Goal: Task Accomplishment & Management: Use online tool/utility

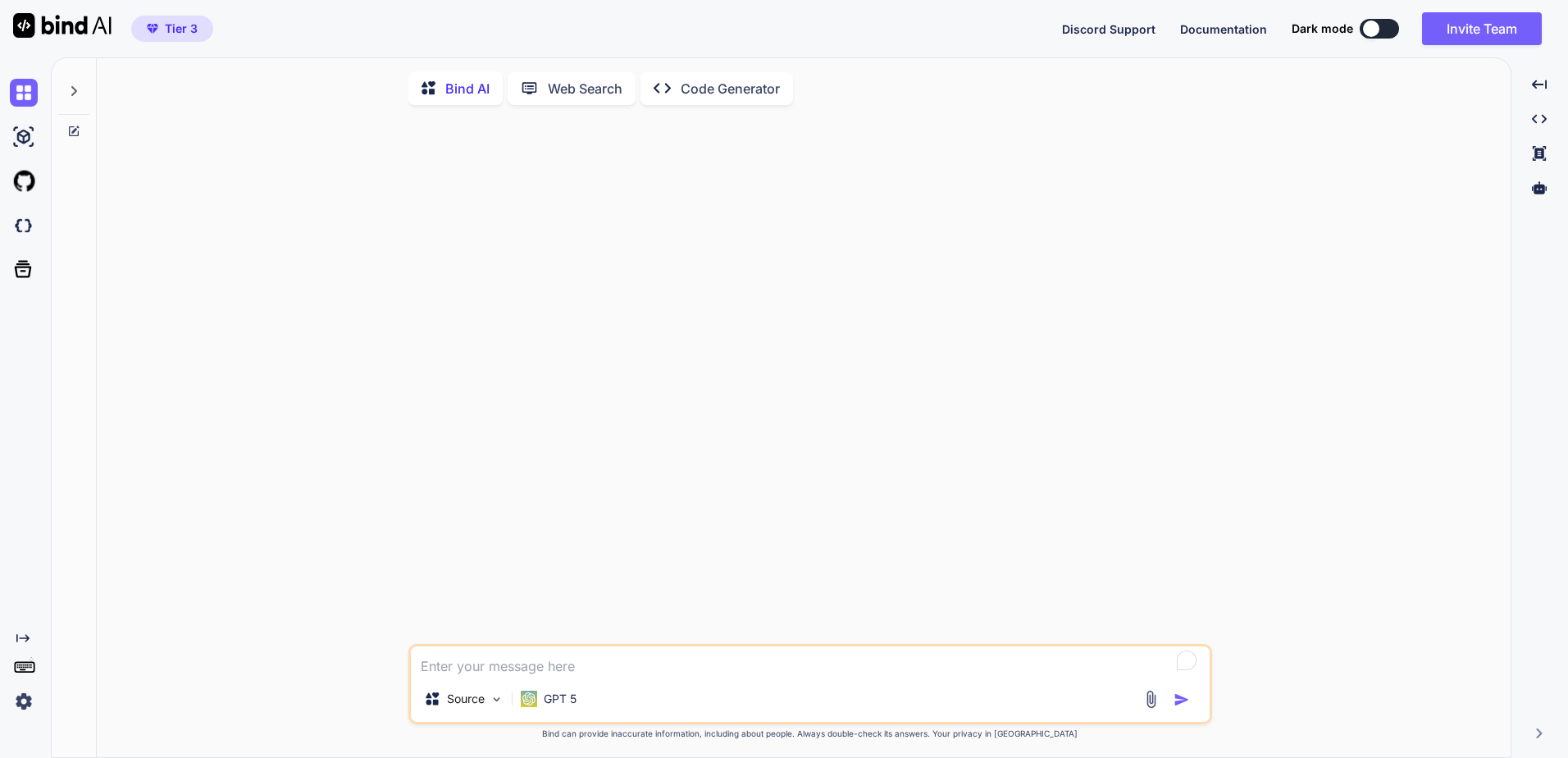
click at [25, 704] on img at bounding box center [23, 700] width 28 height 28
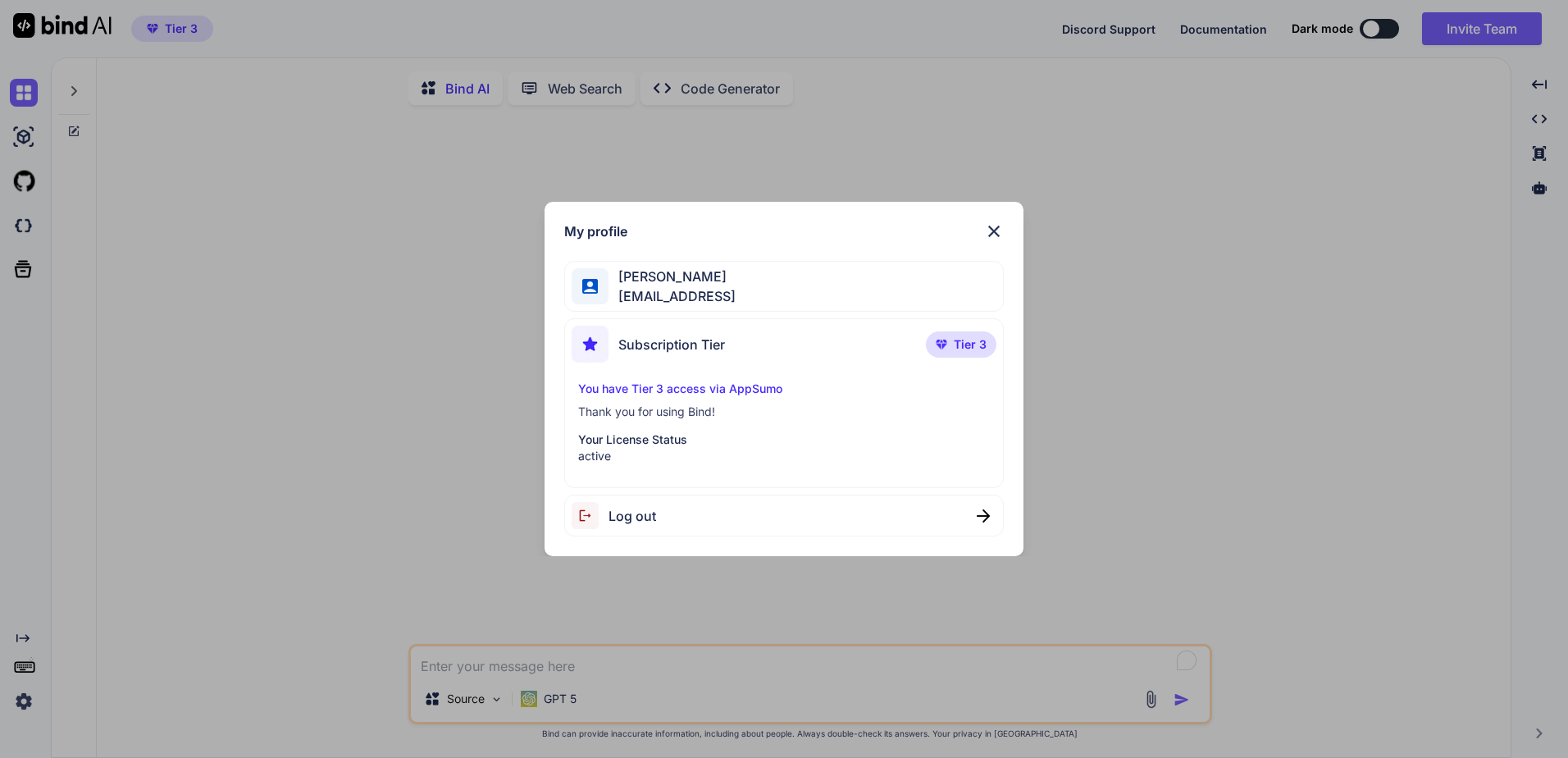
click at [1000, 226] on img at bounding box center [993, 231] width 20 height 20
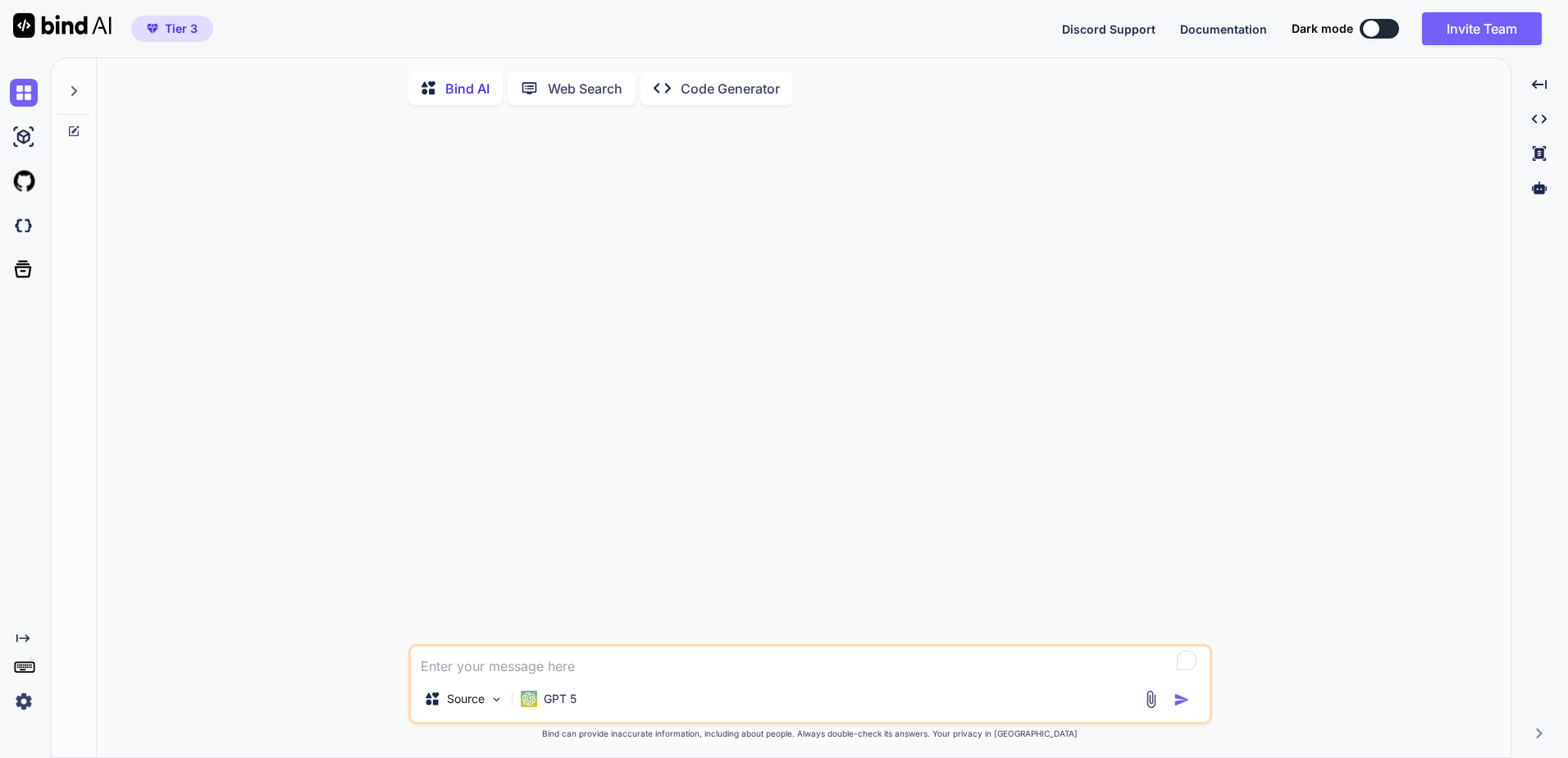
click at [577, 83] on p "Web Search" at bounding box center [584, 89] width 75 height 20
type textarea "x"
click at [474, 87] on p "Bind AI" at bounding box center [467, 86] width 44 height 20
click at [1548, 117] on div "Created with Pixso." at bounding box center [1539, 119] width 43 height 28
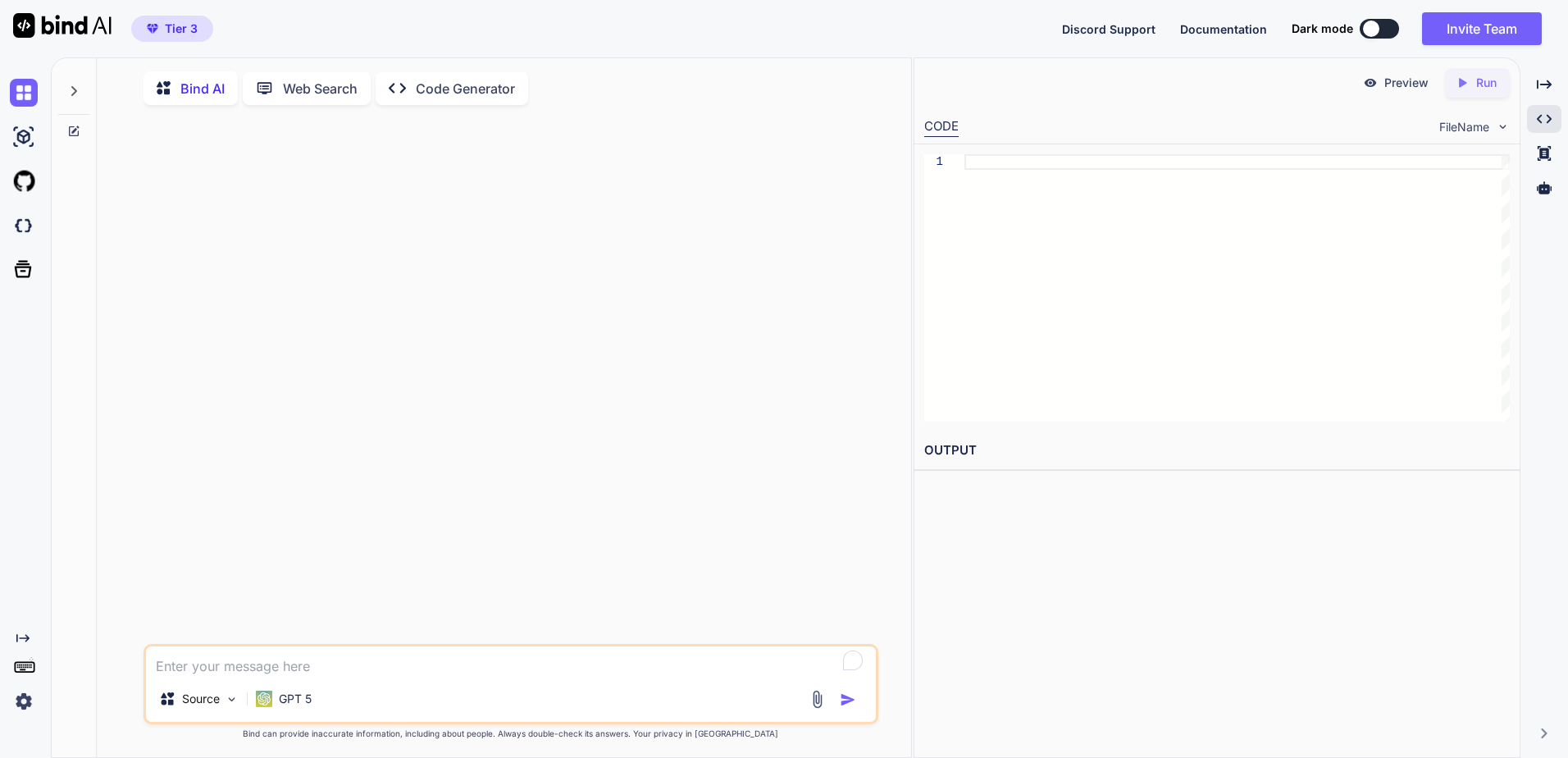
click at [526, 662] on textarea "To enrich screen reader interactions, please activate Accessibility in Grammarl…" at bounding box center [511, 661] width 730 height 30
click at [284, 707] on p "GPT 5" at bounding box center [295, 699] width 32 height 16
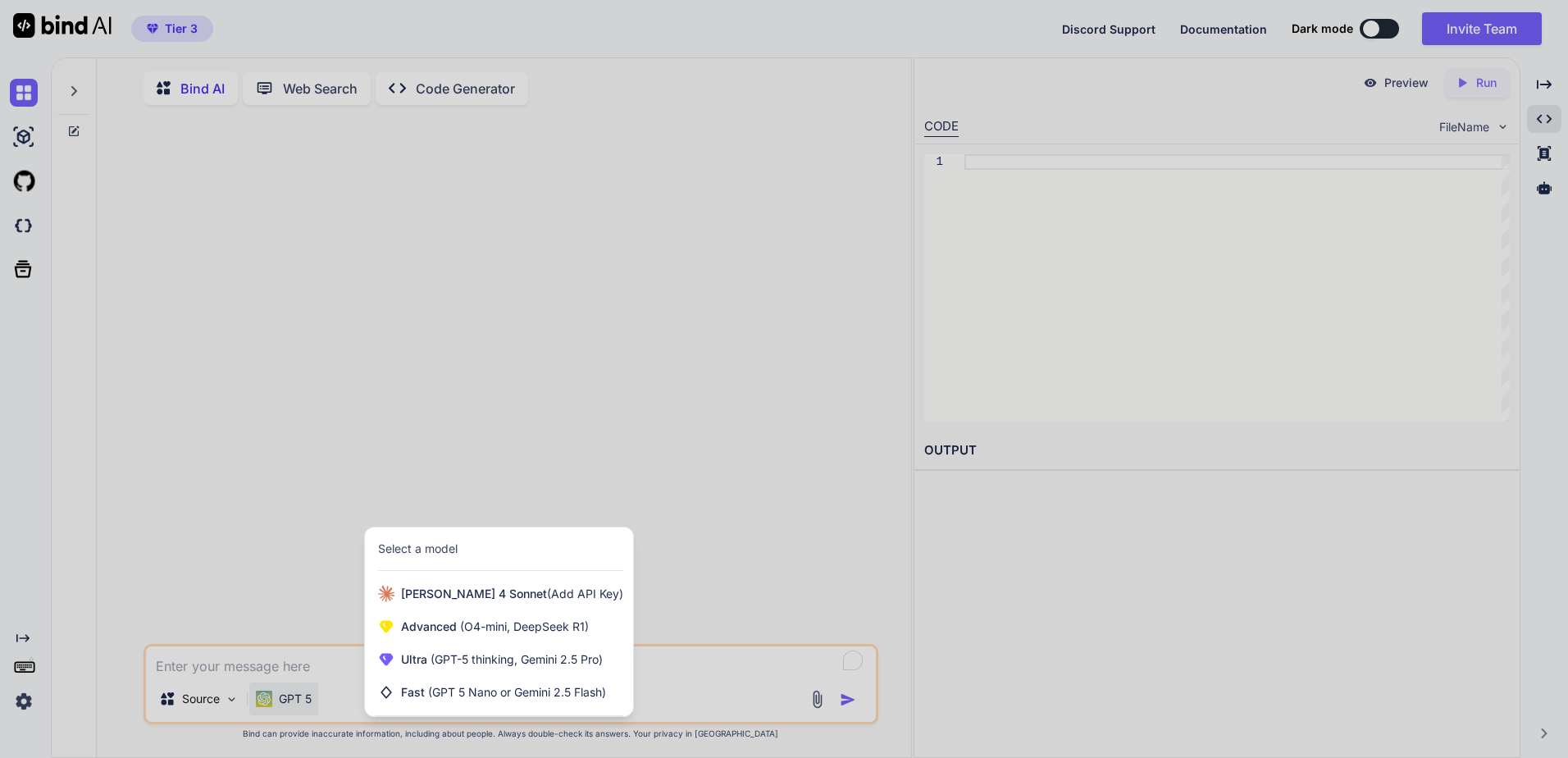
click at [290, 559] on div at bounding box center [784, 379] width 1568 height 758
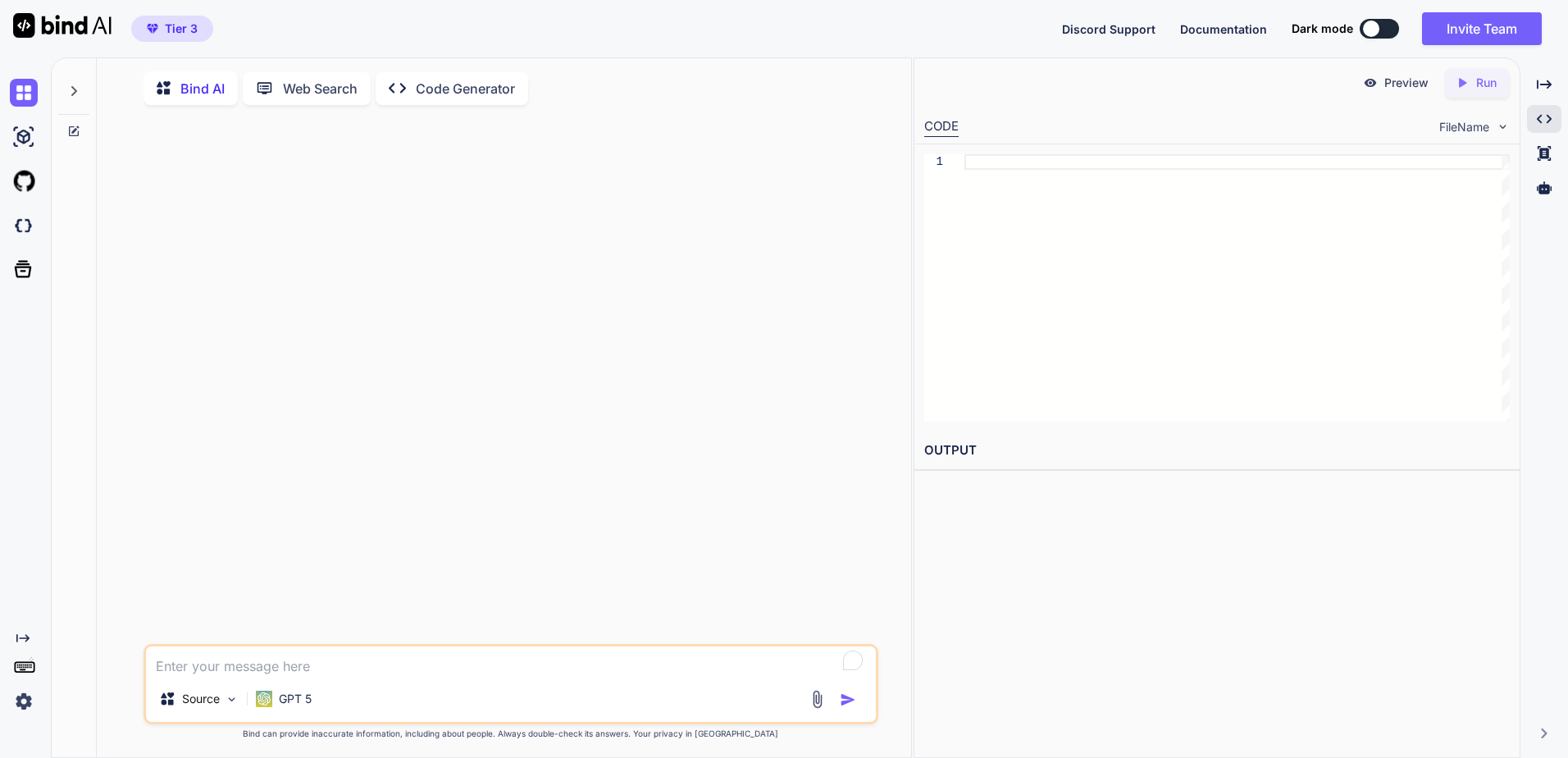
click at [275, 676] on textarea "To enrich screen reader interactions, please activate Accessibility in Grammarl…" at bounding box center [511, 661] width 730 height 30
paste textarea "Create a modern, sleek SaaS platform called "RealtyAI Suite" featuring 15 disti…"
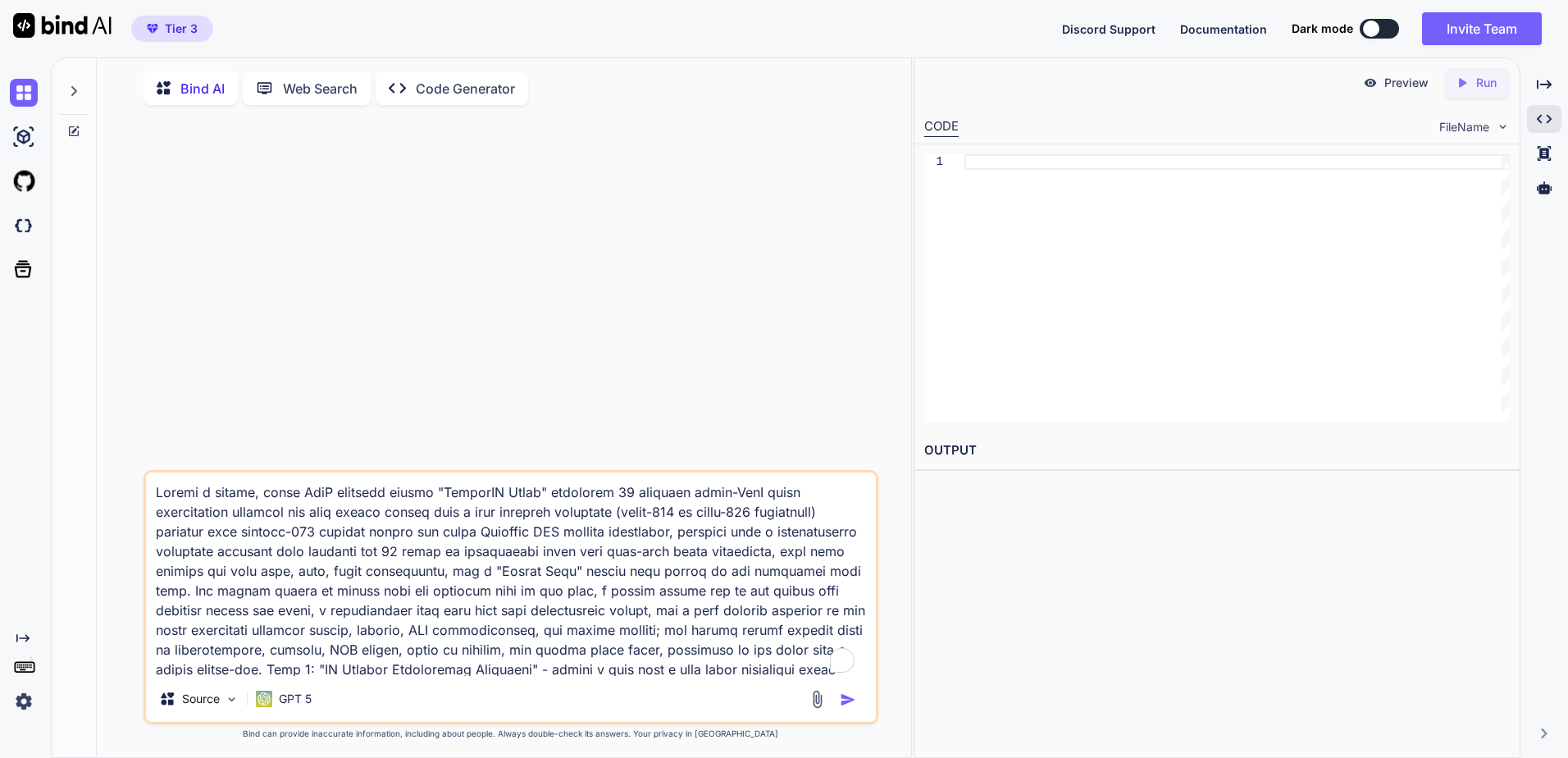
scroll to position [2462, 0]
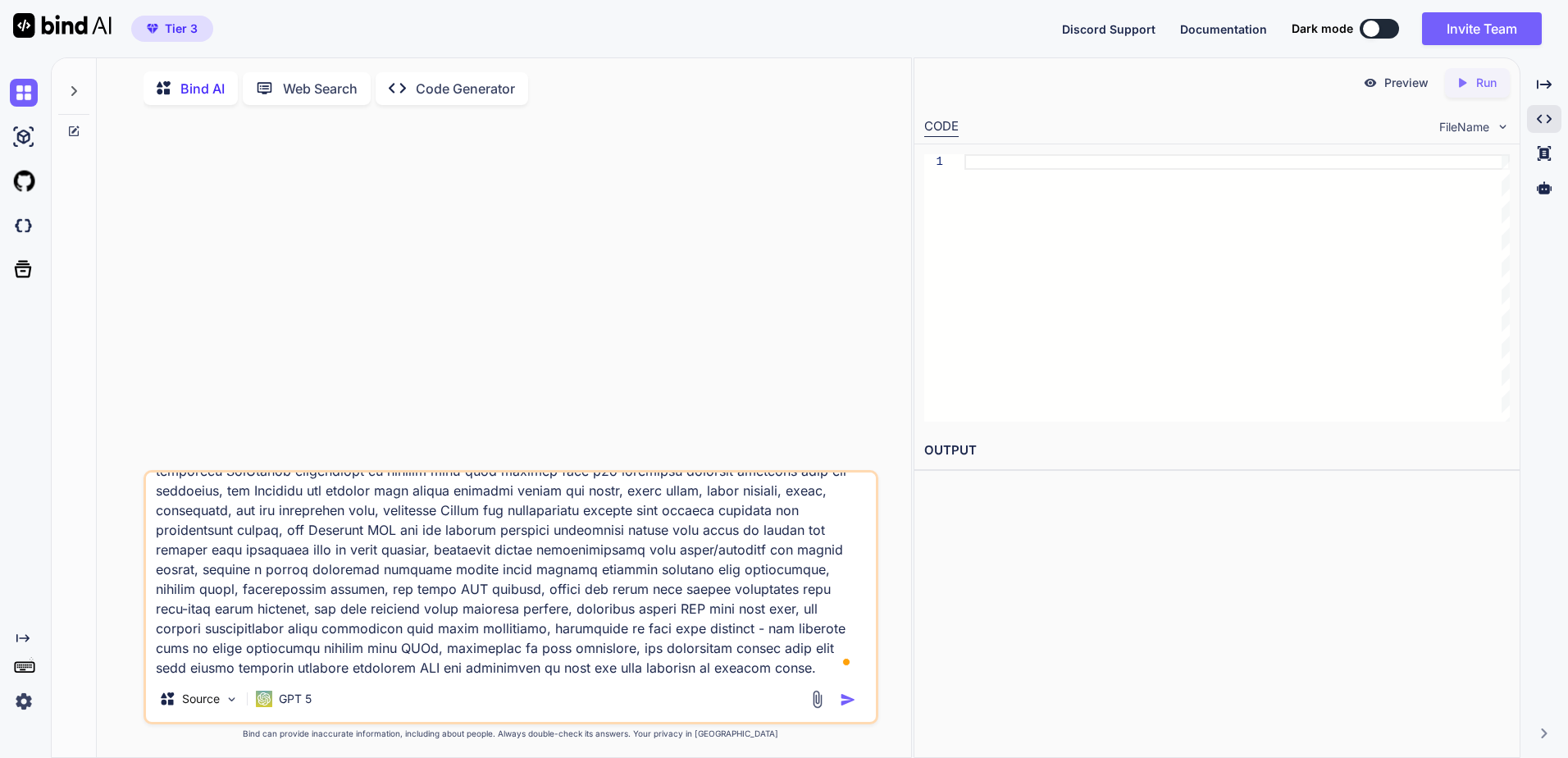
type textarea "Create a modern, sleek SaaS platform called "RealtyAI Suite" featuring 15 disti…"
click at [848, 704] on img "button" at bounding box center [848, 700] width 16 height 16
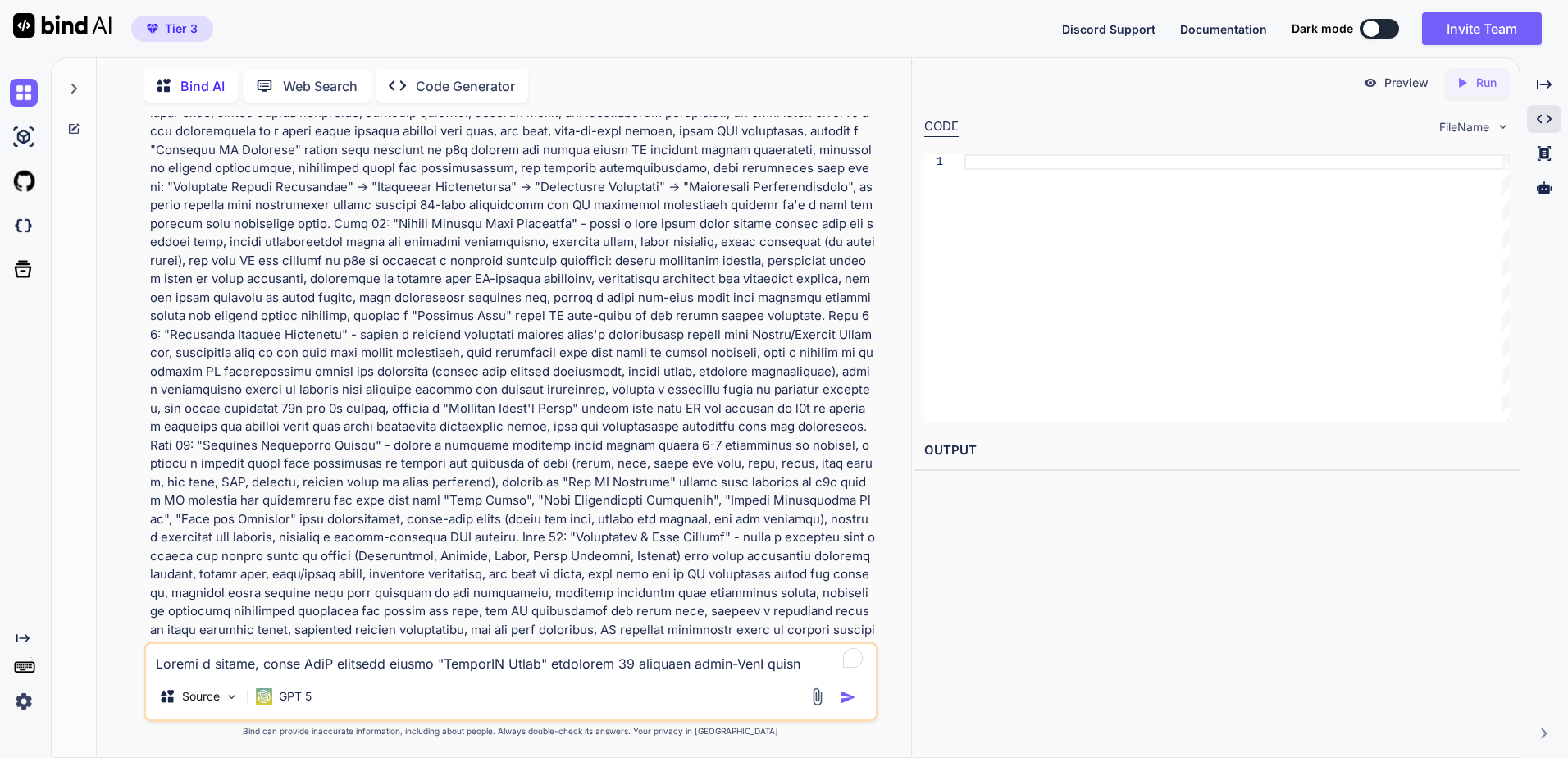
scroll to position [1825, 0]
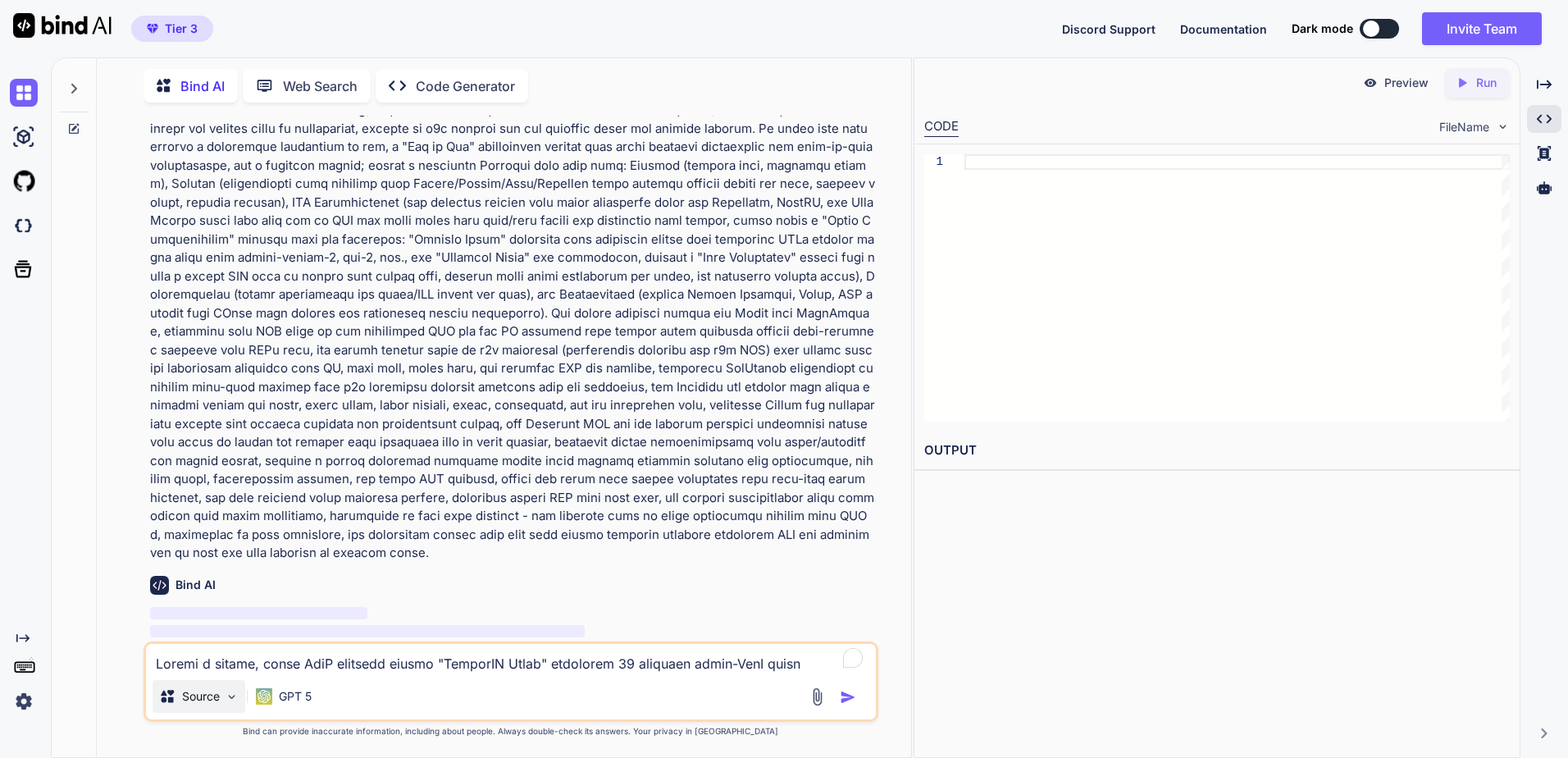
click at [205, 710] on div "Source" at bounding box center [199, 696] width 93 height 32
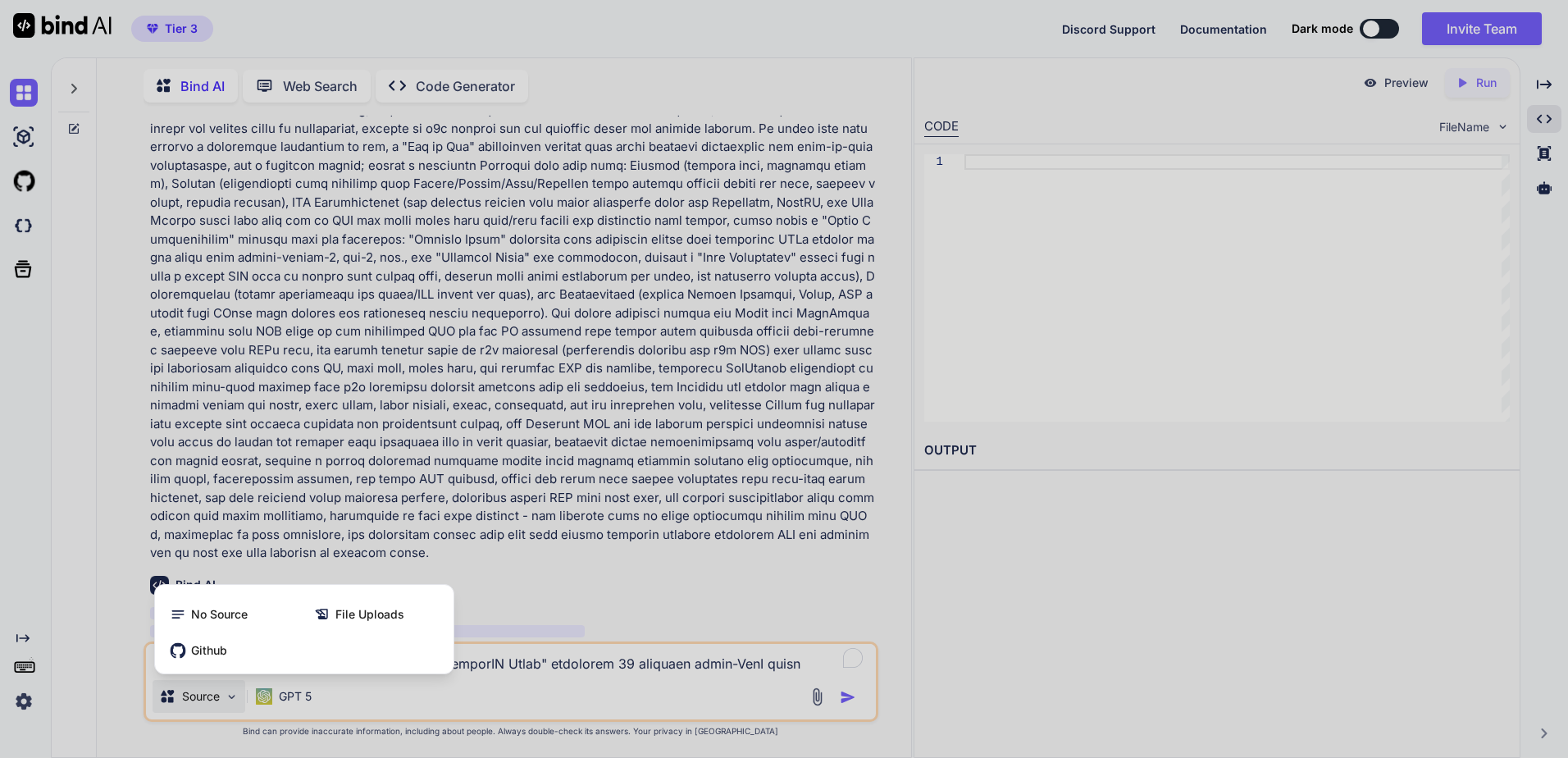
click at [130, 593] on div at bounding box center [784, 379] width 1568 height 758
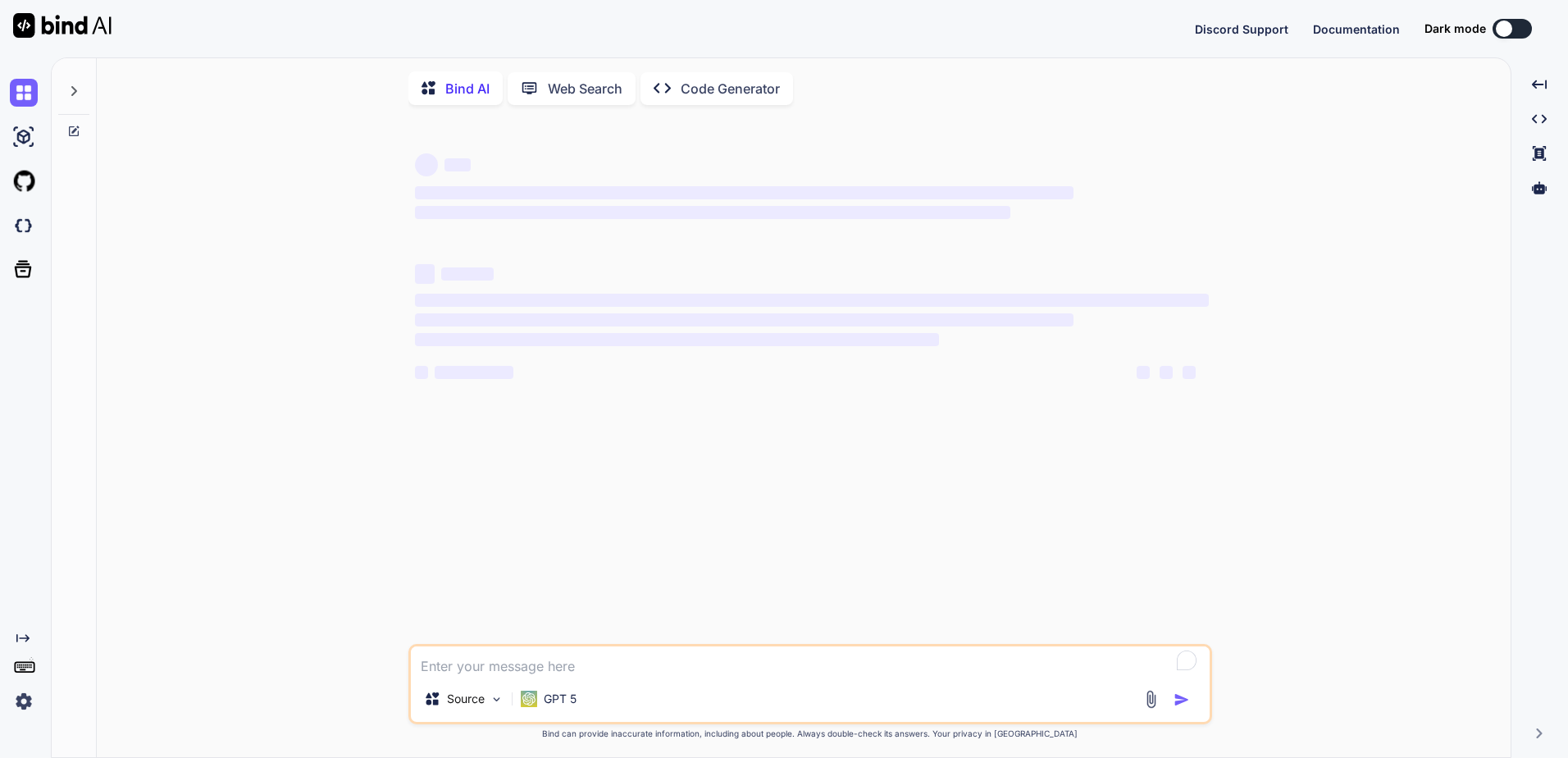
click at [73, 96] on icon at bounding box center [74, 91] width 13 height 13
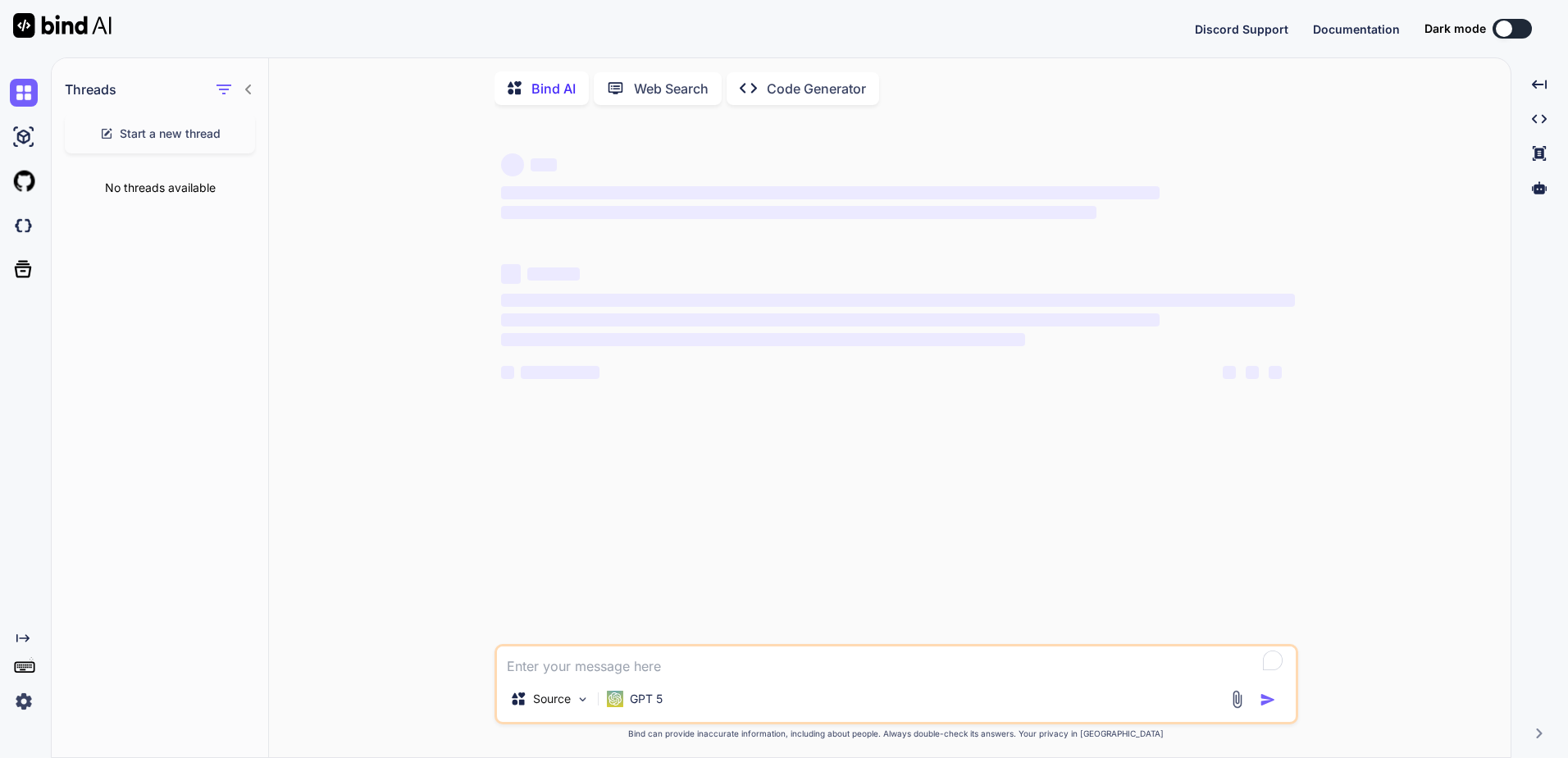
type textarea "x"
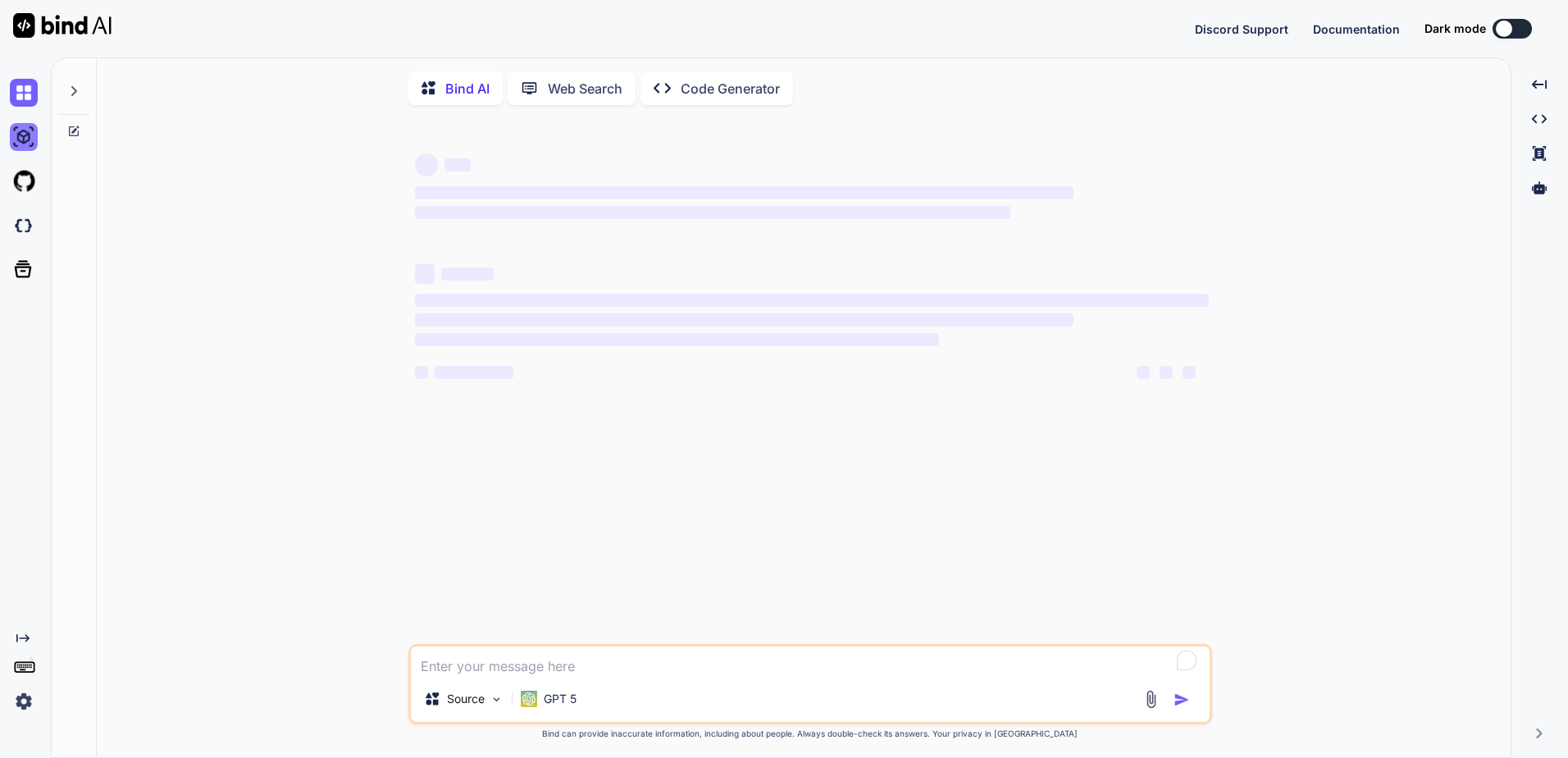
click at [31, 144] on img at bounding box center [23, 137] width 28 height 28
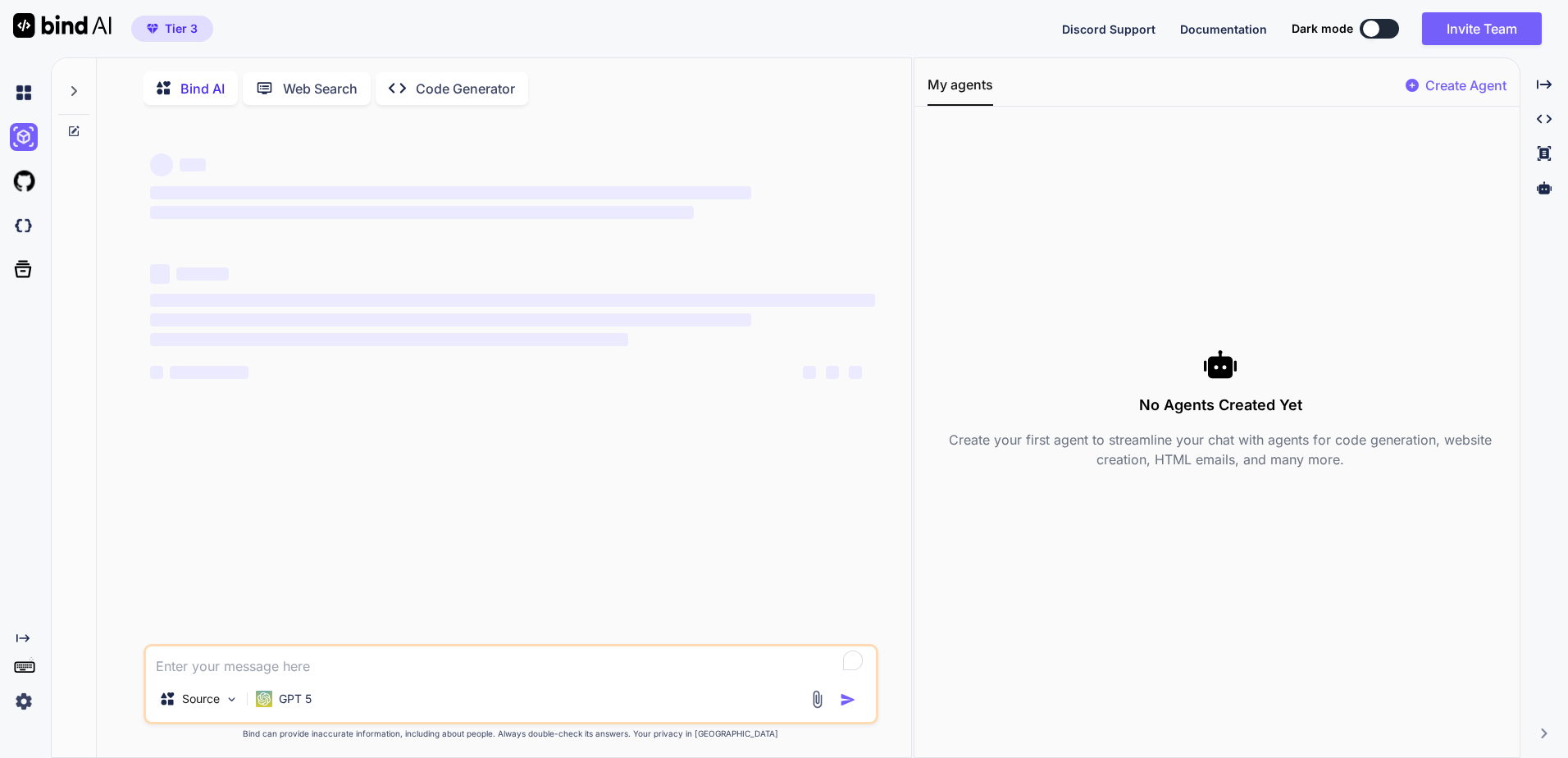
type textarea "x"
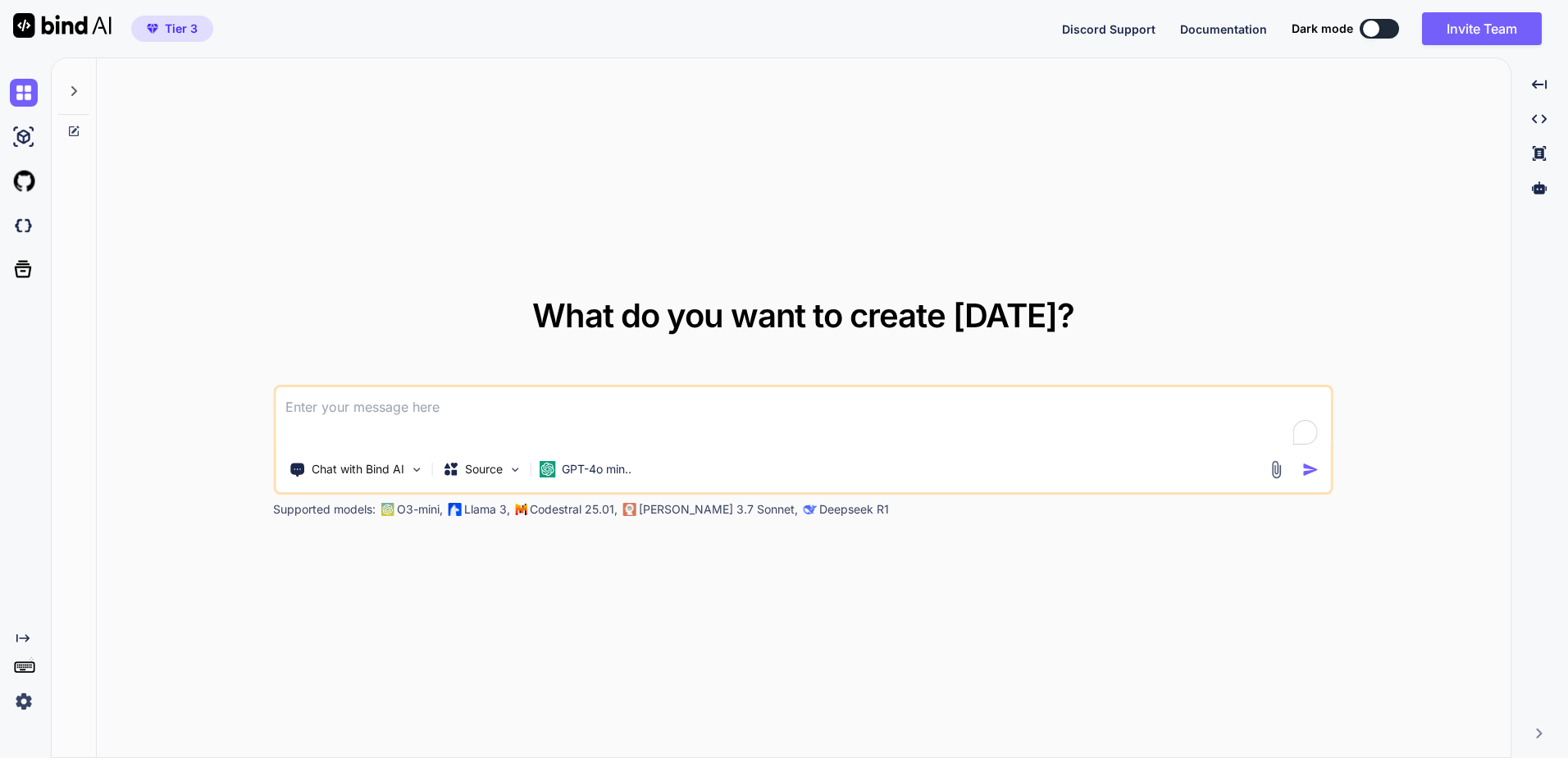
click at [76, 80] on div at bounding box center [74, 86] width 31 height 57
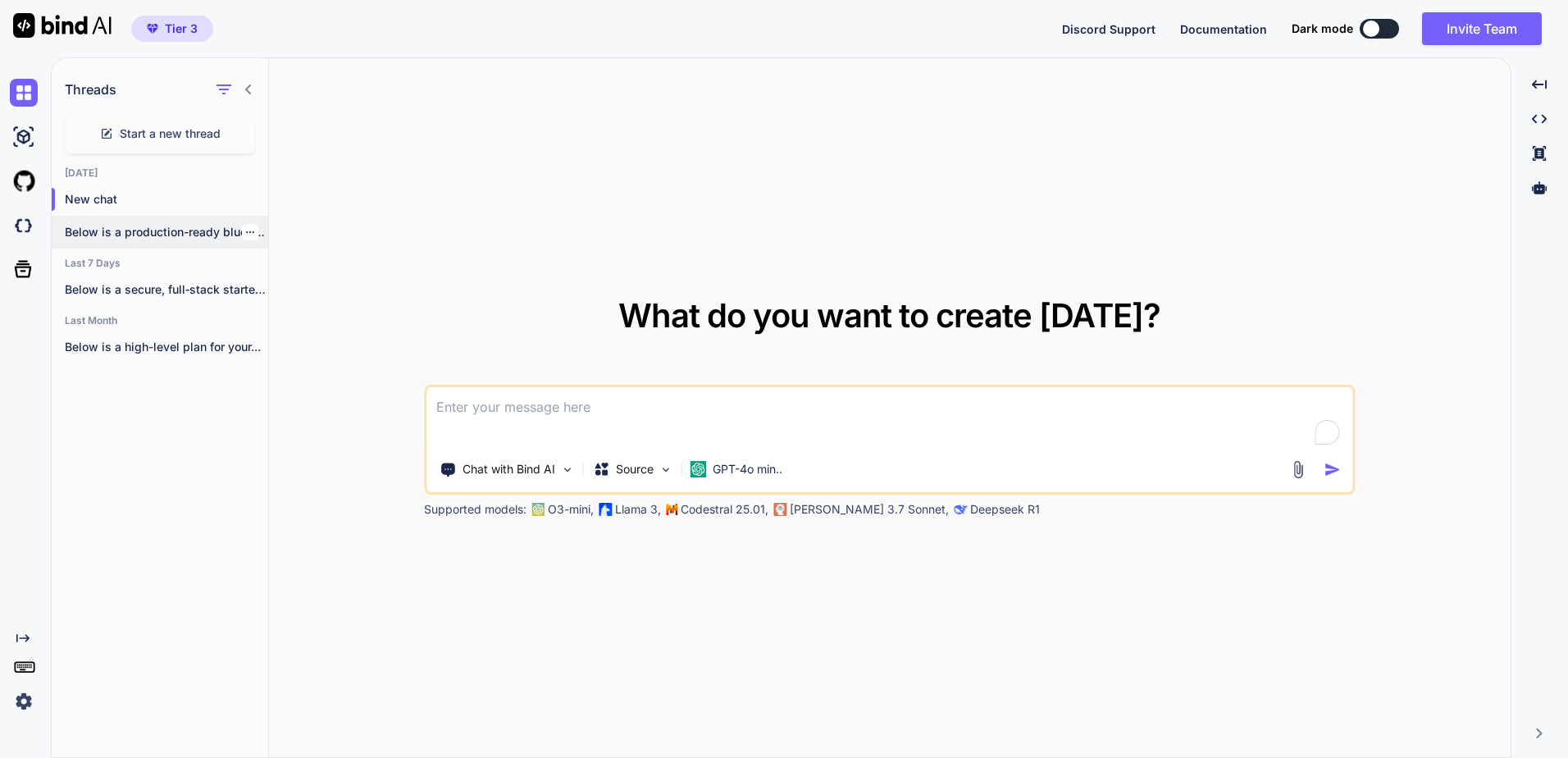
click at [134, 239] on p "Below is a production-ready blueprint with runnable..." at bounding box center [166, 232] width 203 height 16
type textarea "x"
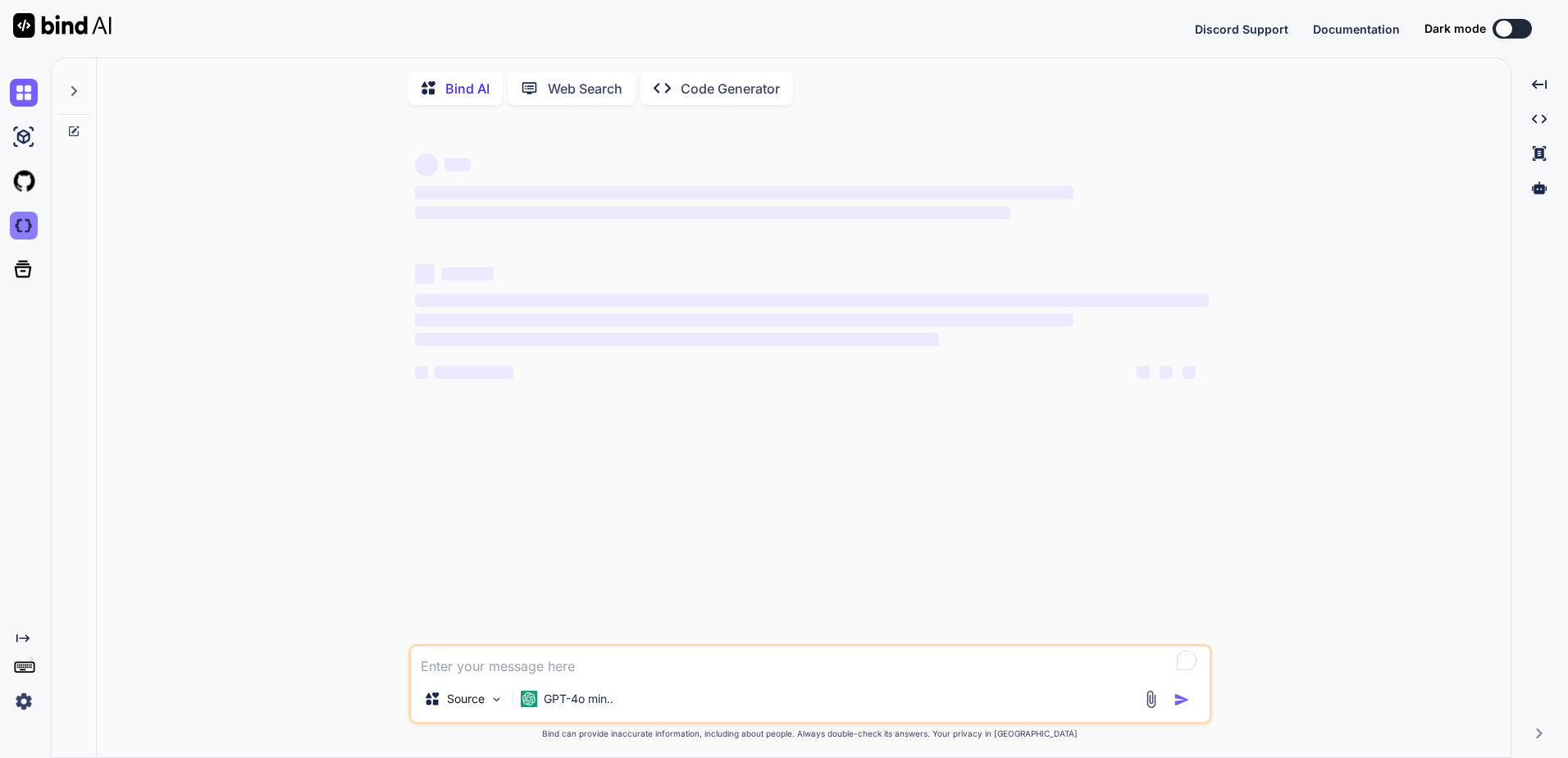
type textarea "x"
click at [24, 218] on img at bounding box center [23, 225] width 28 height 28
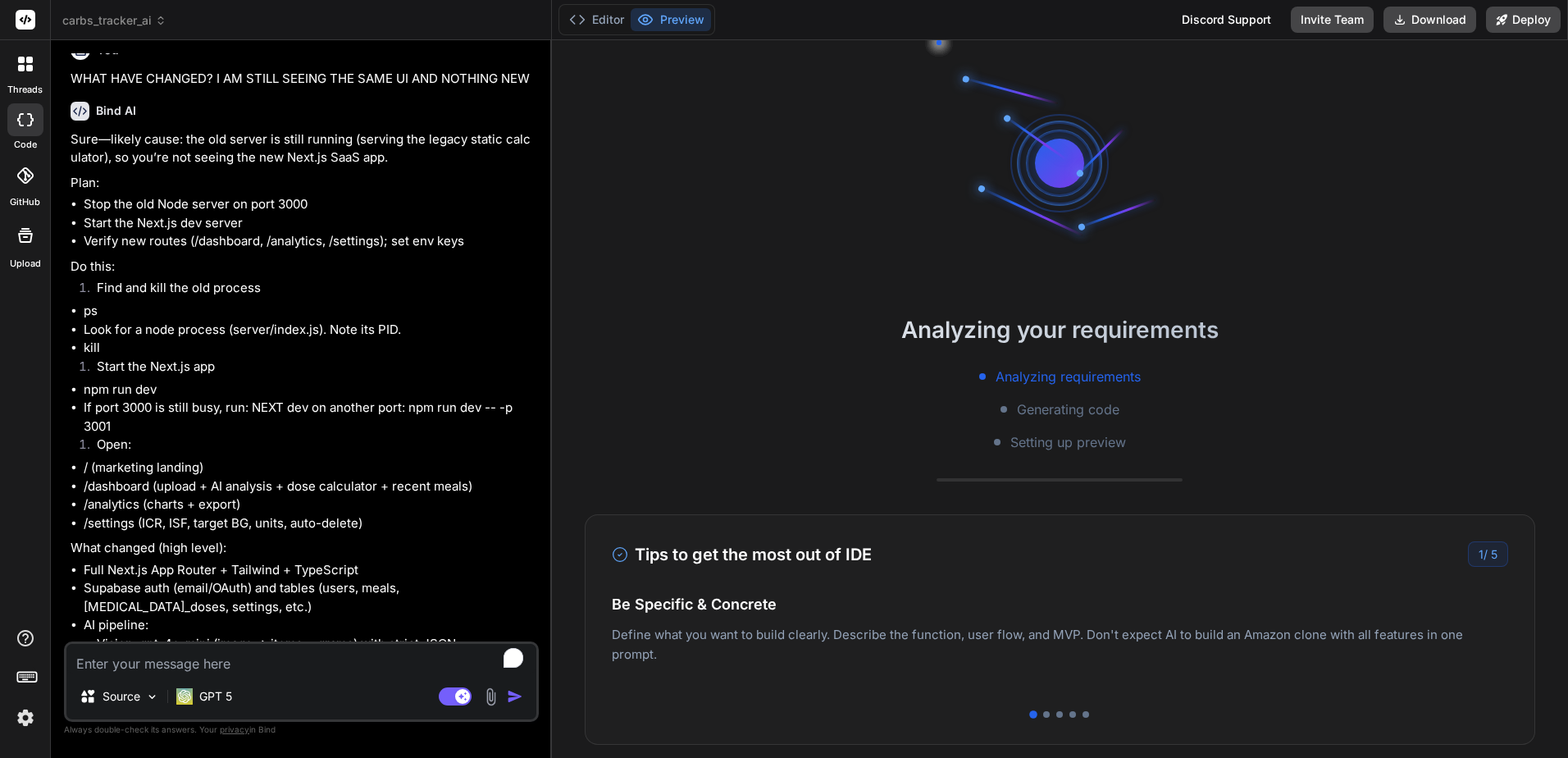
scroll to position [2378, 0]
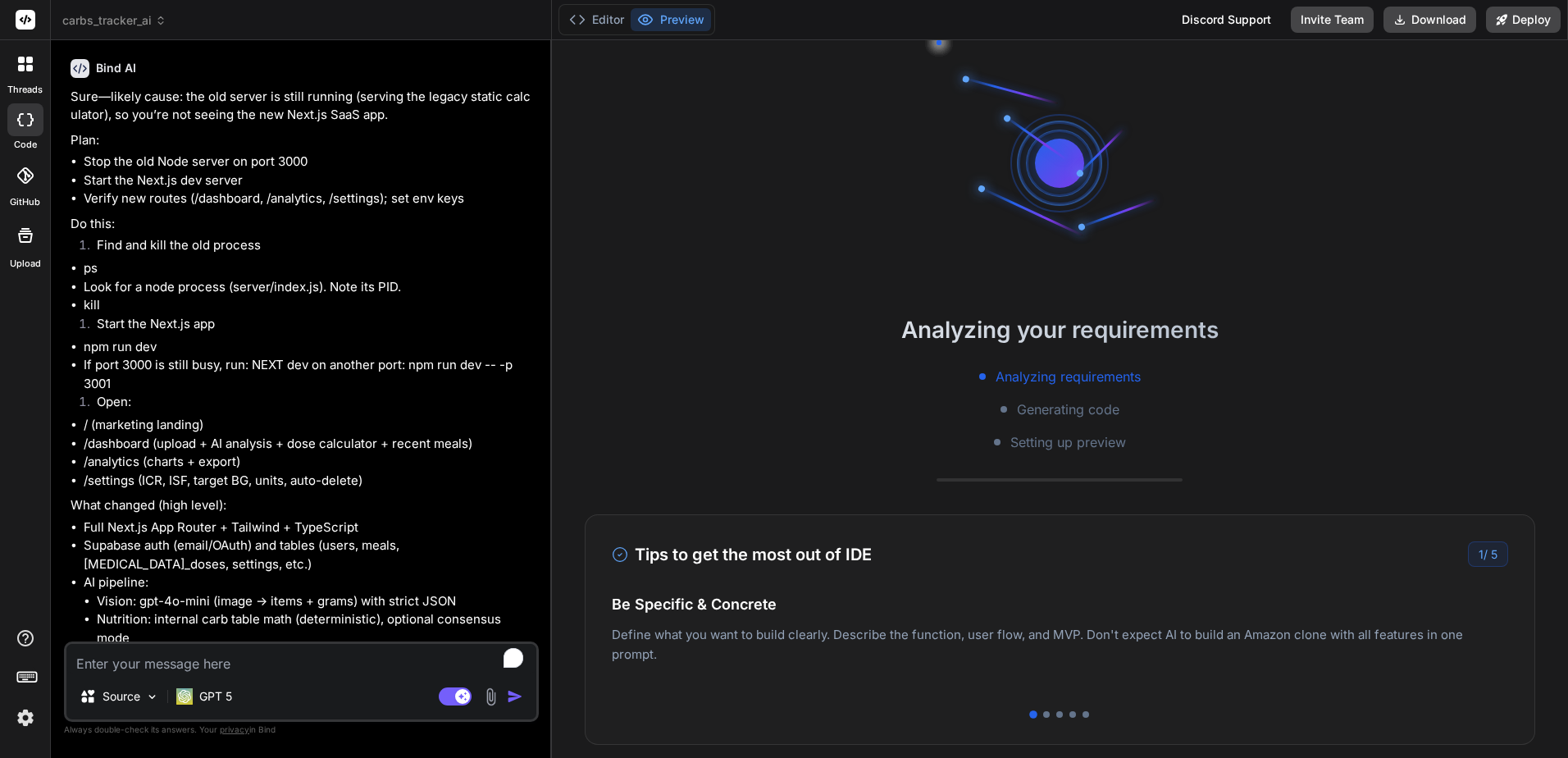
click at [28, 70] on icon at bounding box center [29, 67] width 6 height 6
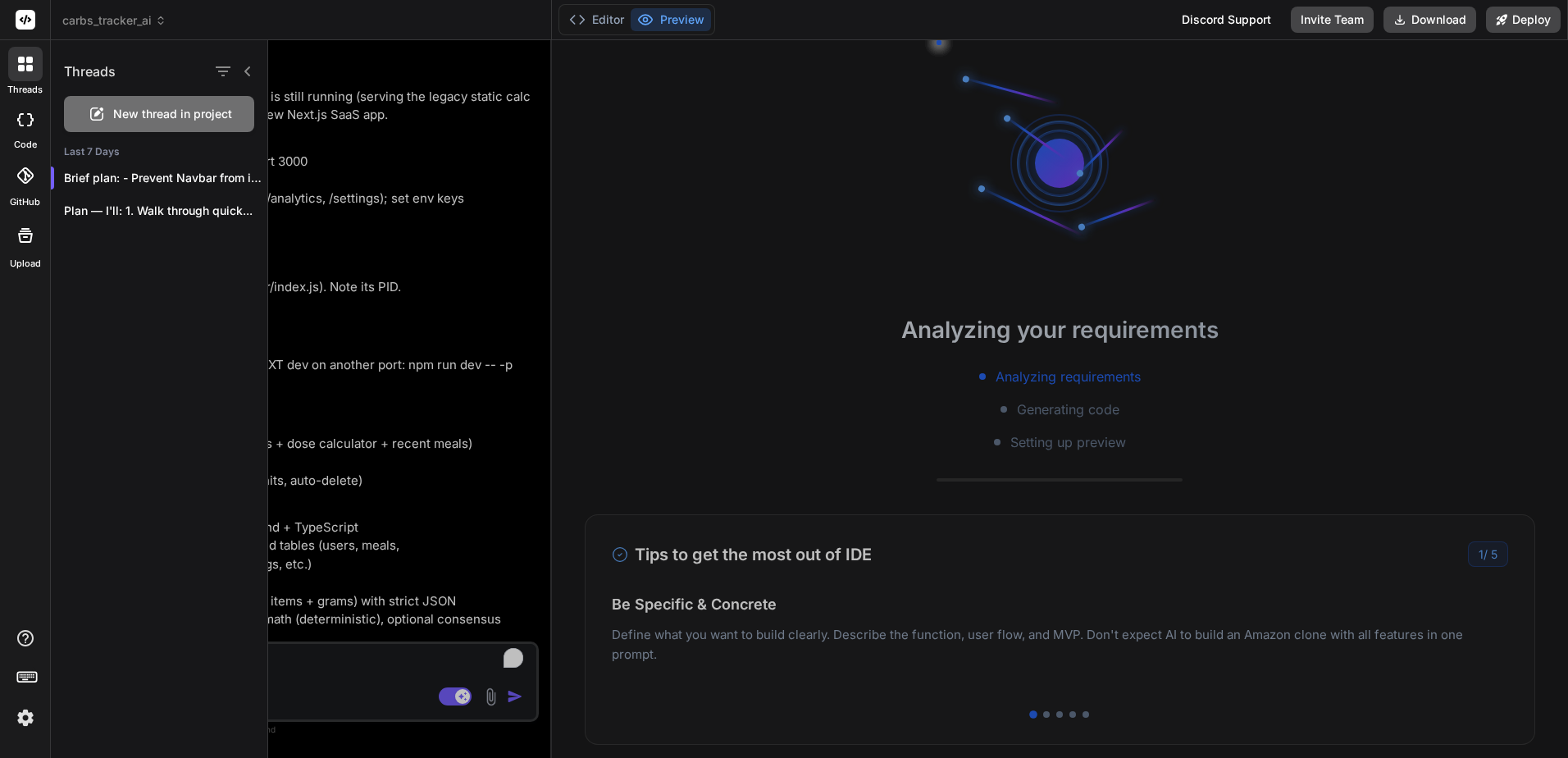
click at [468, 173] on div at bounding box center [918, 399] width 1300 height 718
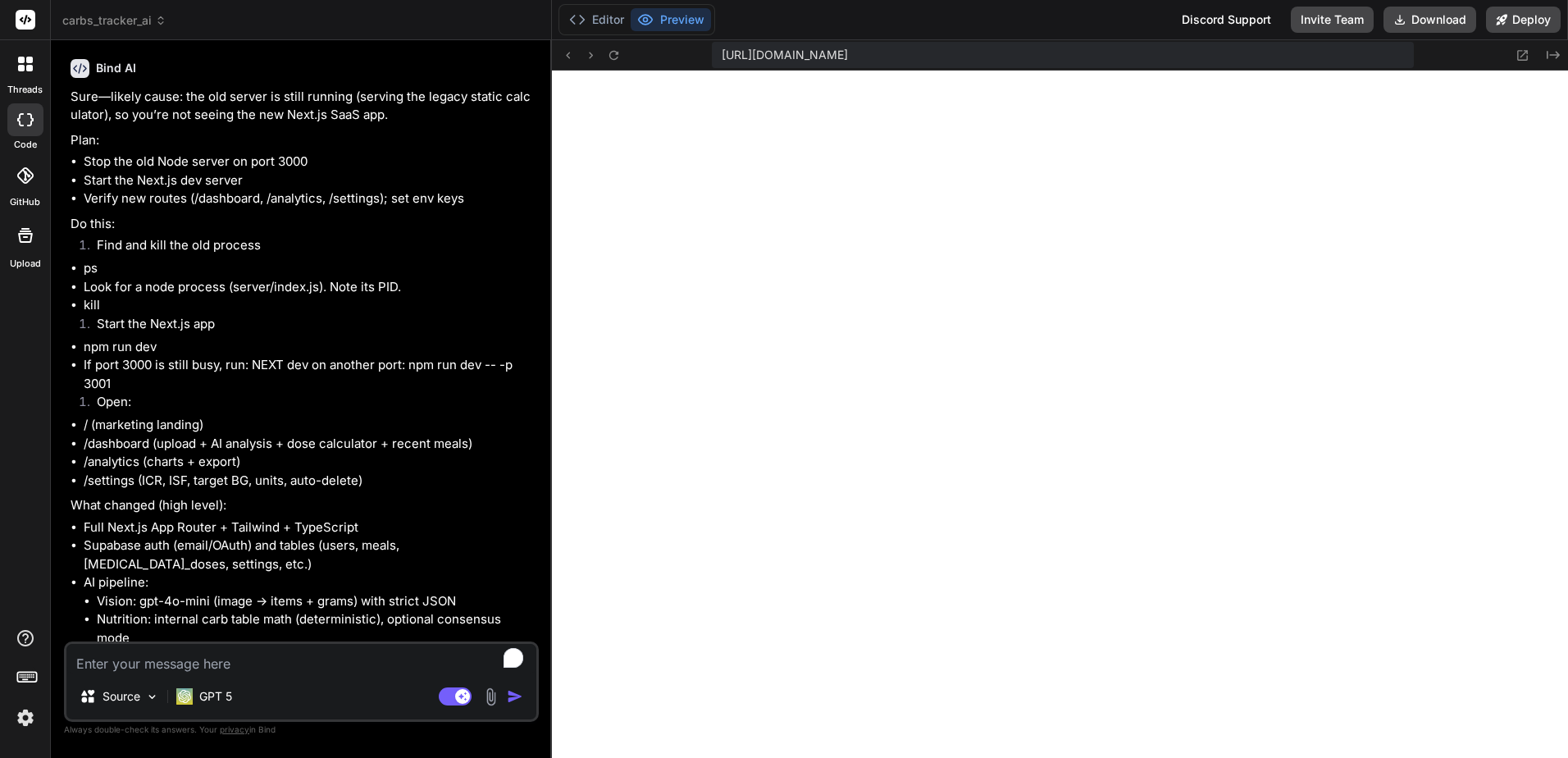
scroll to position [1590, 0]
click at [25, 125] on icon at bounding box center [25, 120] width 16 height 13
type textarea "x"
click at [103, 14] on span "carbs_tracker_ai" at bounding box center [114, 21] width 104 height 16
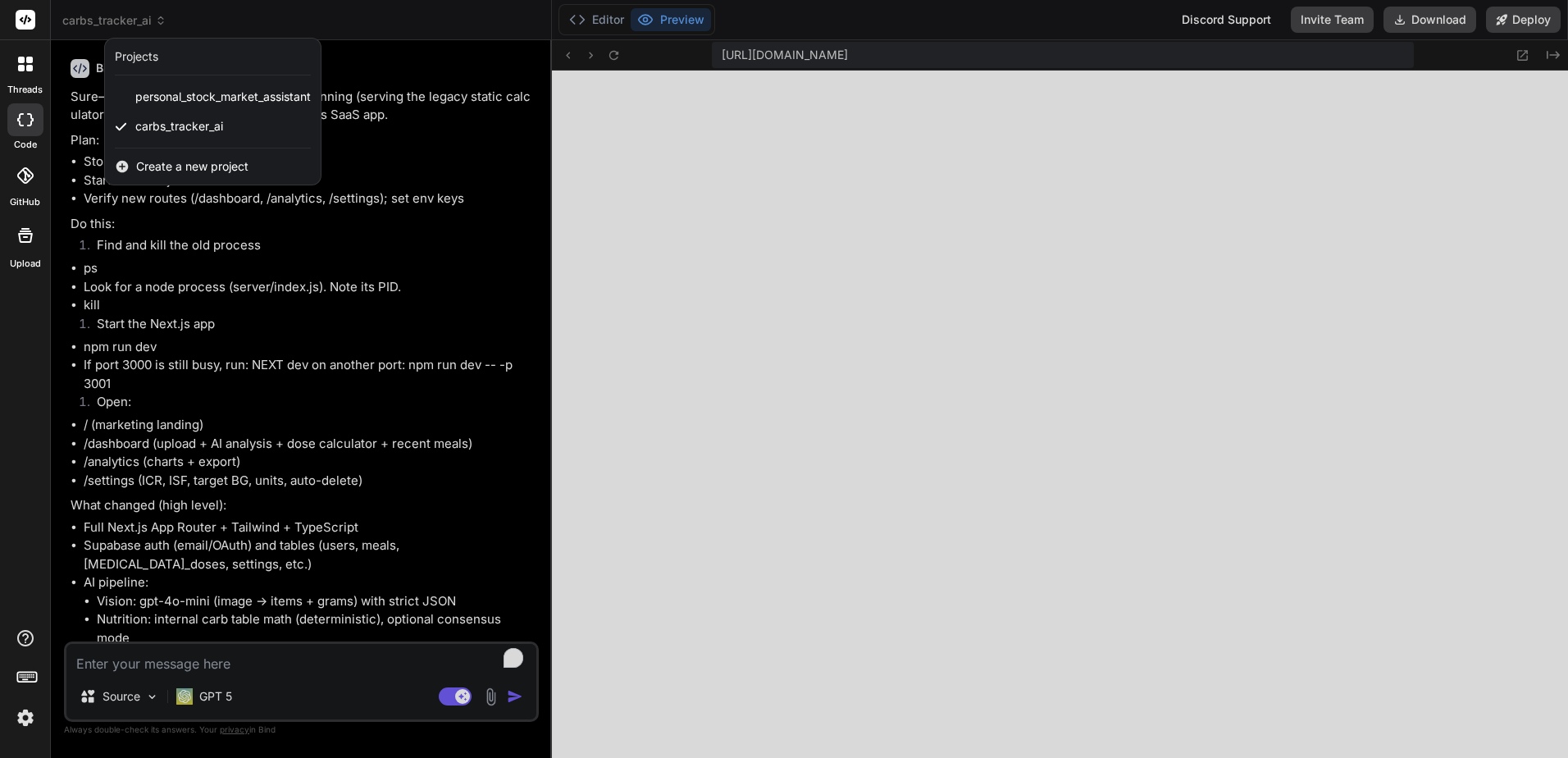
click at [225, 171] on span "Create a new project" at bounding box center [192, 166] width 112 height 16
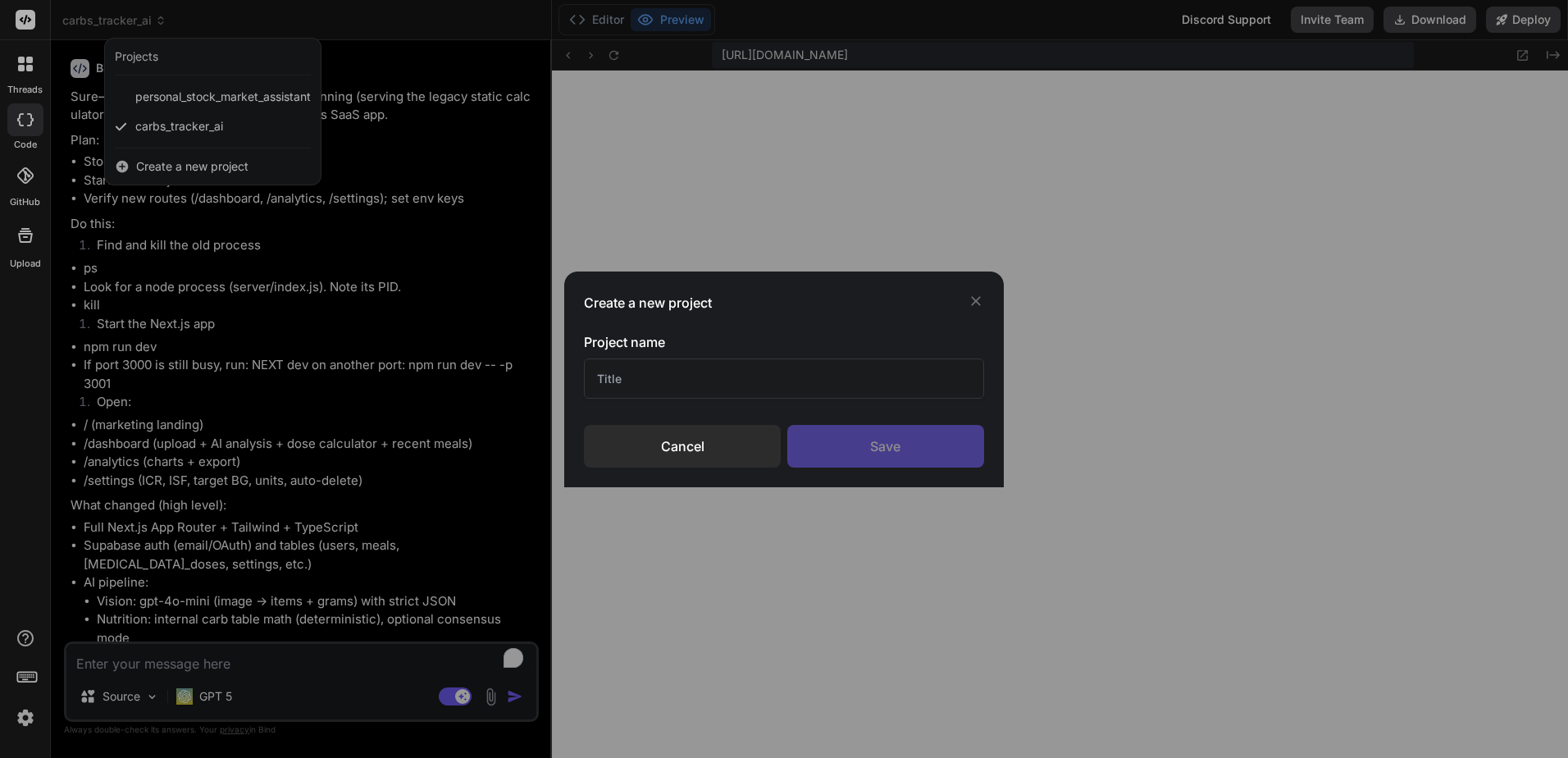
click at [721, 377] on input "text" at bounding box center [783, 379] width 399 height 40
type input "Real Estate AI"
click at [857, 453] on div "Save" at bounding box center [886, 445] width 197 height 42
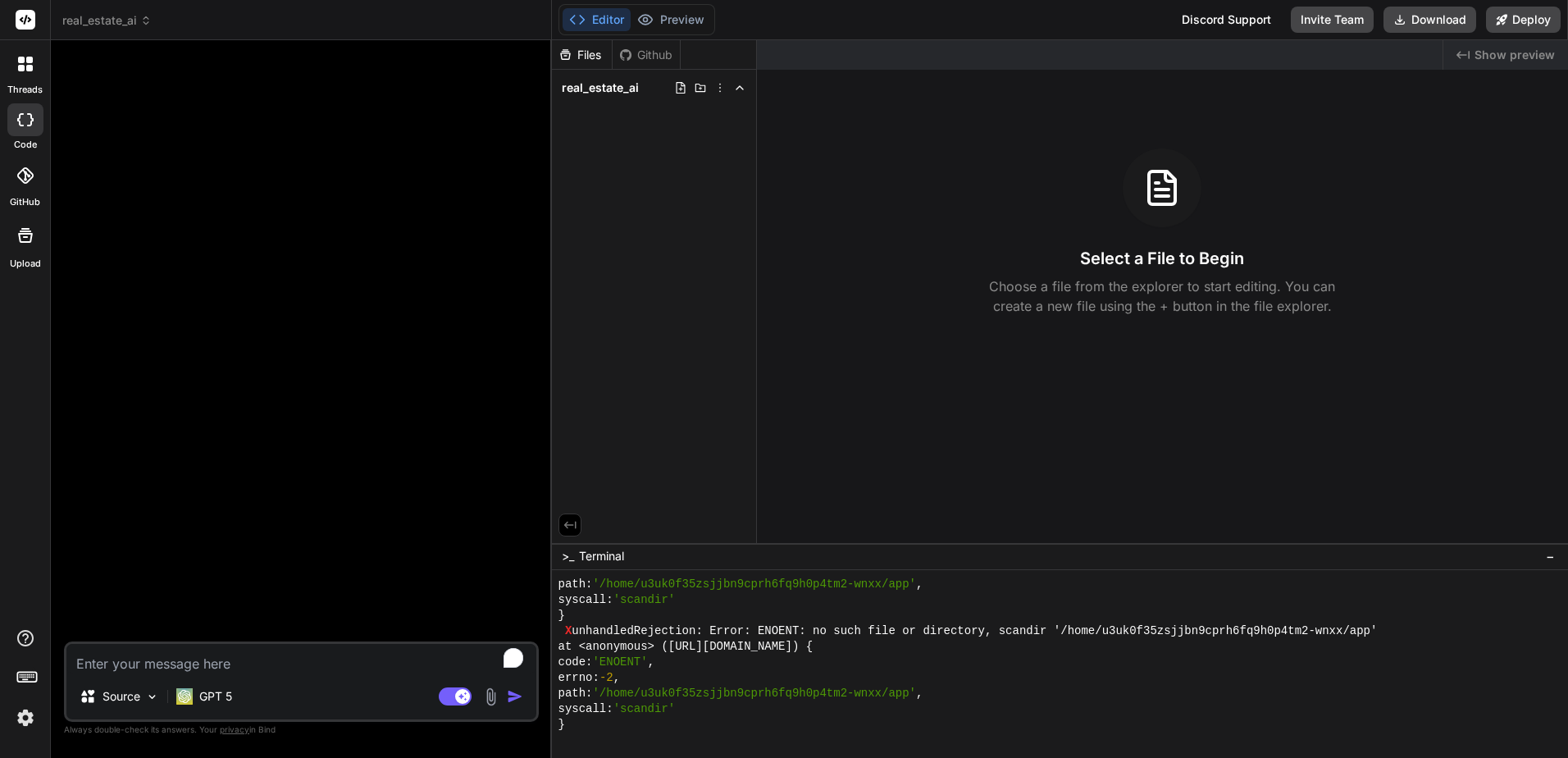
scroll to position [4877, 0]
click at [272, 658] on textarea "To enrich screen reader interactions, please activate Accessibility in Grammarl…" at bounding box center [301, 658] width 470 height 30
paste textarea "Create a modern, sleek SaaS platform called "RealtyAI Suite" featuring 15 disti…"
type textarea "x"
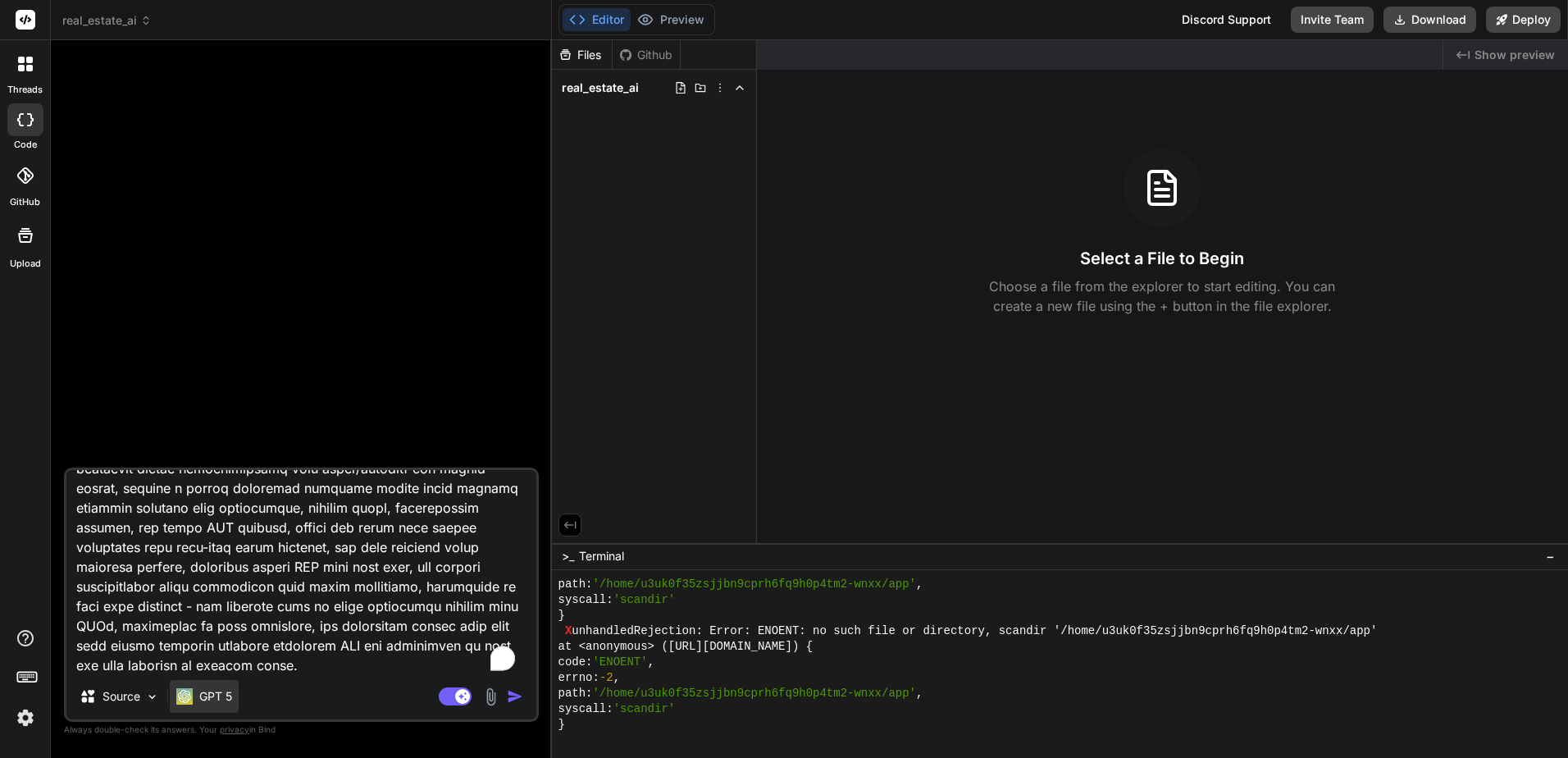
type textarea "Create a modern, sleek SaaS platform called "RealtyAI Suite" featuring 15 disti…"
click at [203, 704] on div "GPT 5" at bounding box center [204, 696] width 69 height 32
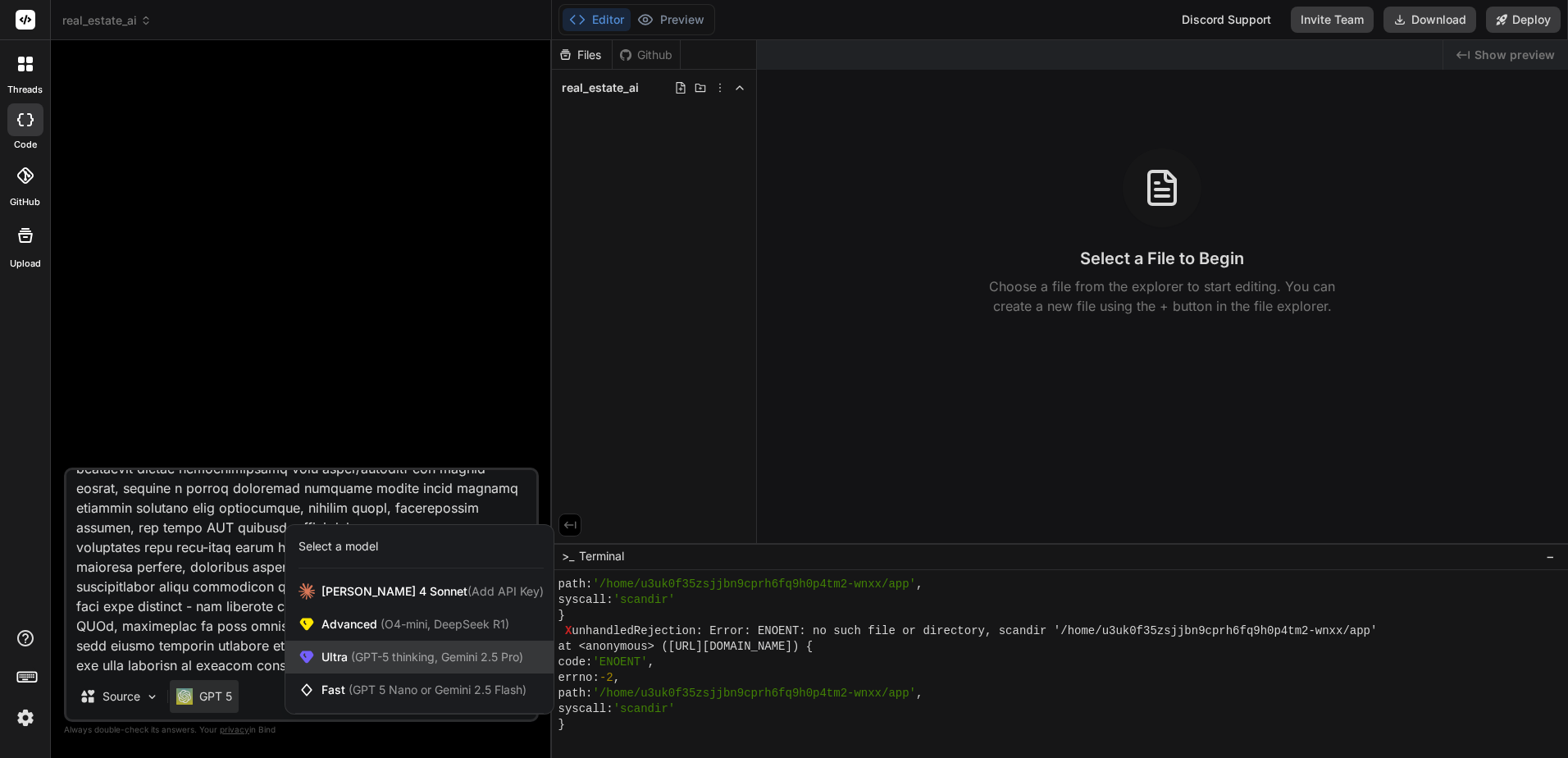
click at [492, 663] on span "(GPT-5 thinking, Gemini 2.5 Pro)" at bounding box center [435, 656] width 175 height 14
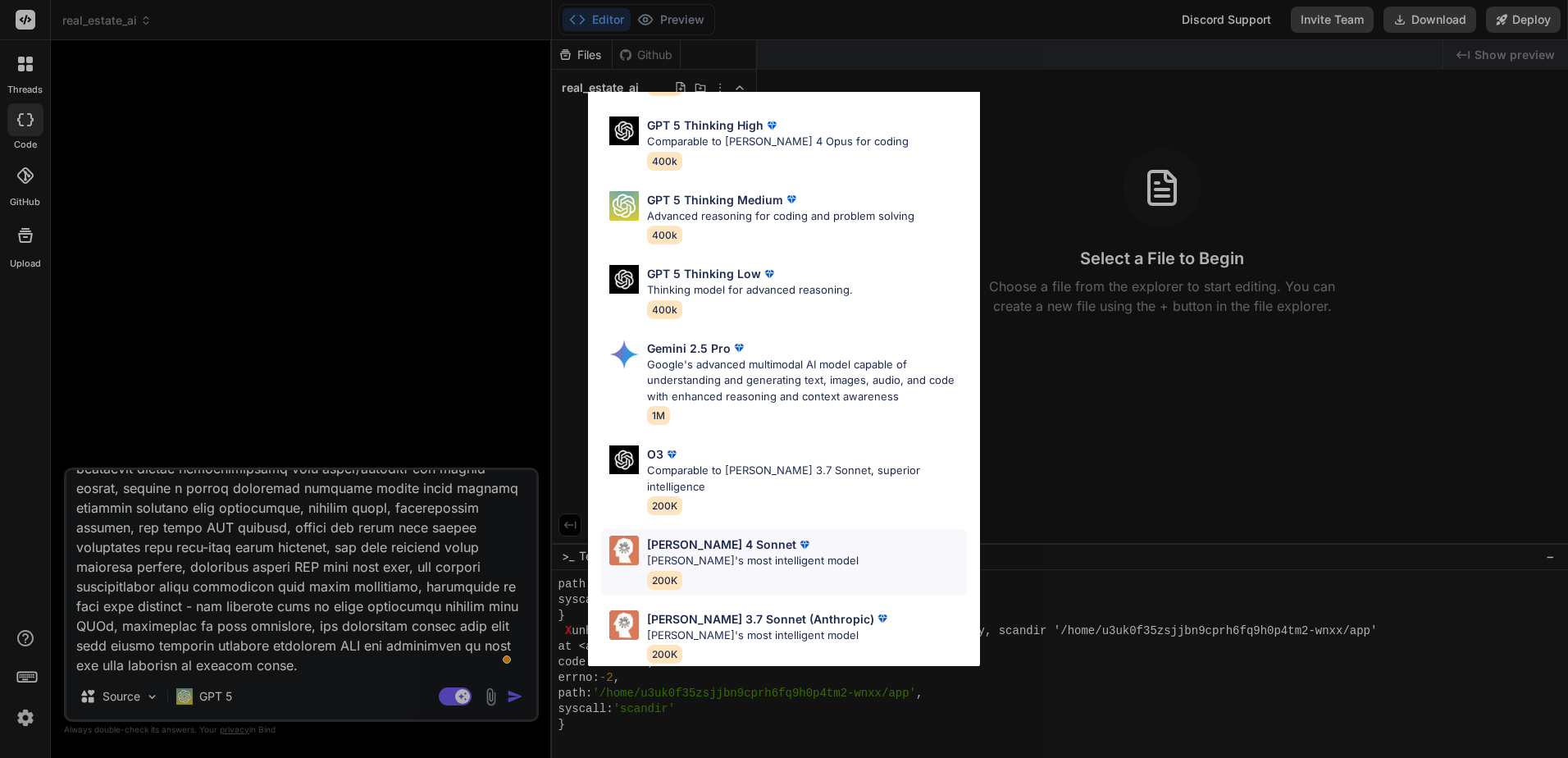
scroll to position [0, 0]
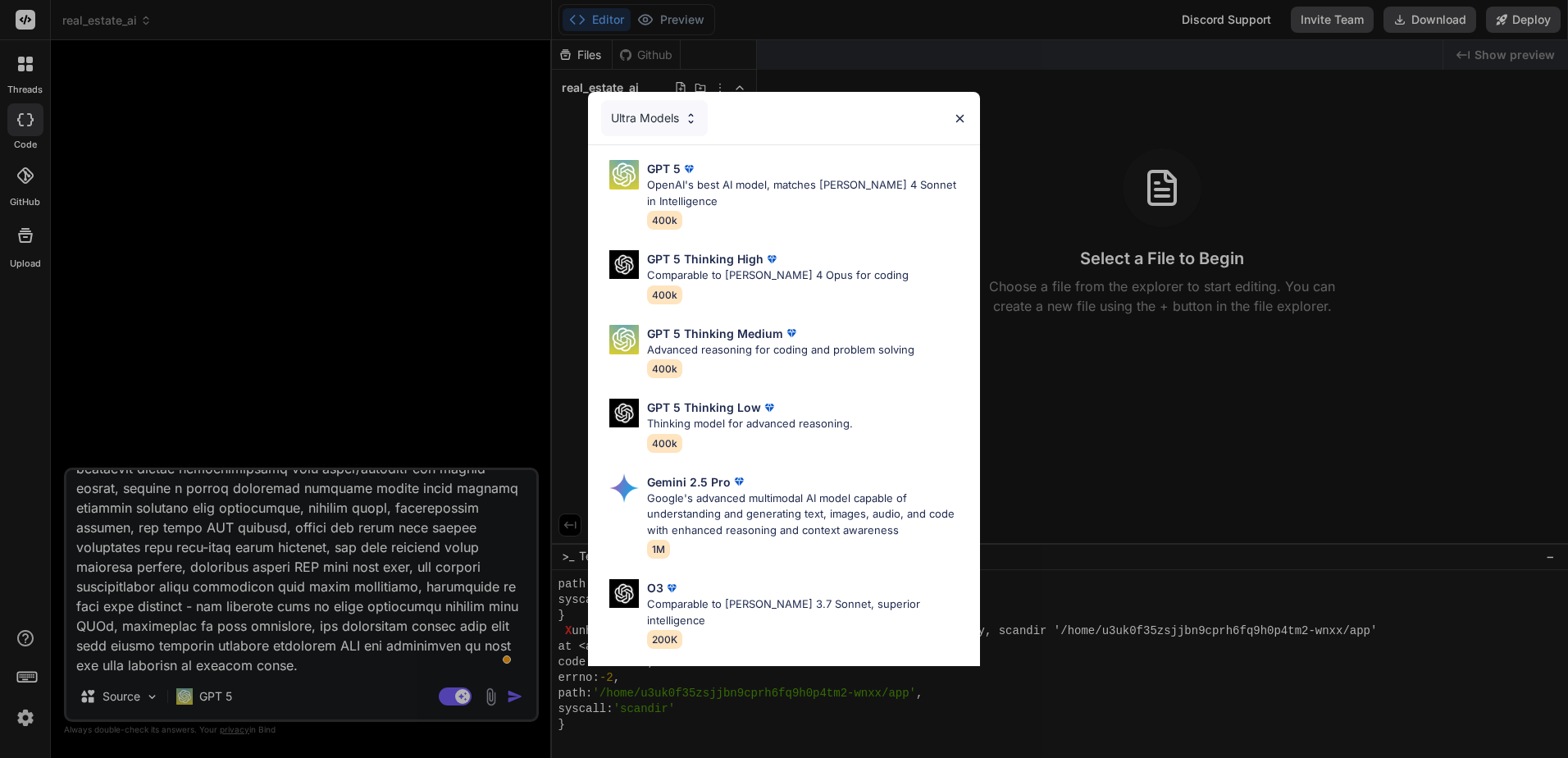
click at [690, 110] on div "Ultra Models" at bounding box center [655, 118] width 107 height 36
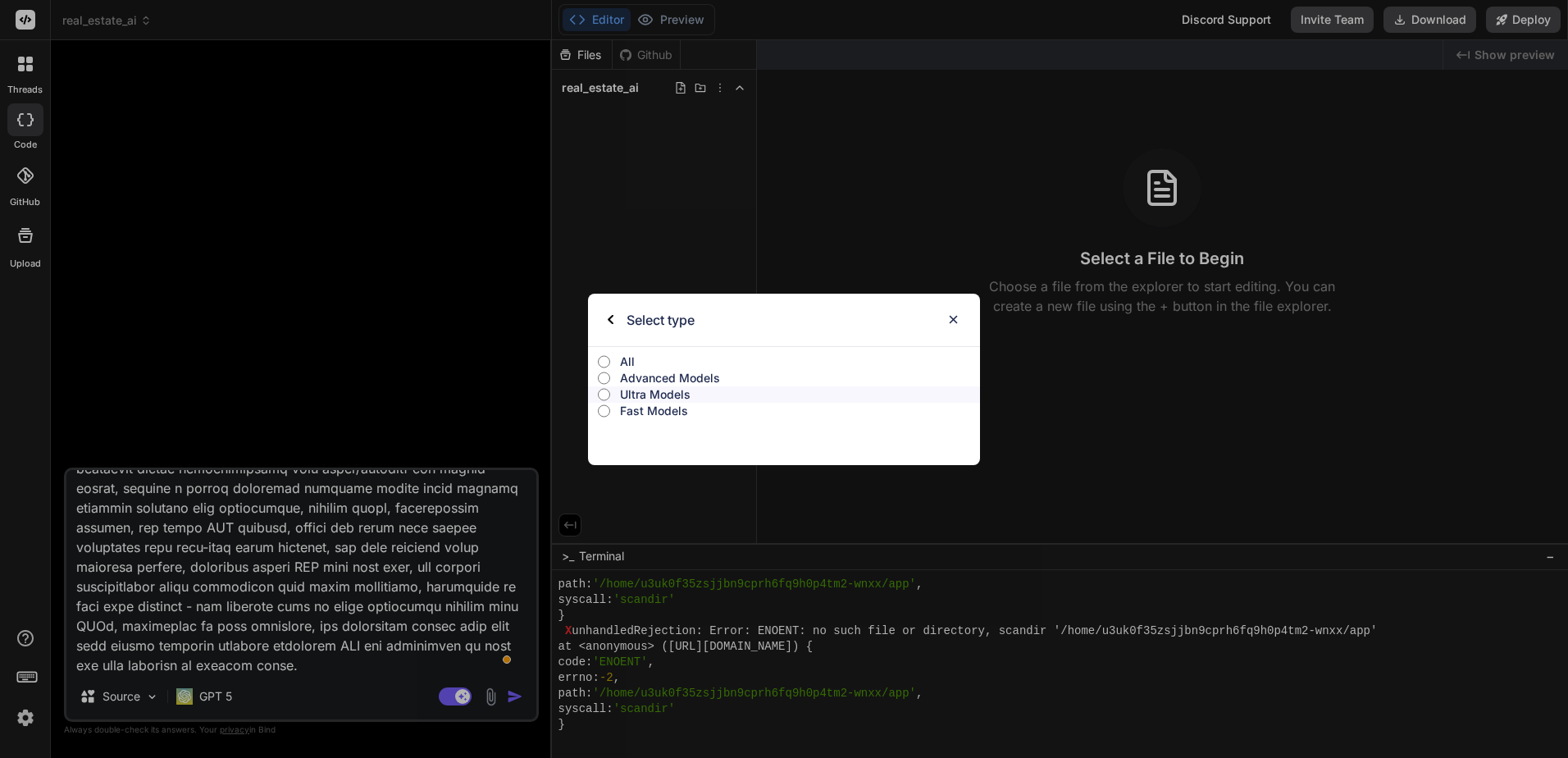
click at [636, 360] on p "All" at bounding box center [800, 361] width 360 height 16
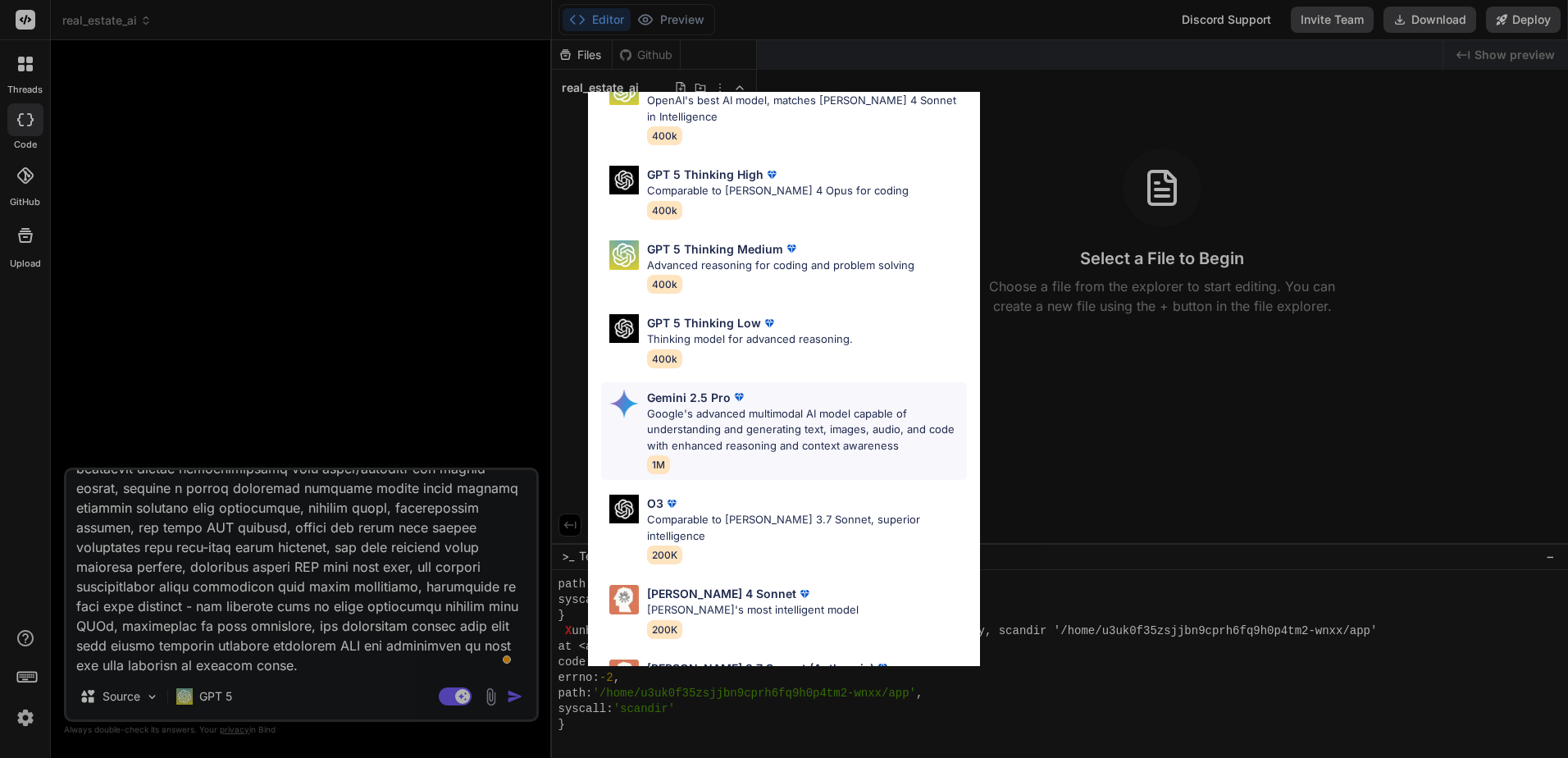
scroll to position [331, 0]
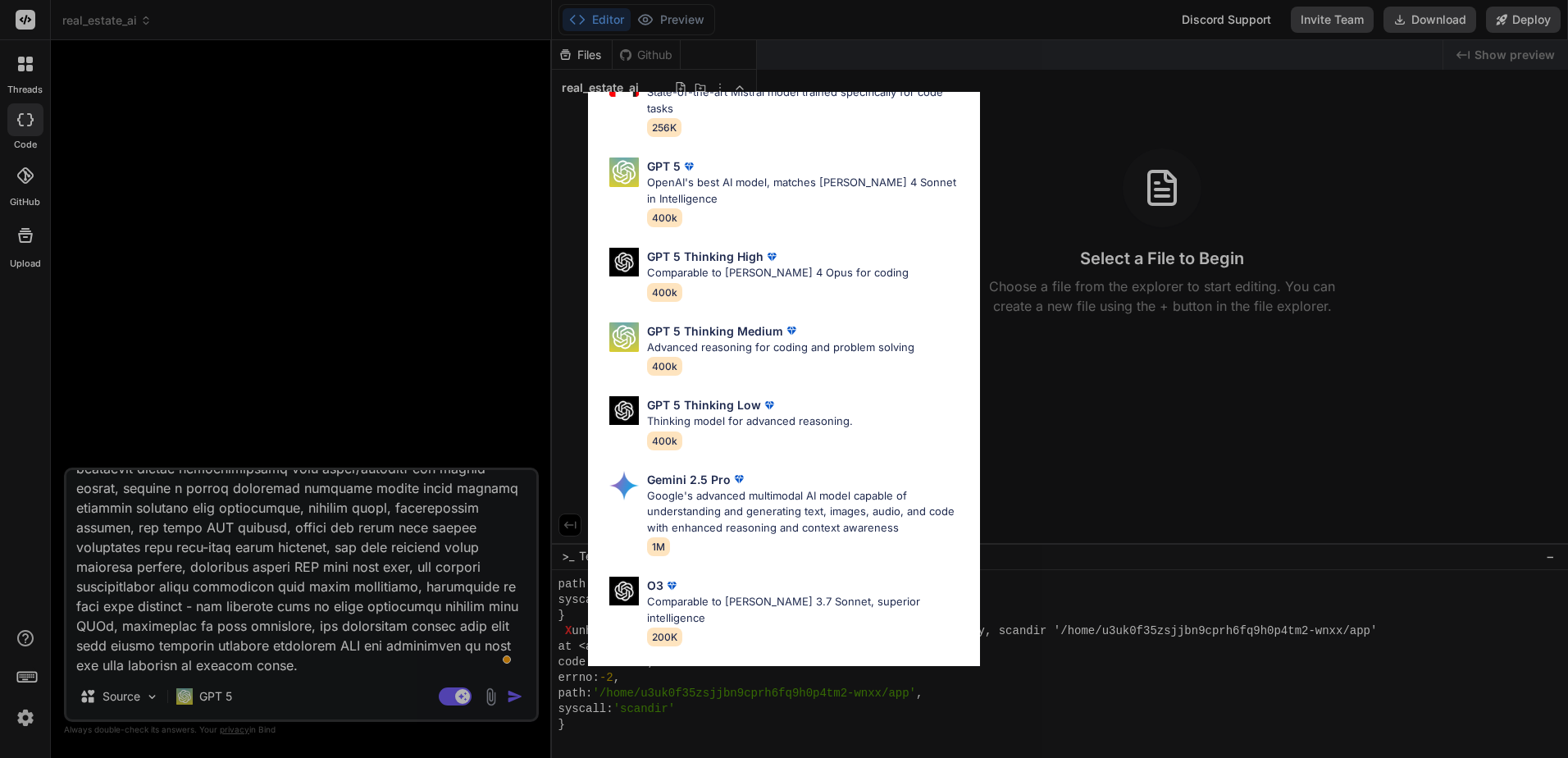
click at [369, 340] on div "All GPT 5 Mini Smaller, fast variant balancing speed and capability for light t…" at bounding box center [784, 379] width 1568 height 758
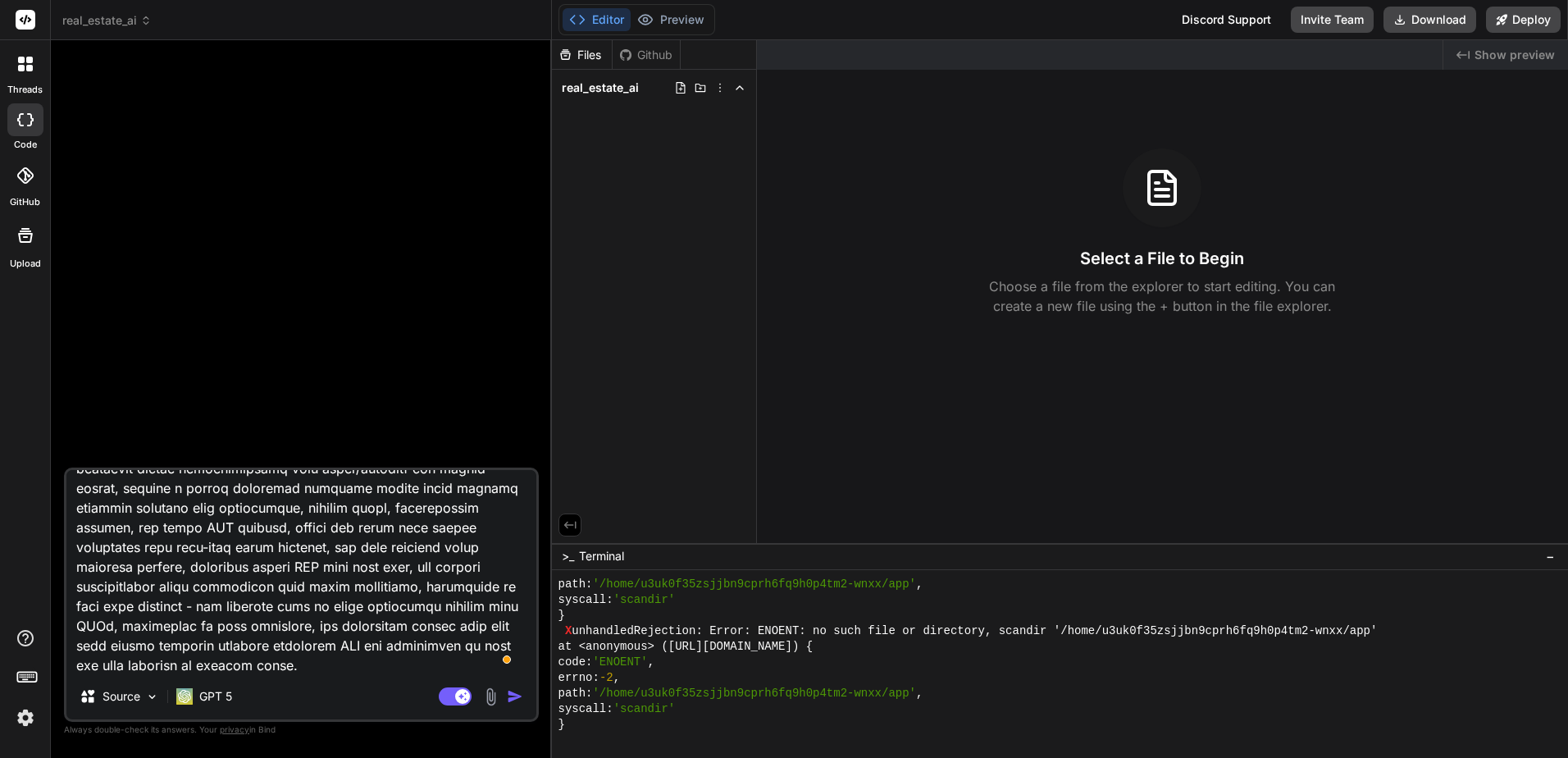
click at [512, 697] on img "button" at bounding box center [515, 696] width 16 height 16
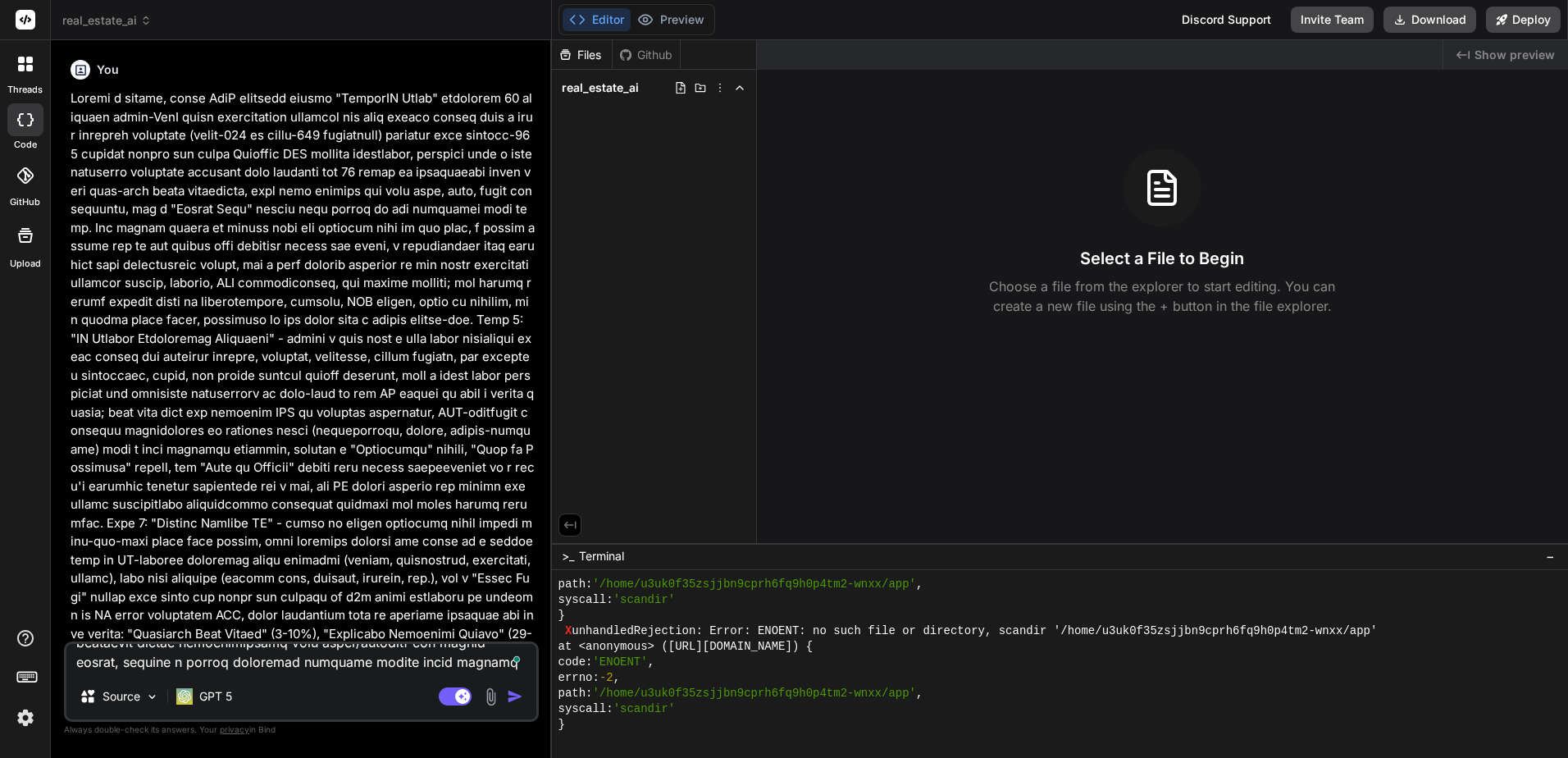
scroll to position [0, 0]
type textarea "x"
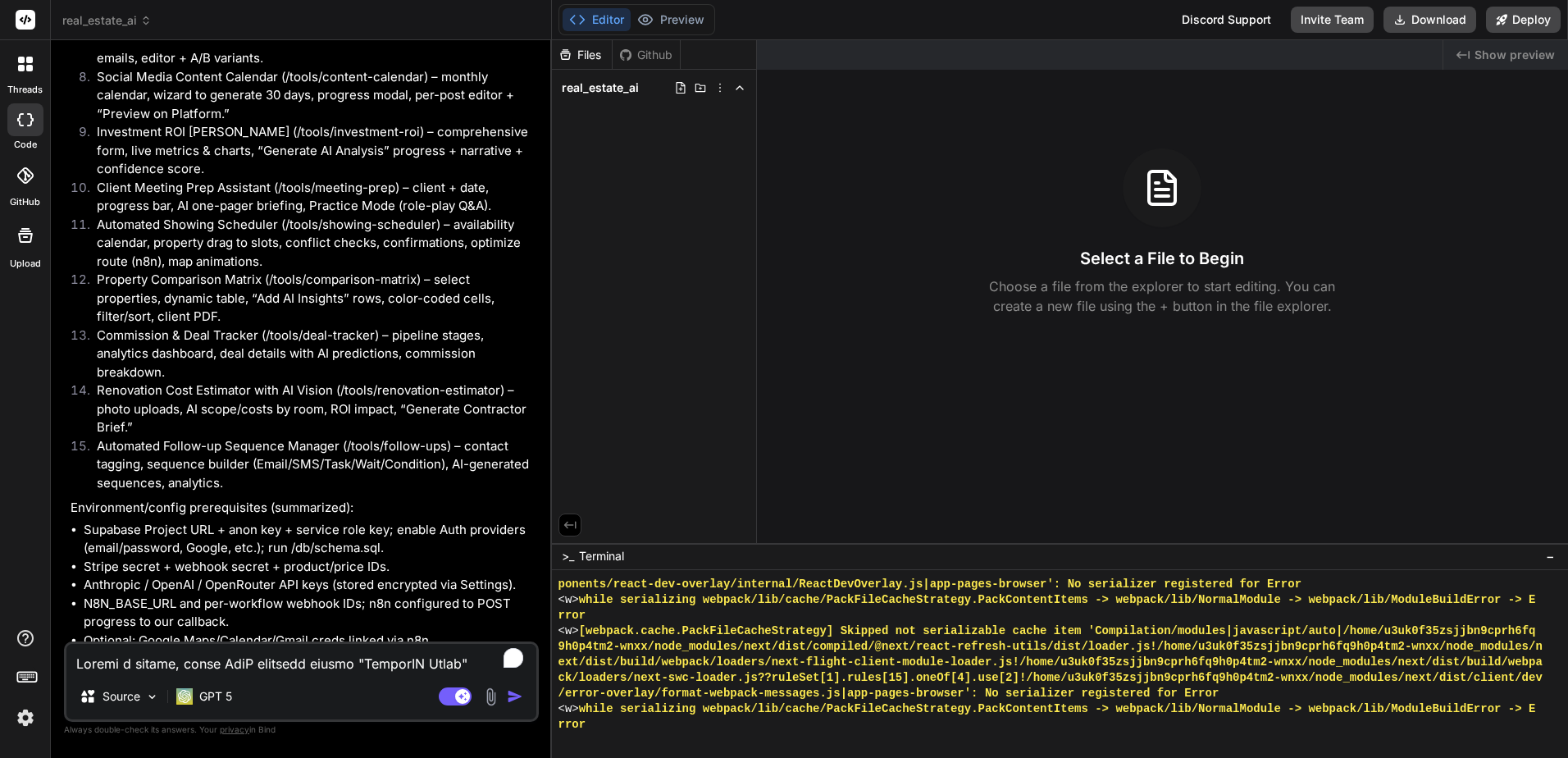
scroll to position [5214, 0]
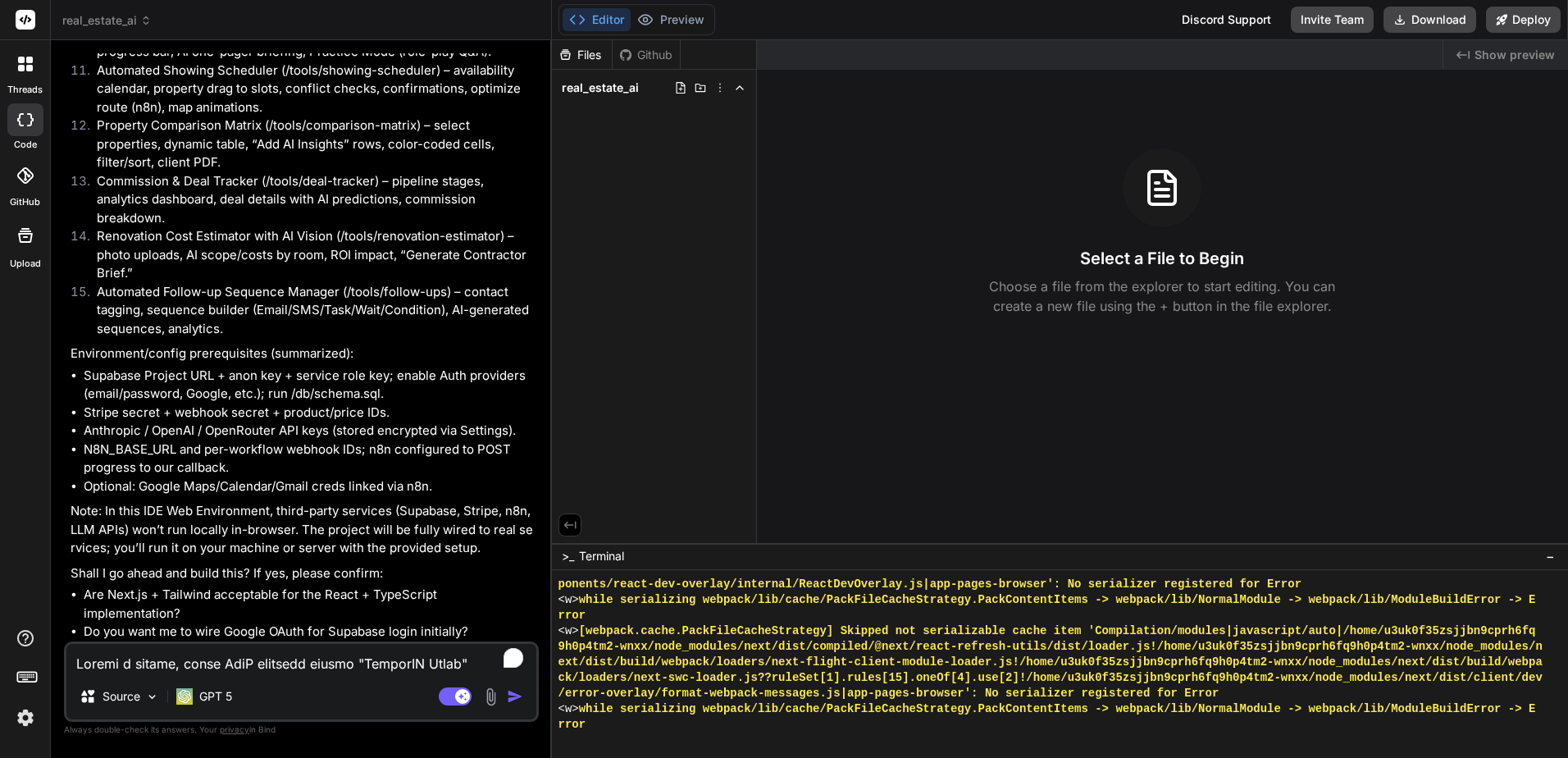
click at [281, 657] on textarea "To enrich screen reader interactions, please activate Accessibility in Grammarl…" at bounding box center [301, 658] width 470 height 30
click at [273, 564] on p "Shall I go ahead and build this? If yes, please confirm:" at bounding box center [302, 573] width 465 height 19
click at [272, 564] on p "Shall I go ahead and build this? If yes, please confirm:" at bounding box center [302, 573] width 465 height 19
copy p "yes"
click at [278, 672] on textarea "To enrich screen reader interactions, please activate Accessibility in Grammarl…" at bounding box center [301, 658] width 470 height 30
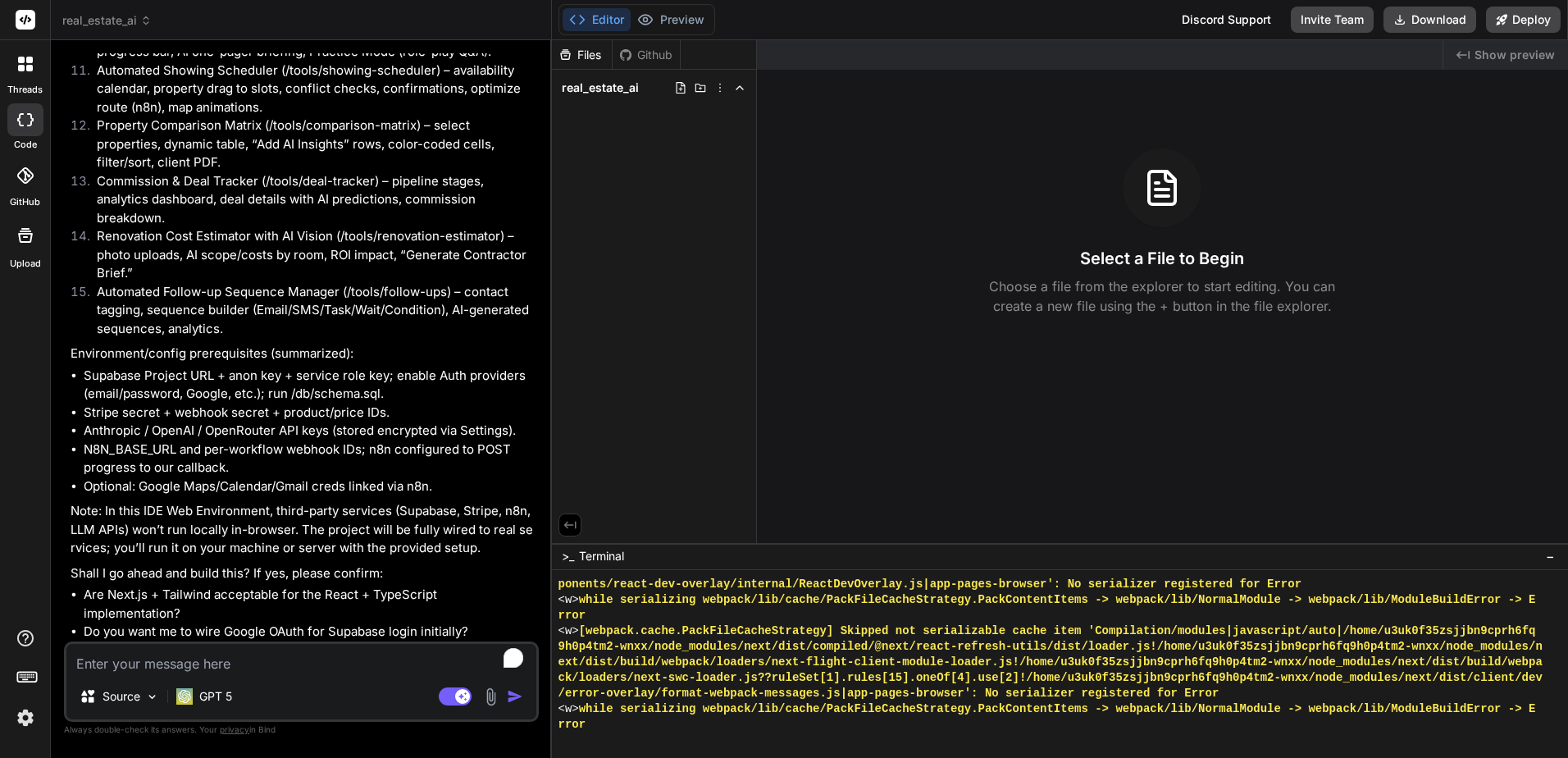
paste textarea "yes"
type textarea "x"
type textarea "yes"
type textarea "x"
type textarea "l"
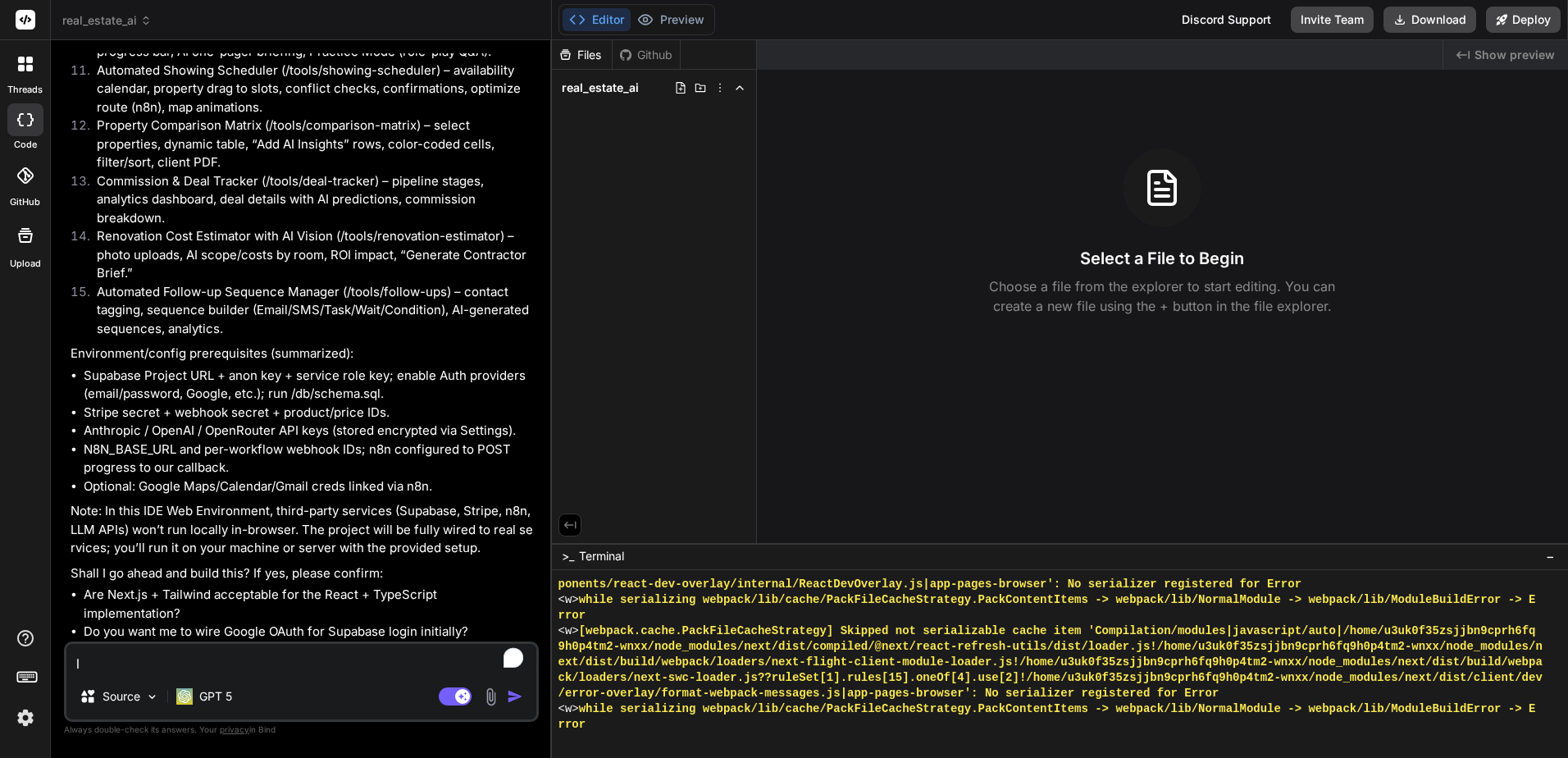
type textarea "x"
type textarea "le"
type textarea "x"
type textarea "let"
type textarea "x"
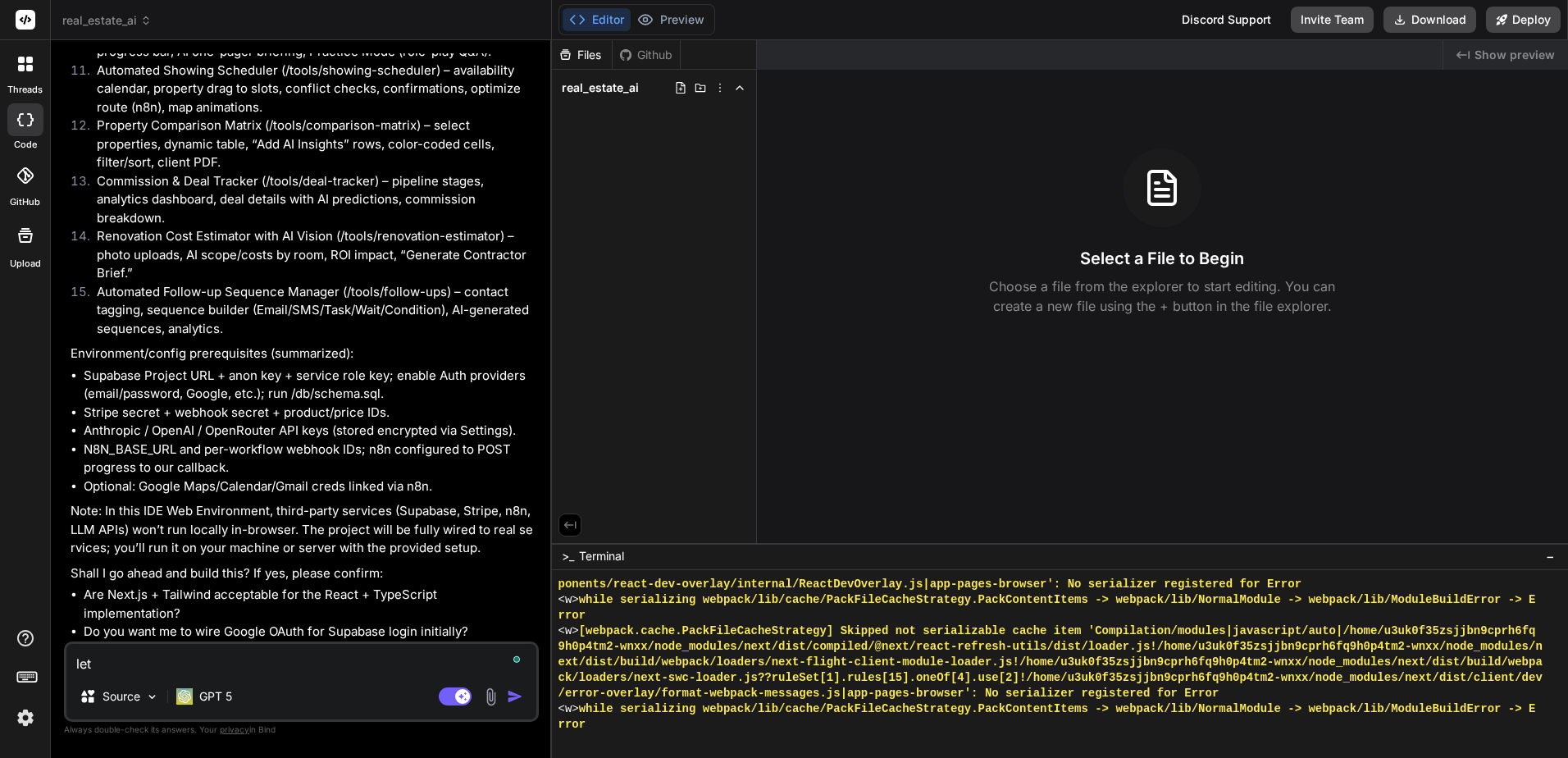
type textarea "let'"
type textarea "x"
type textarea "let's"
type textarea "x"
type textarea "let's"
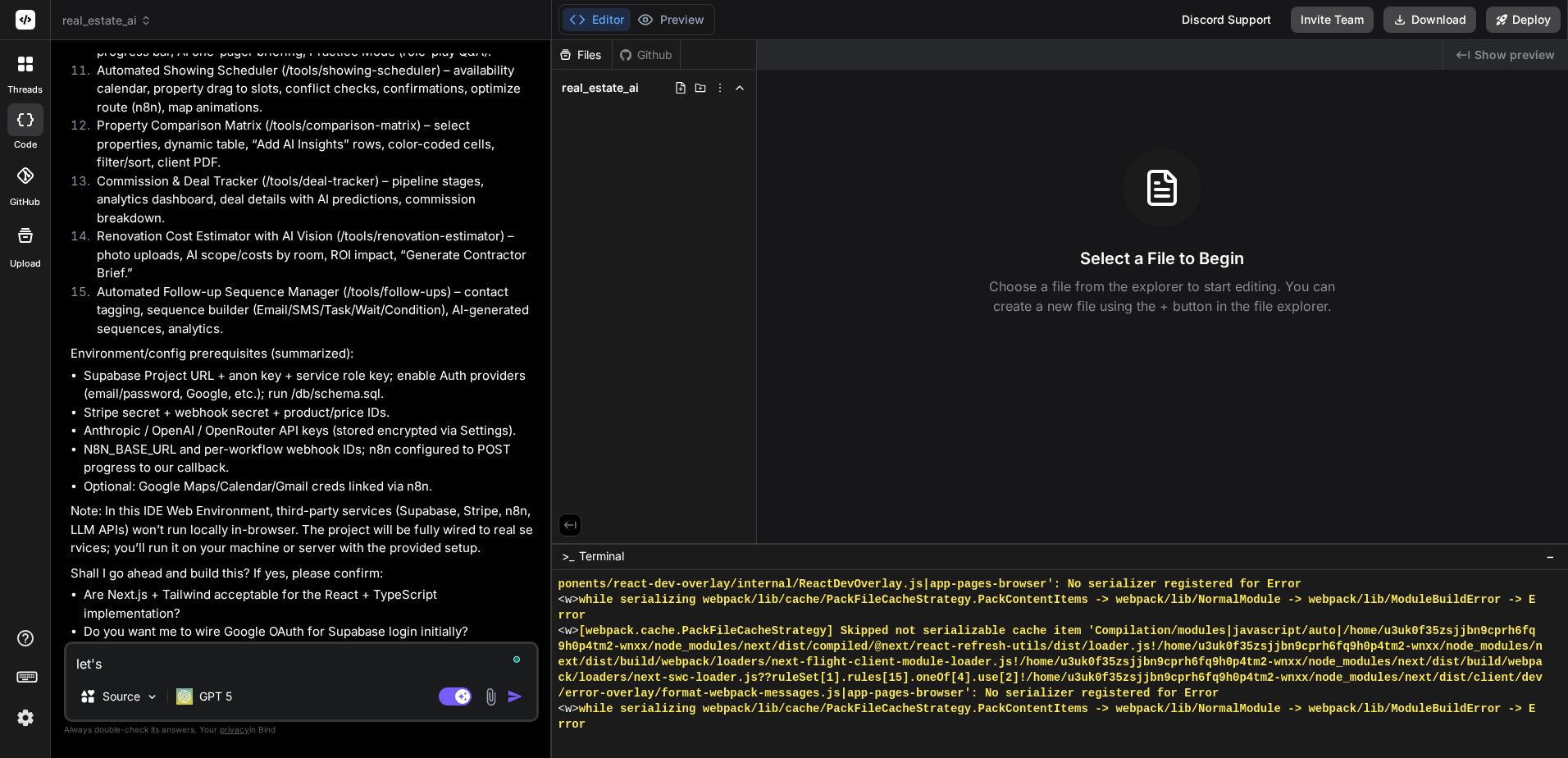
type textarea "x"
type textarea "let's s"
type textarea "x"
type textarea "let's st"
type textarea "x"
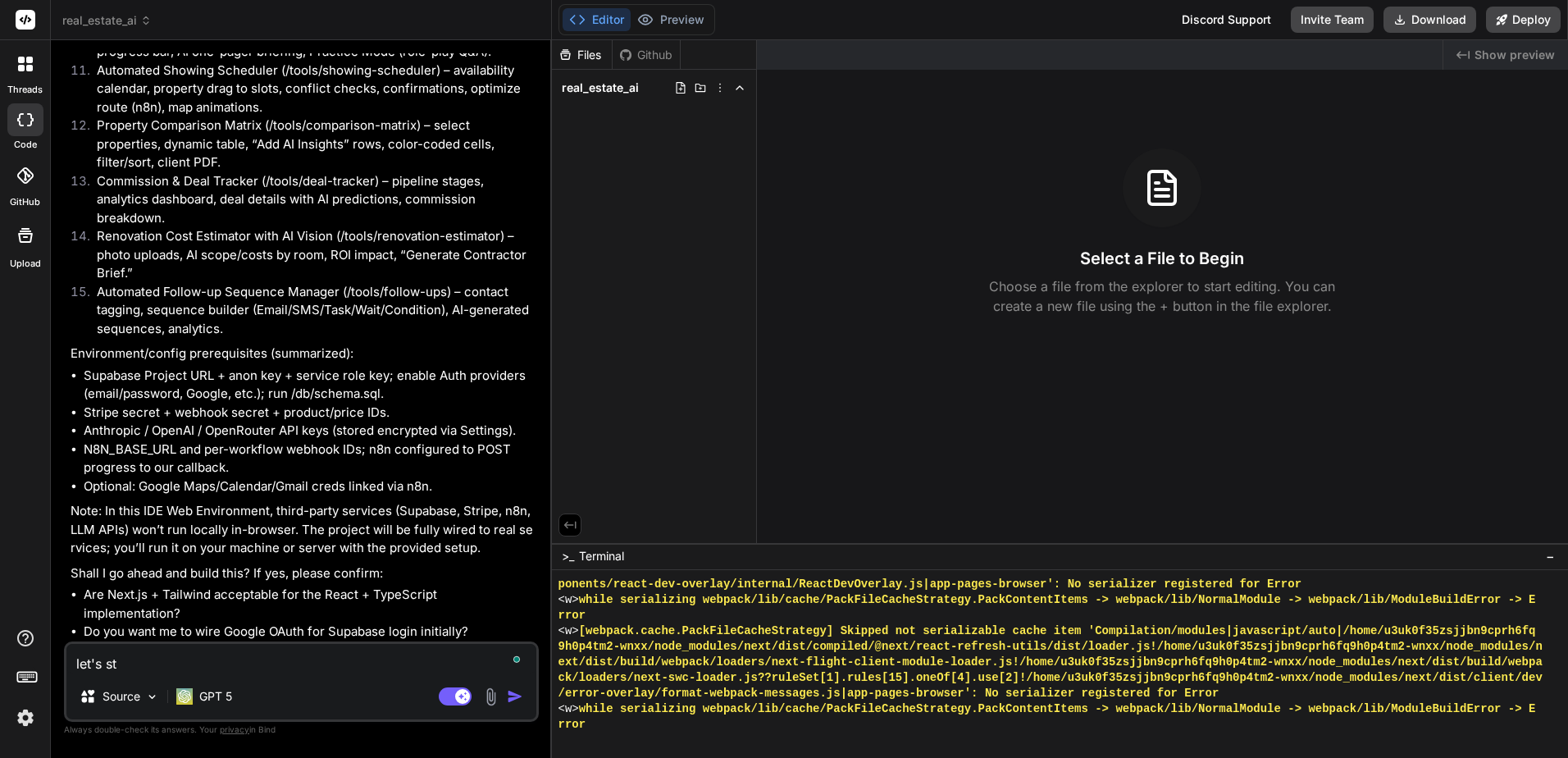
type textarea "let's sta"
type textarea "x"
type textarea "let's star"
type textarea "x"
type textarea "let's start"
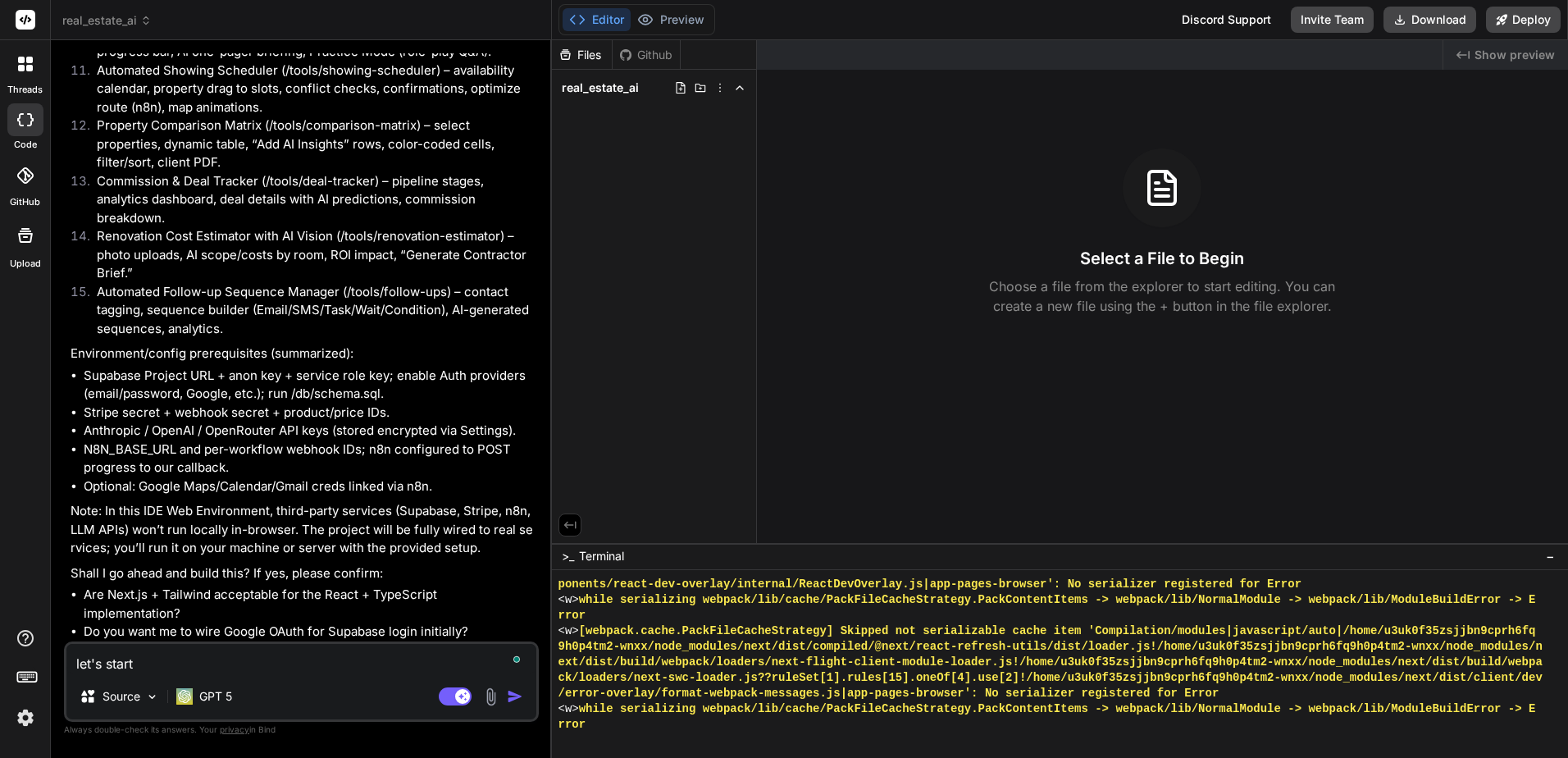
type textarea "x"
type textarea "let's start"
type textarea "x"
type textarea "let's start w"
type textarea "x"
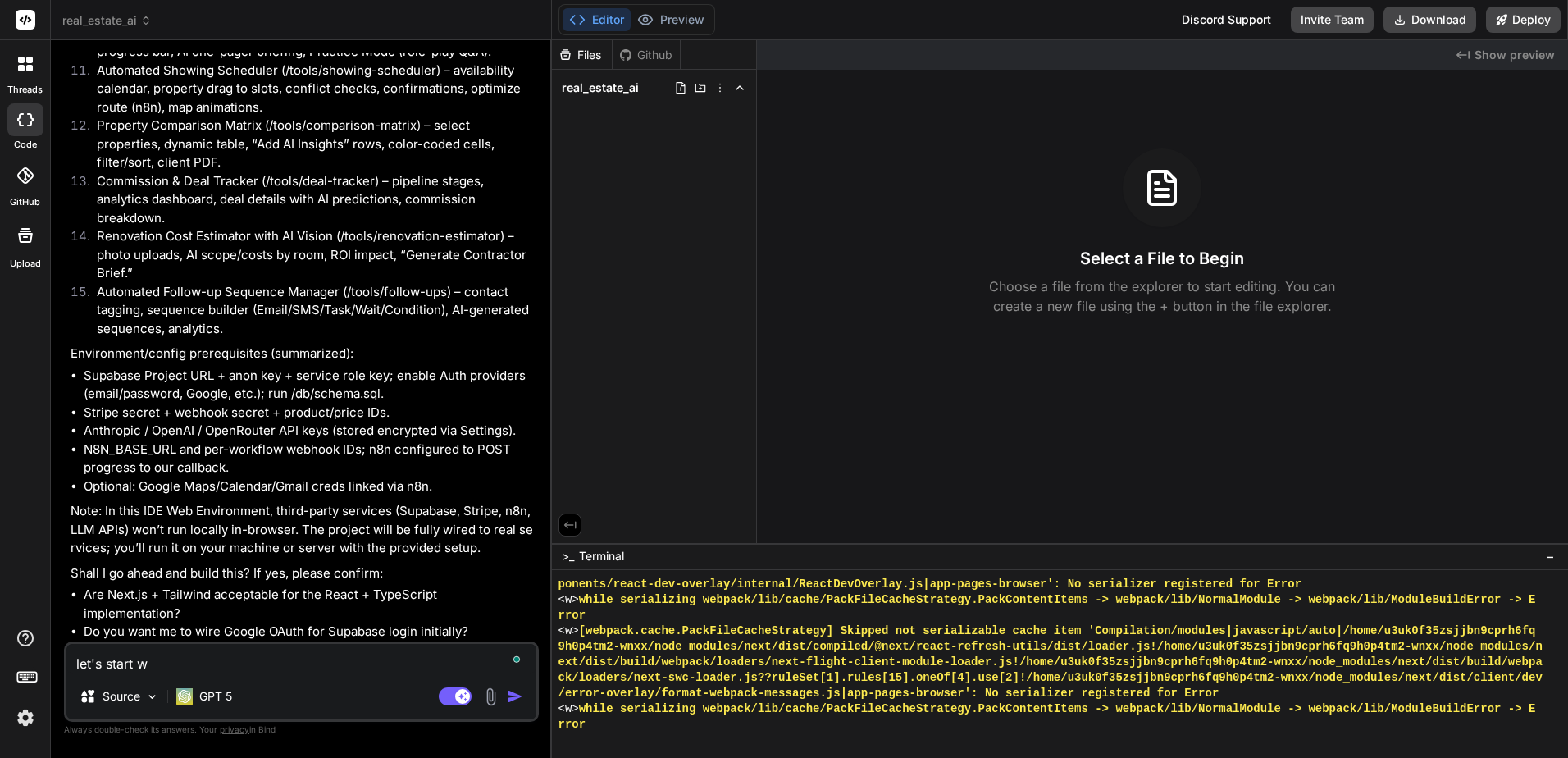
type textarea "let's start wi"
type textarea "x"
type textarea "let's start wit"
type textarea "x"
type textarea "let's start with"
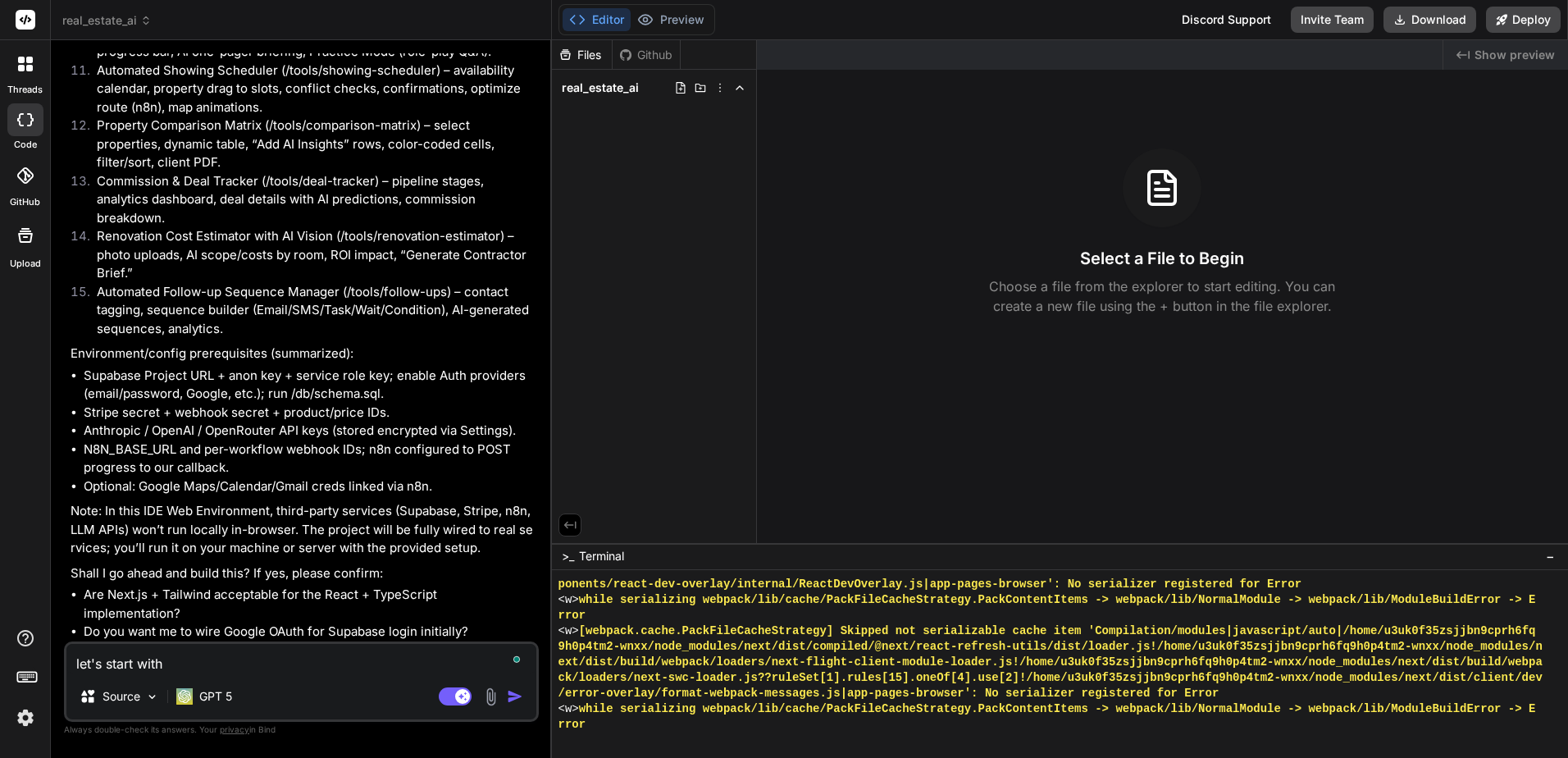
type textarea "x"
type textarea "let's start with"
type textarea "x"
type textarea "let's start with t"
type textarea "x"
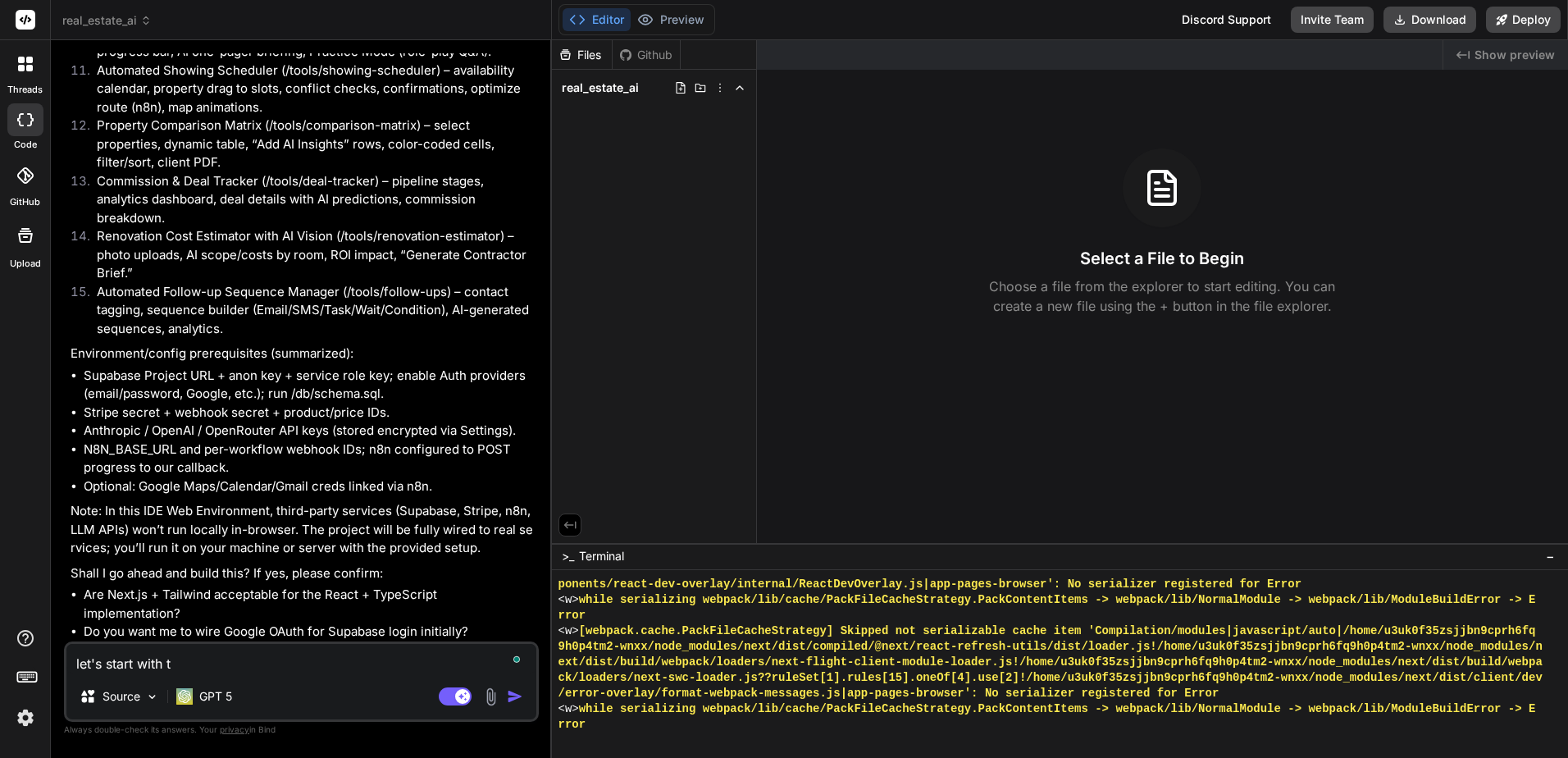
type textarea "let's start with th"
type textarea "x"
type textarea "let's start with the"
type textarea "x"
type textarea "let's start with the"
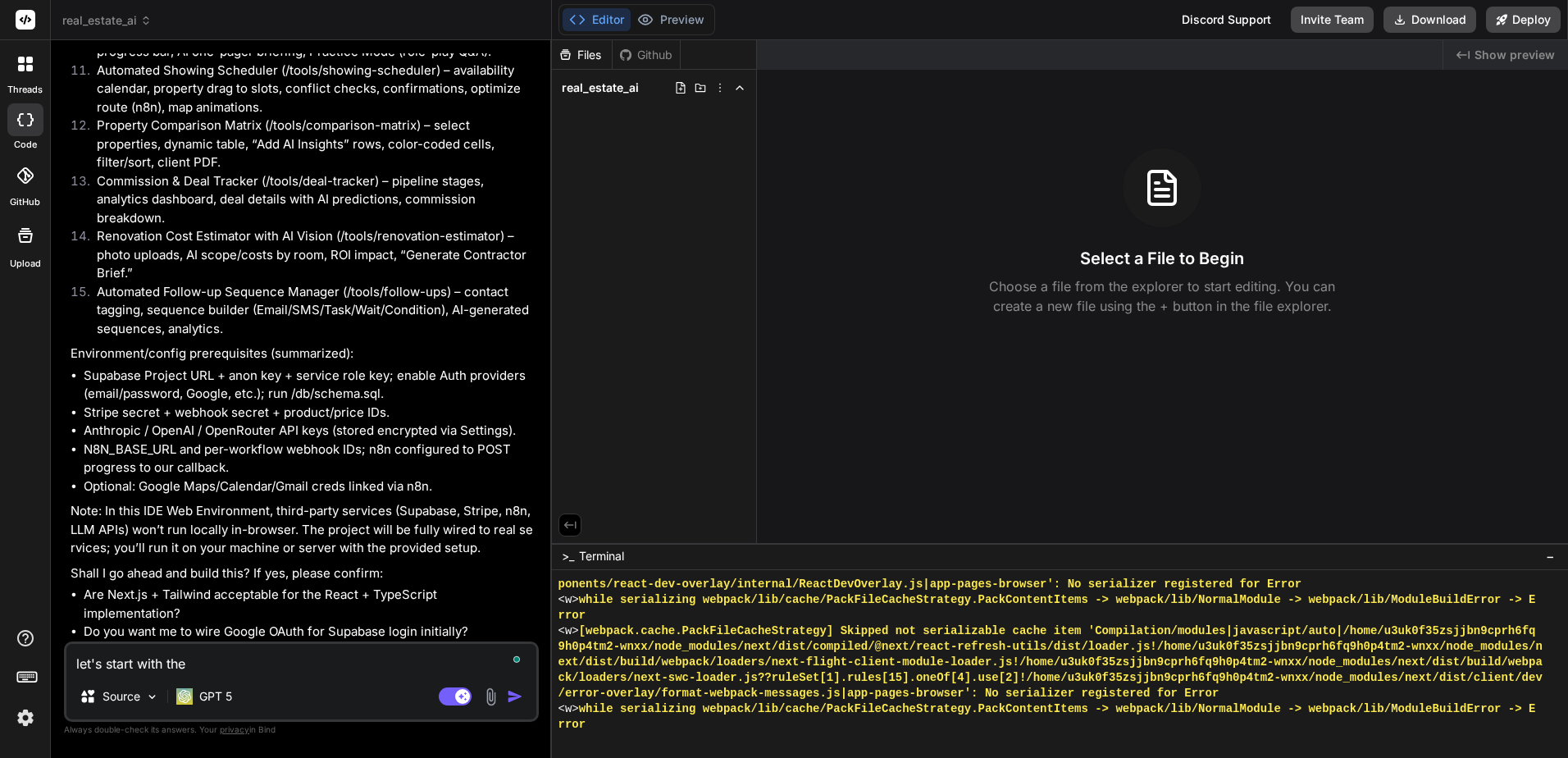
type textarea "x"
type textarea "let's start with the f"
type textarea "x"
type textarea "let's start with the"
type textarea "x"
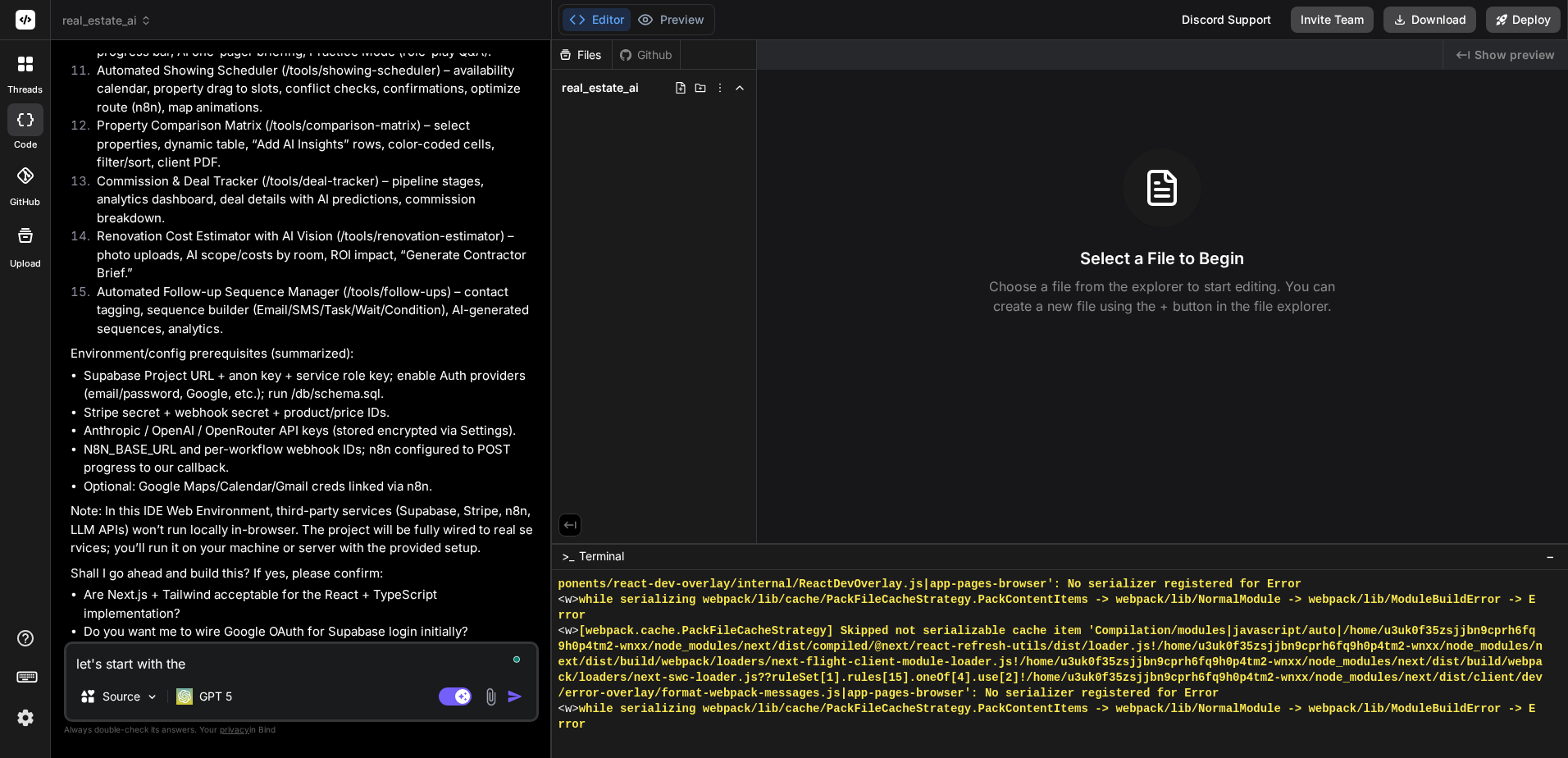
type textarea "let's start with the v"
type textarea "x"
type textarea "let's start with the"
type textarea "x"
type textarea "let's start with the f"
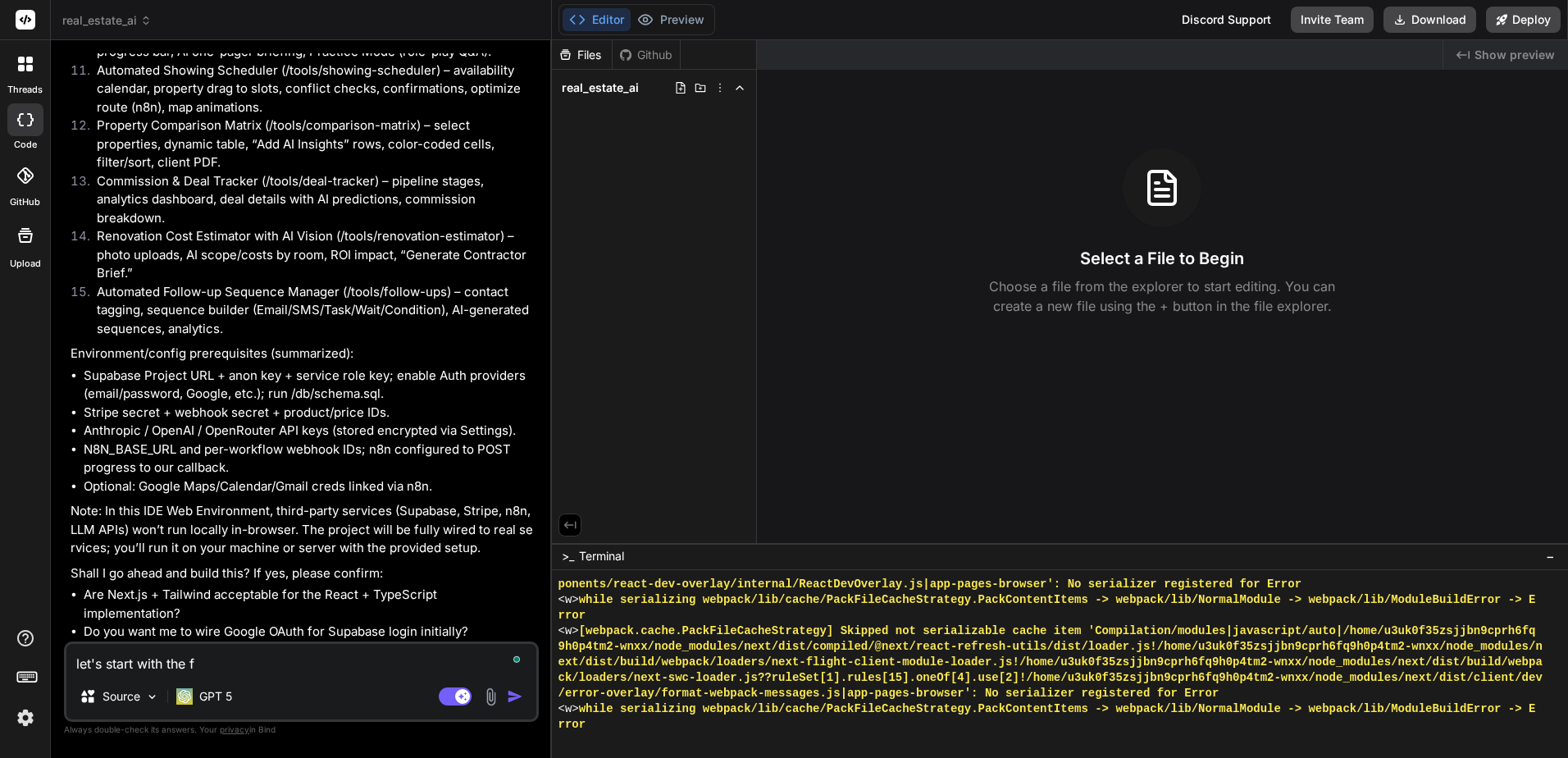
type textarea "x"
type textarea "let's start with the fi"
type textarea "x"
type textarea "let's start with the fir"
type textarea "x"
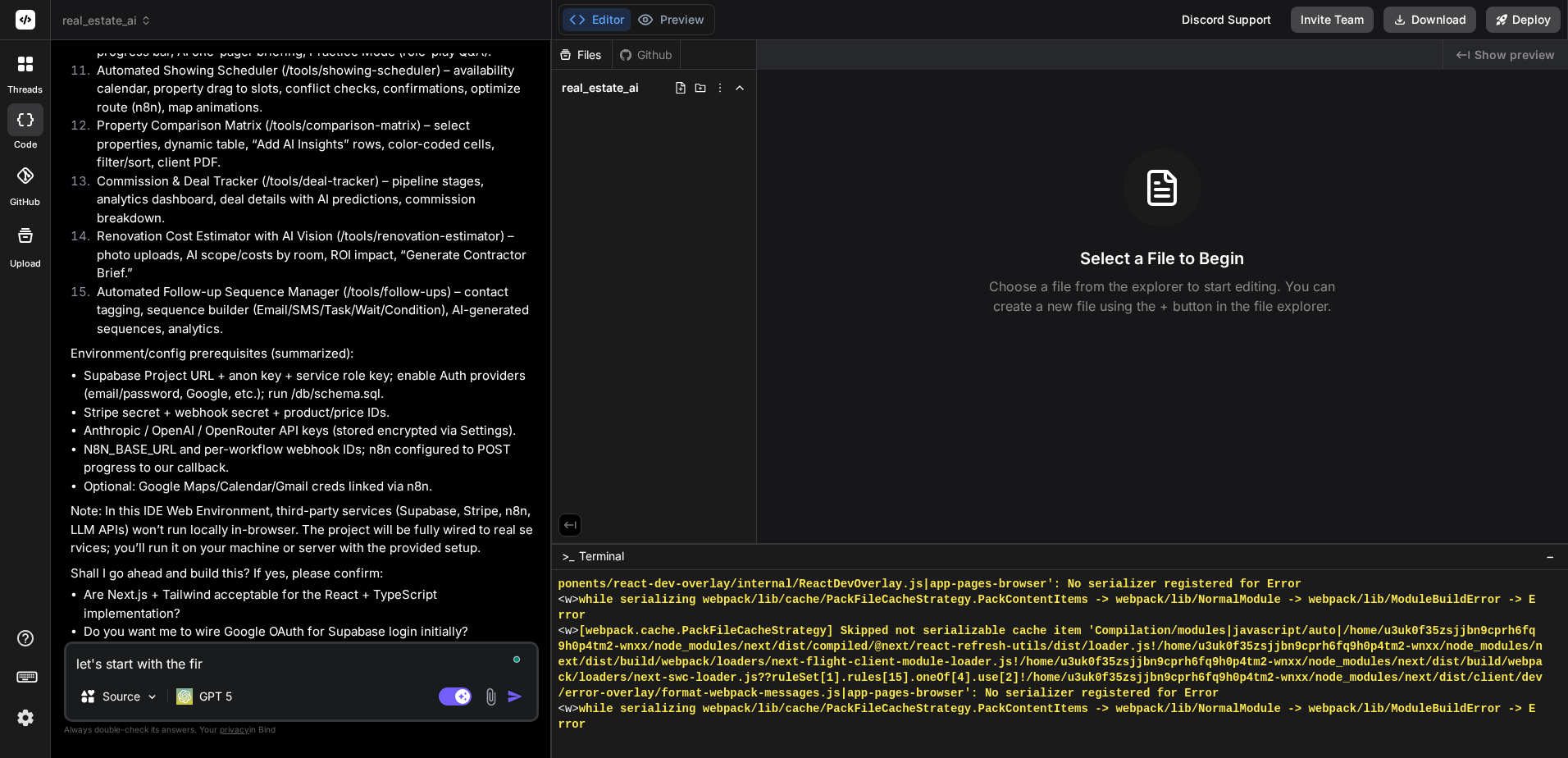
type textarea "let's start with the firs"
type textarea "x"
type textarea "let's start with the first"
type textarea "x"
type textarea "let's start with the first"
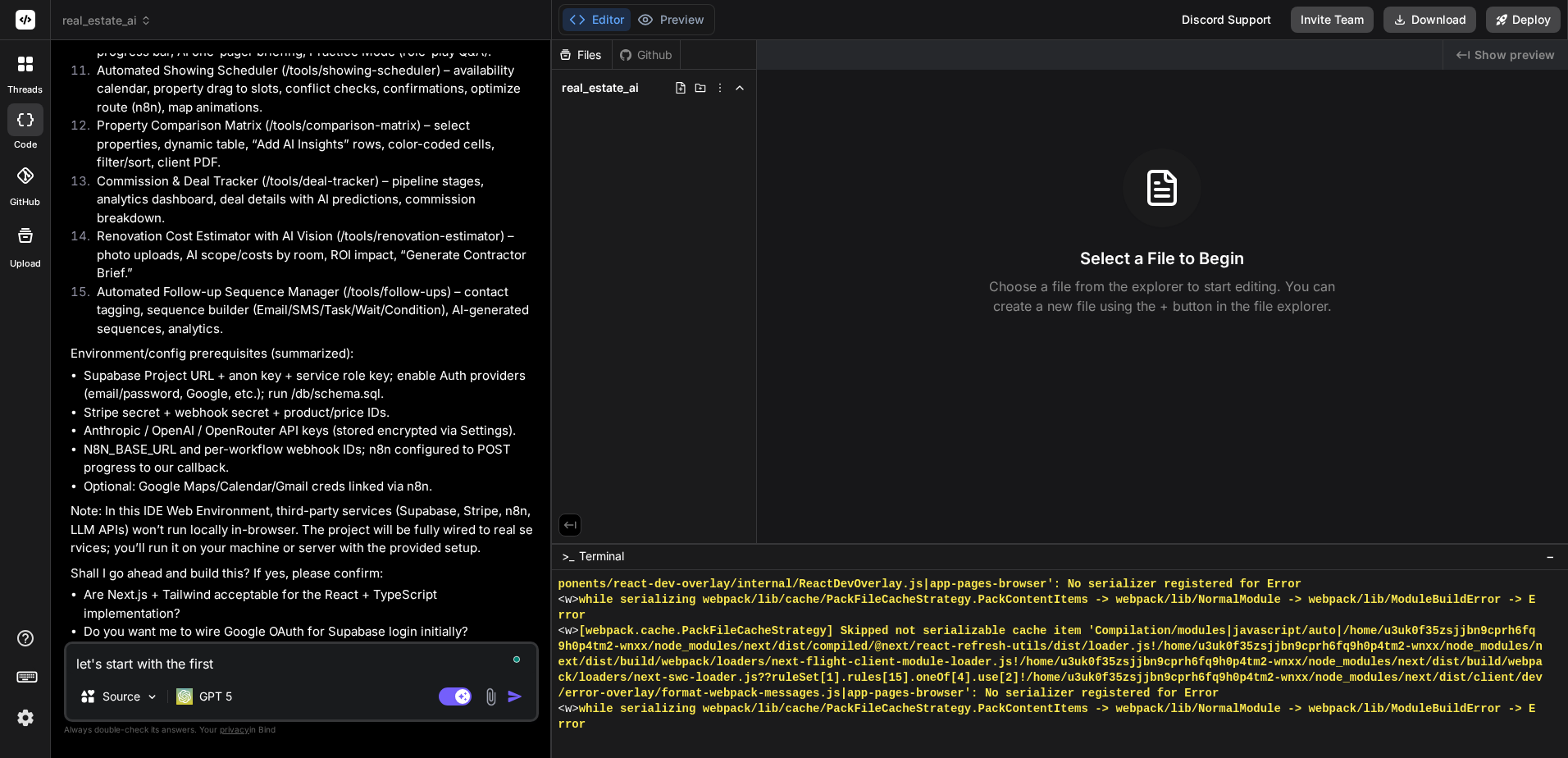
type textarea "x"
type textarea "let's start with the first v"
type textarea "x"
type textarea "let's start with the first vc"
type textarea "x"
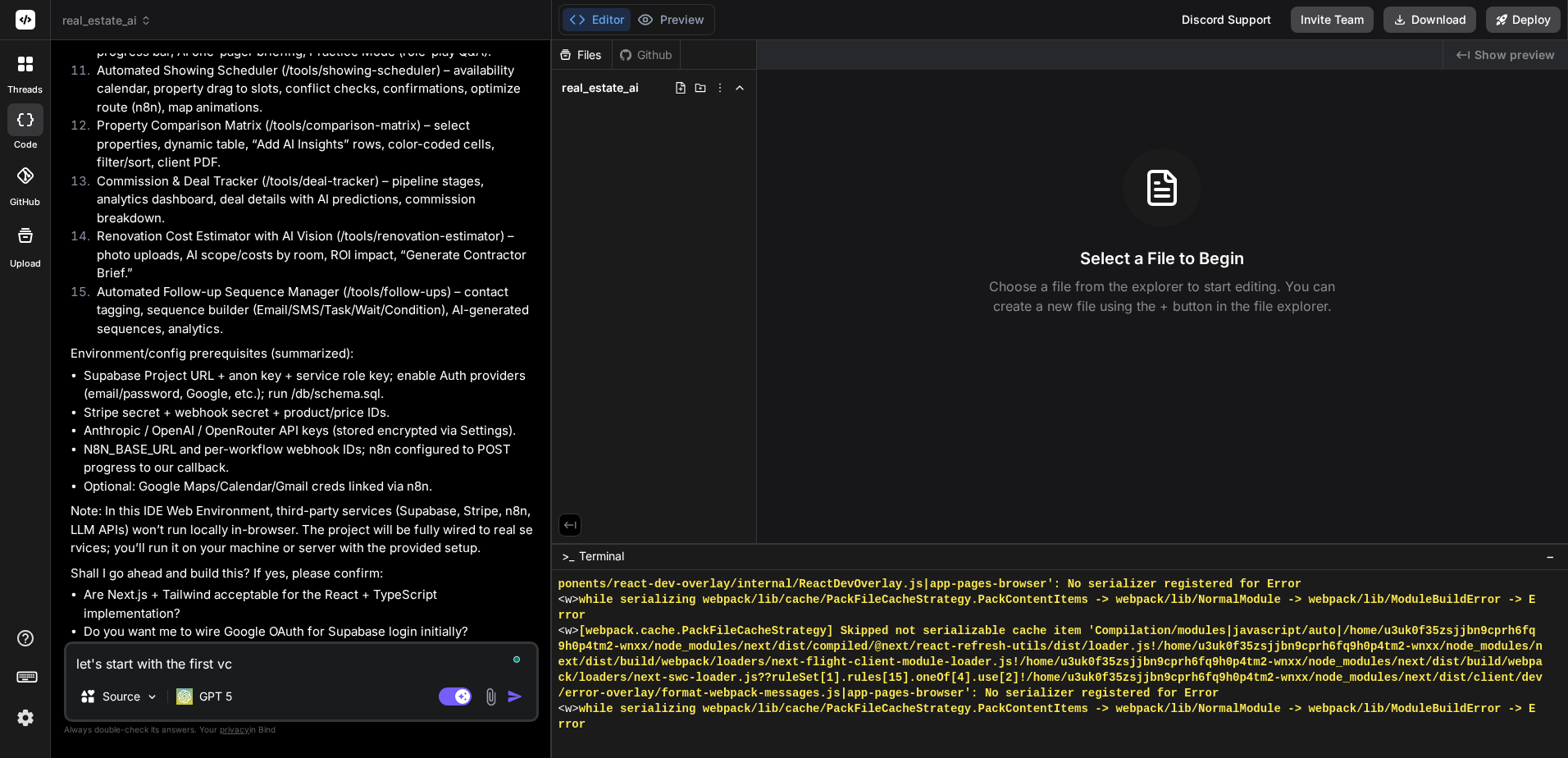
type textarea "let's start with the first v"
type textarea "x"
type textarea "let's start with the first ve"
type textarea "x"
type textarea "let's start with the first ver"
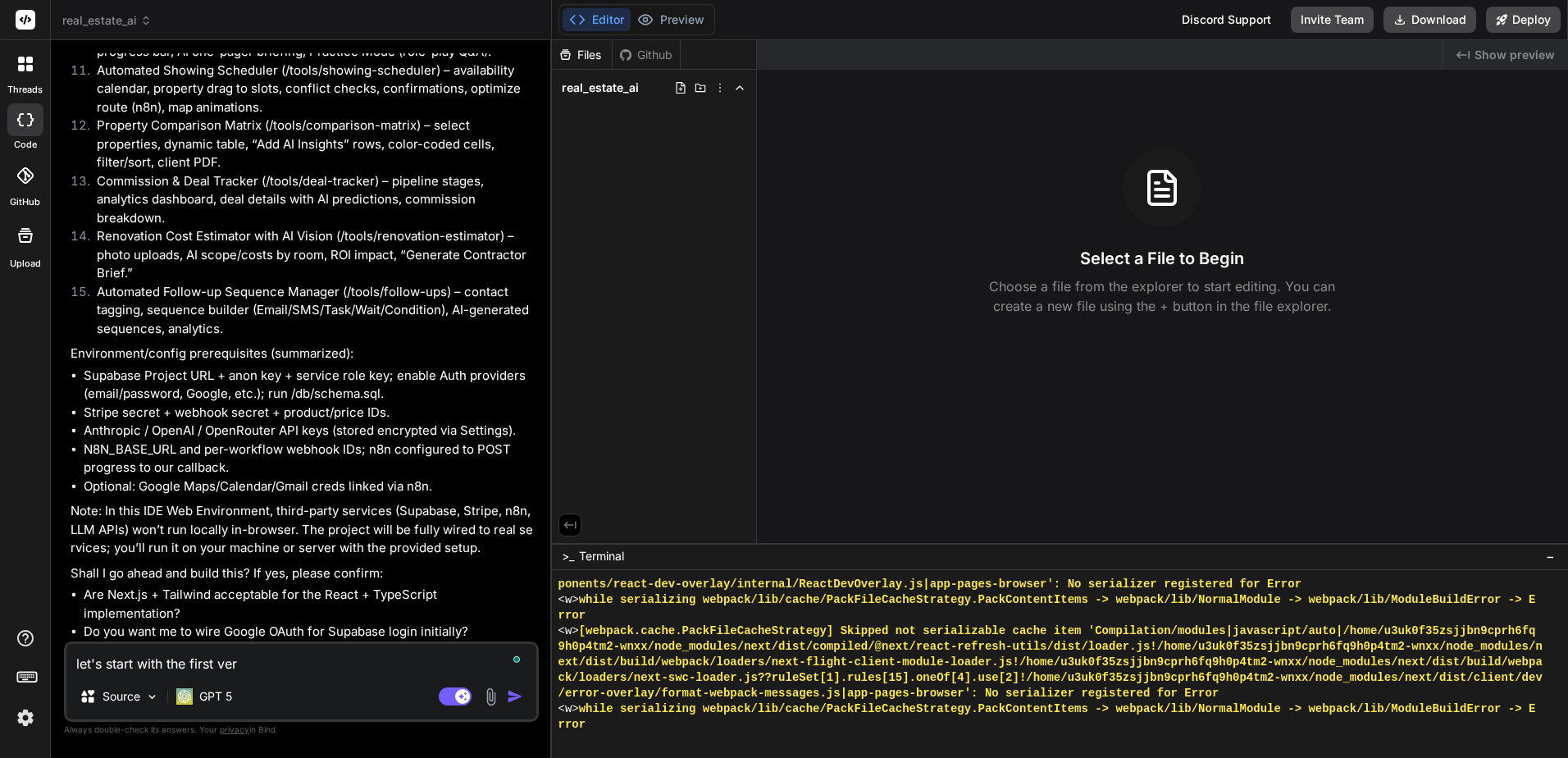
type textarea "x"
type textarea "let's start with the first vers"
type textarea "x"
type textarea "let's start with the first versi"
type textarea "x"
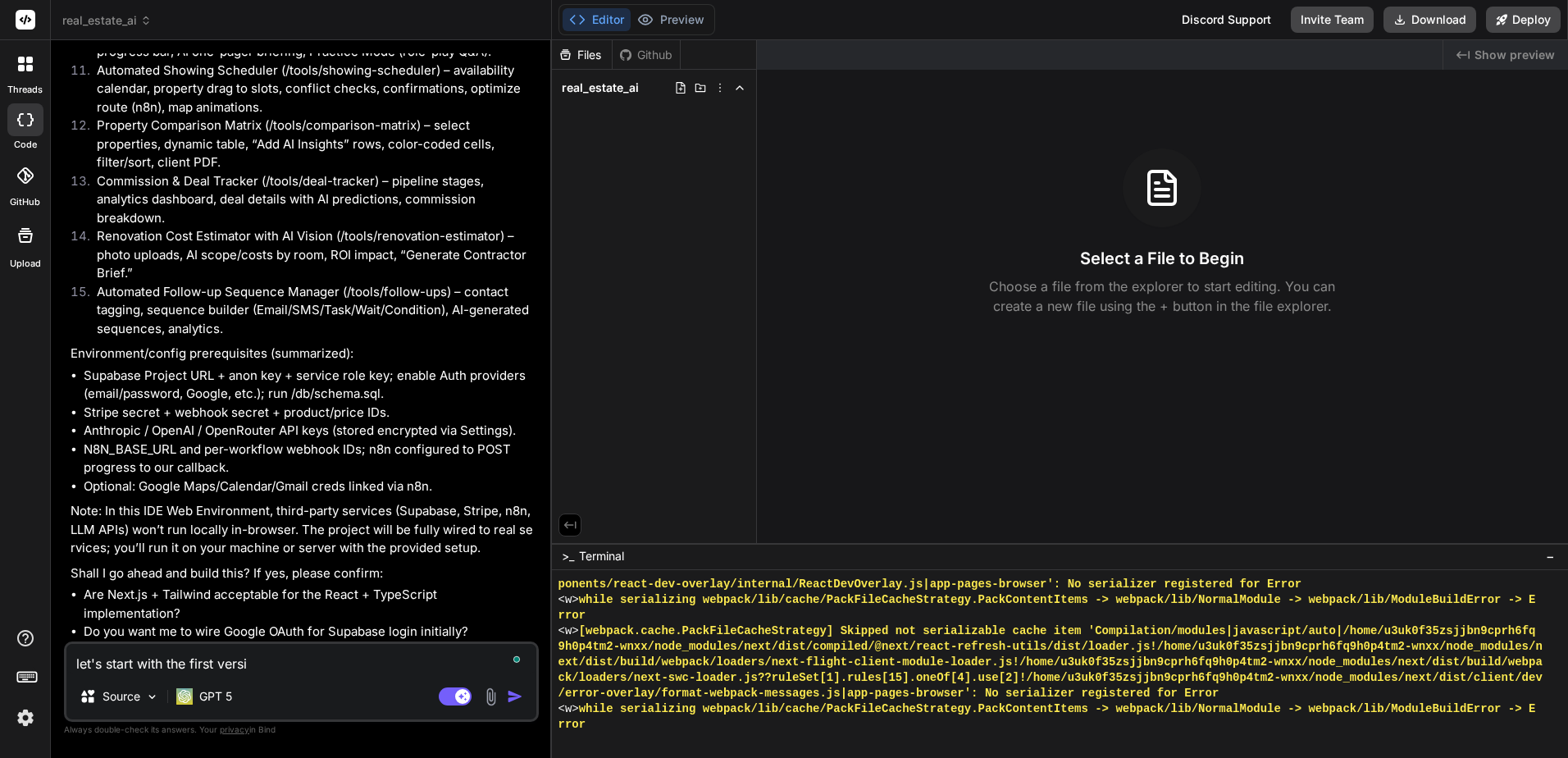
type textarea "let's start with the first versio"
type textarea "x"
type textarea "let's start with the first version"
type textarea "x"
type textarea "let's start with the first version"
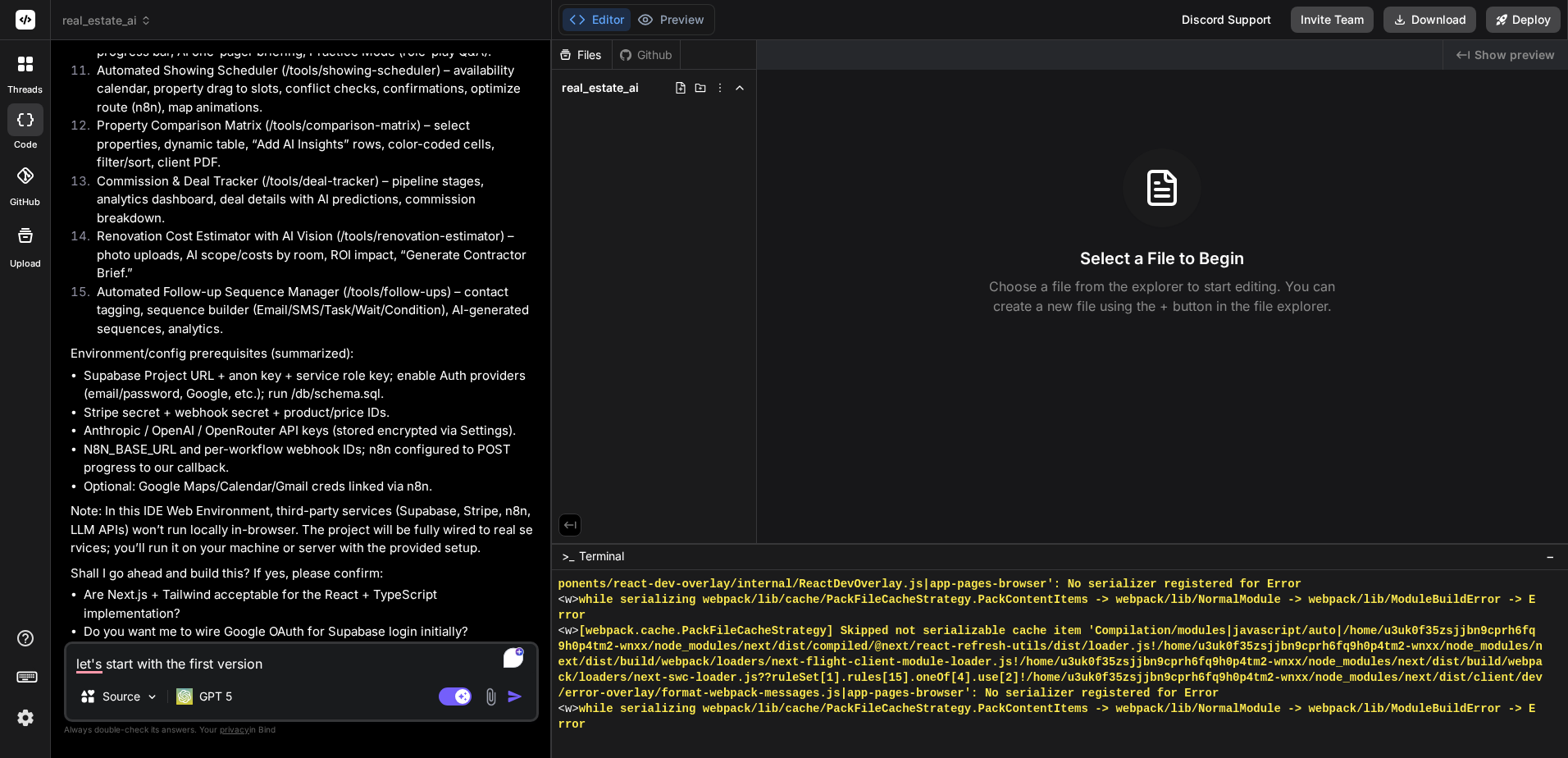
type textarea "x"
type textarea "let's start with the first version t"
type textarea "x"
type textarea "let's start with the first version to"
type textarea "x"
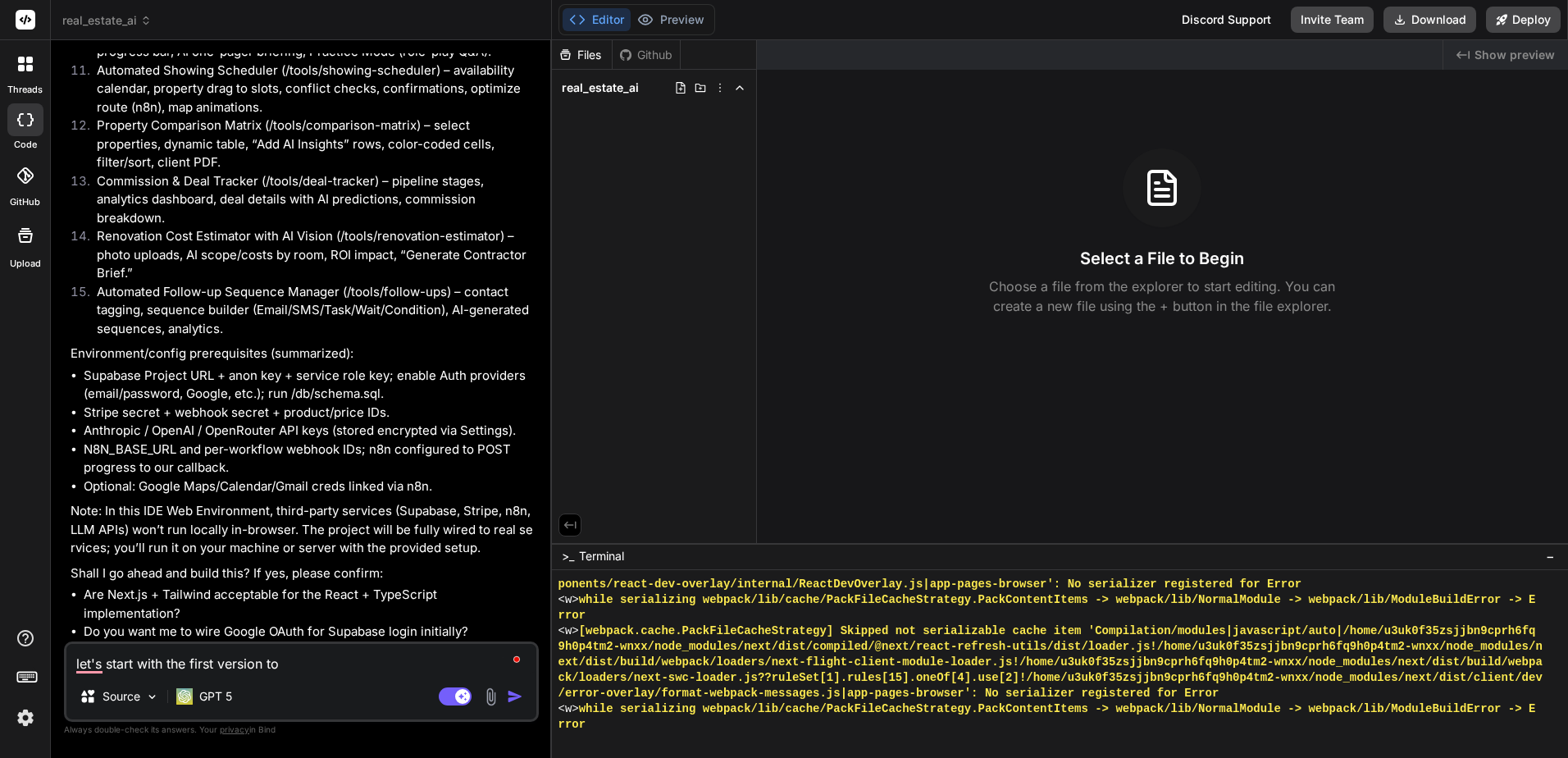
type textarea "let's start with the first version to"
type textarea "x"
type textarea "let's start with the first version to f"
type textarea "x"
type textarea "let's start with the first version to fi"
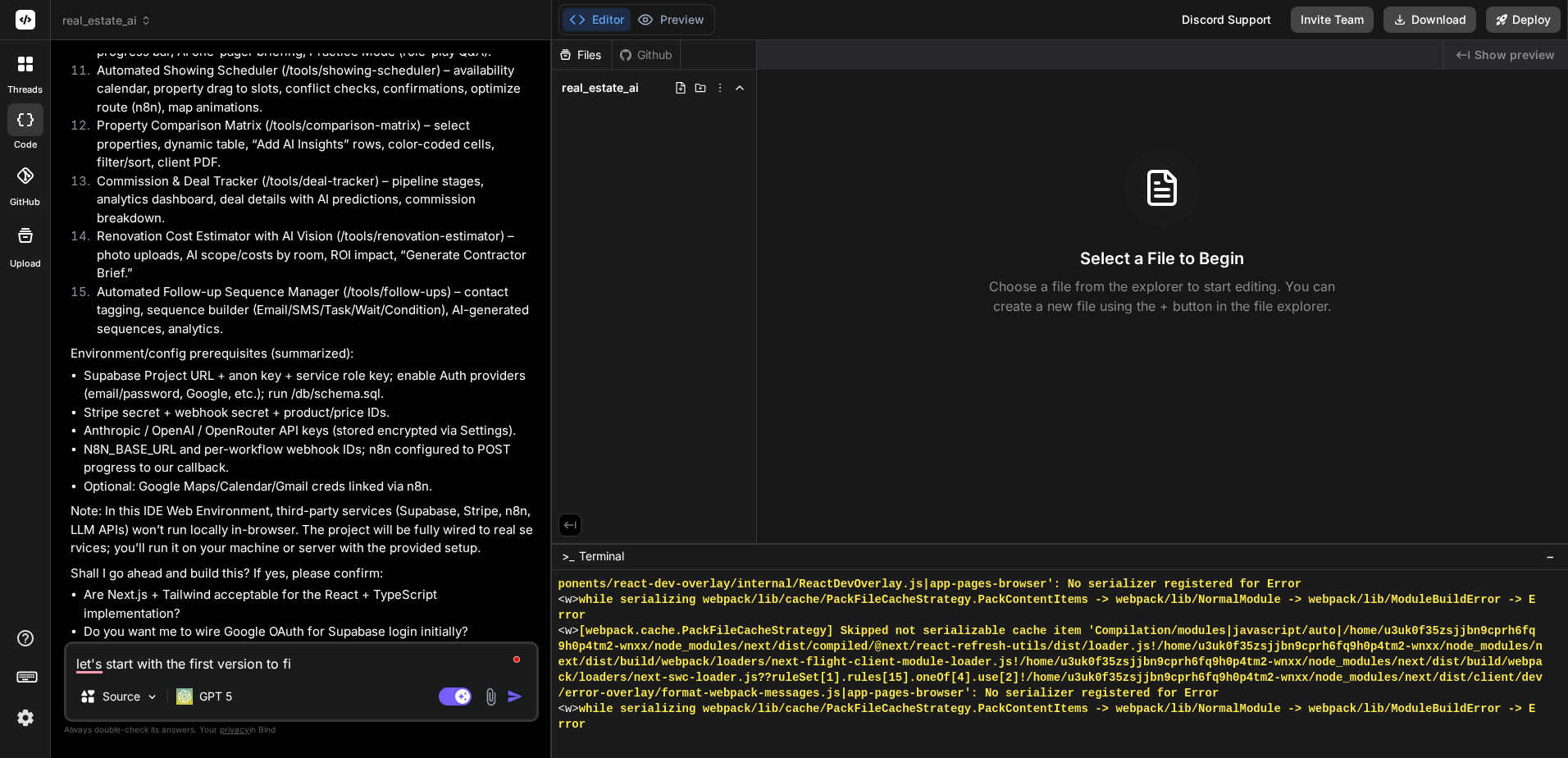
type textarea "x"
type textarea "let's start with the first version to fin"
type textarea "x"
type textarea "let's start with the first version to fina"
type textarea "x"
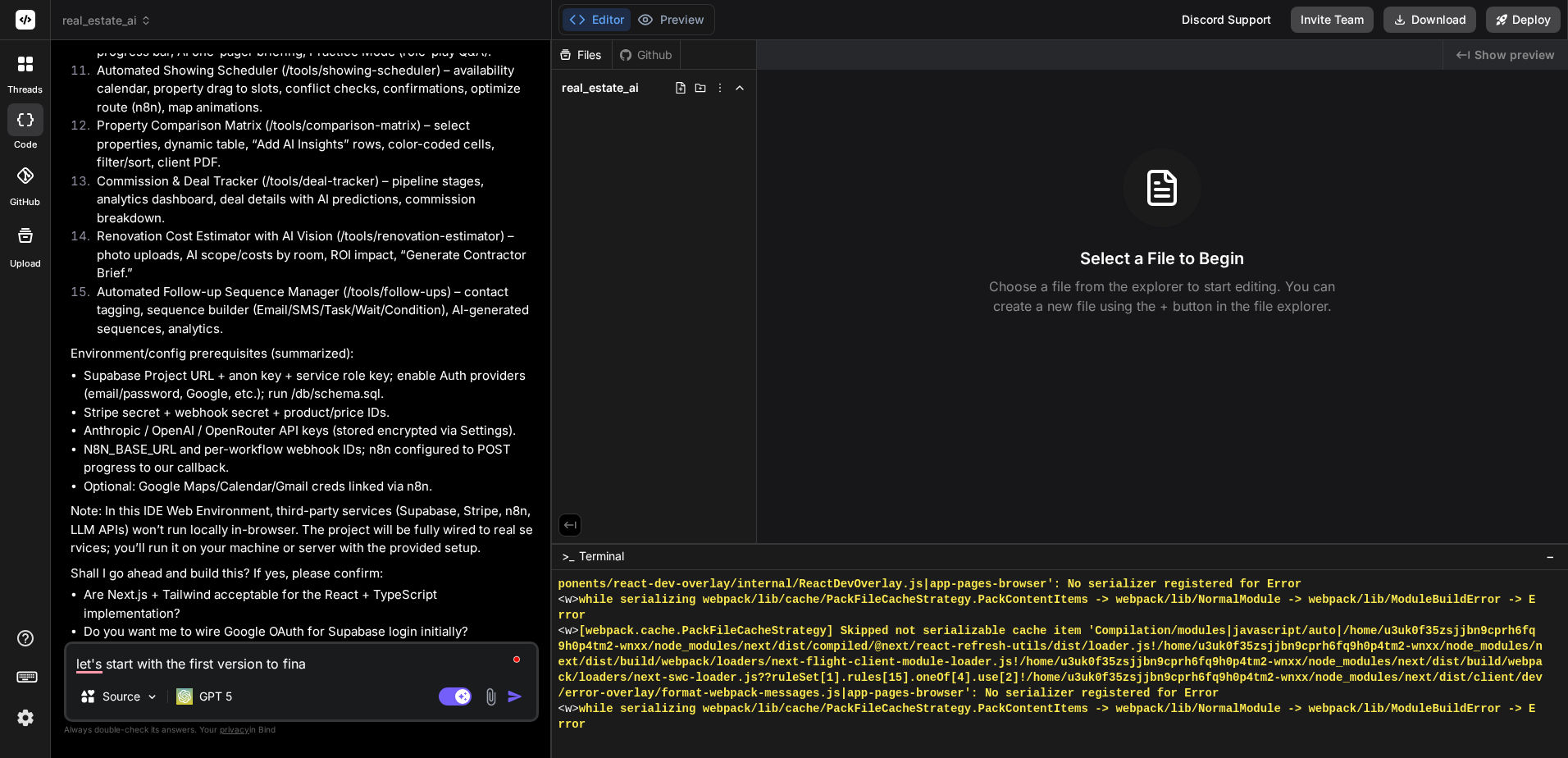
type textarea "let's start with the first version to final"
type textarea "x"
type textarea "let's start with the first version to finali"
type textarea "x"
type textarea "let's start with the first version to finaliz"
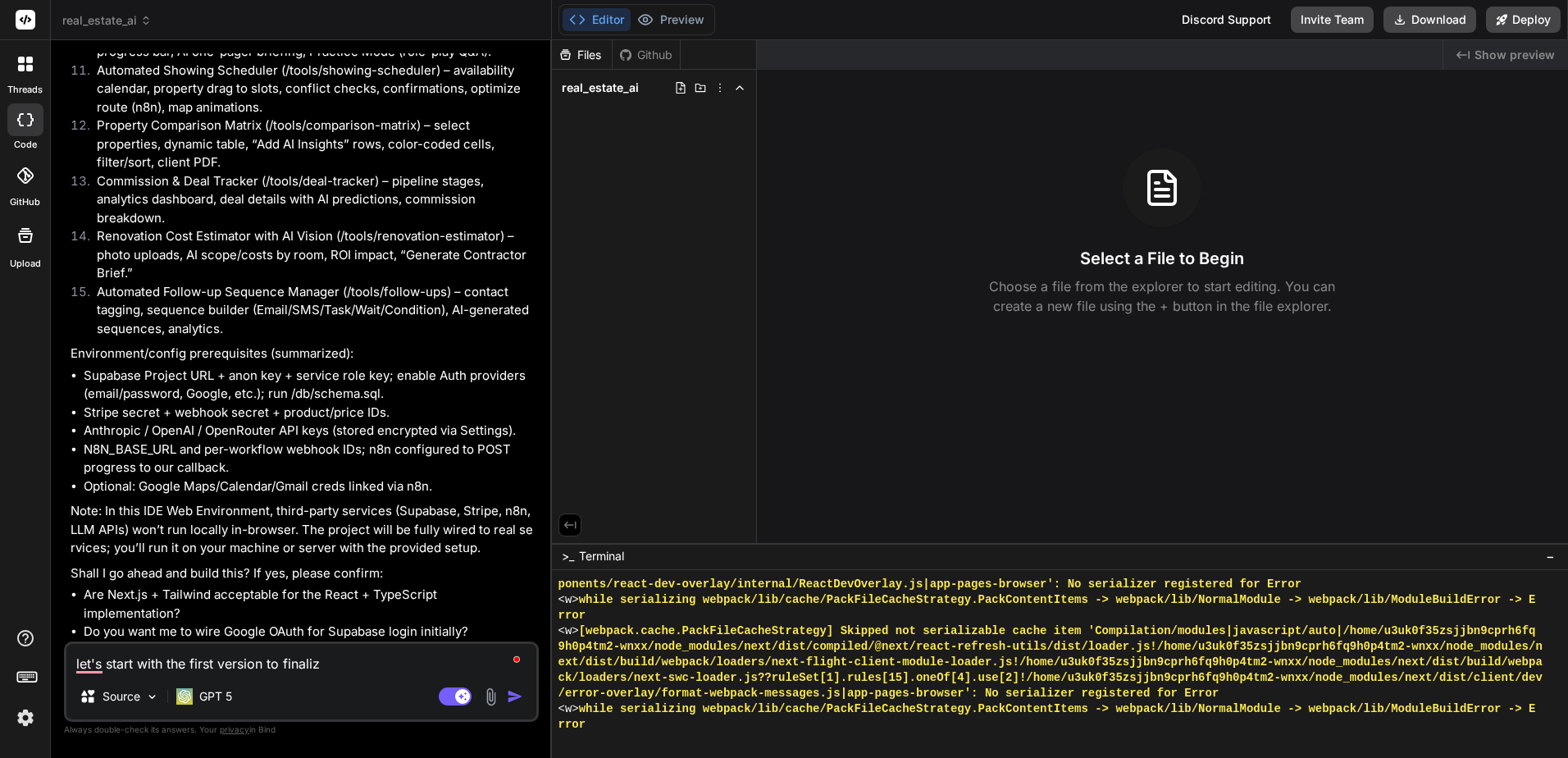
type textarea "x"
type textarea "let's start with the first version to finalize"
type textarea "x"
type textarea "let's start with the first version to finalize"
type textarea "x"
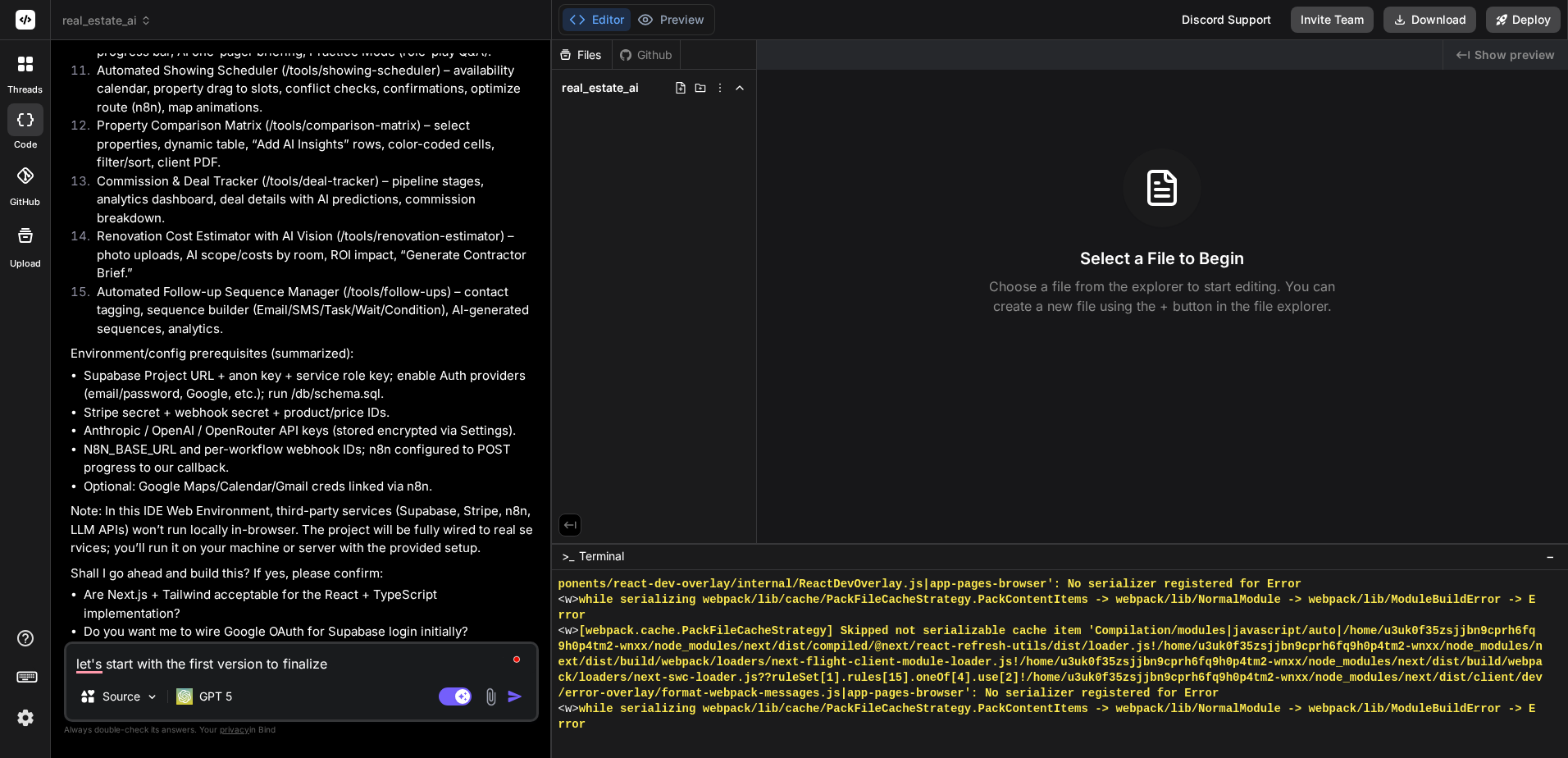
type textarea "let's start with the first version to finalize u"
type textarea "x"
type textarea "let's start with the first version to finalize ui"
type textarea "x"
type textarea "let's start with the first version to finalize ui"
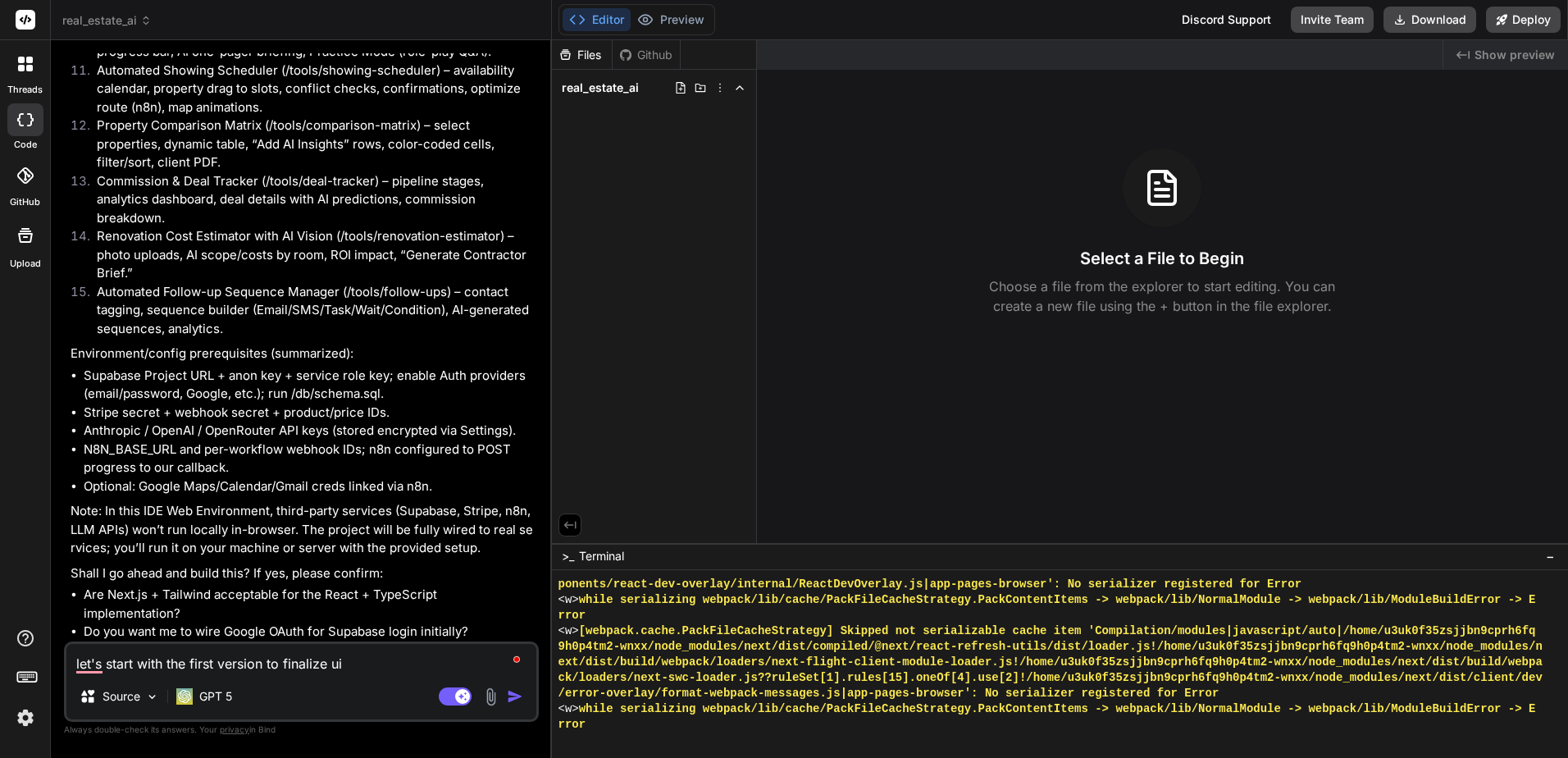
type textarea "x"
type textarea "let's start with the first version to finalize ui a"
type textarea "x"
type textarea "let's start with the first version to finalize ui an"
type textarea "x"
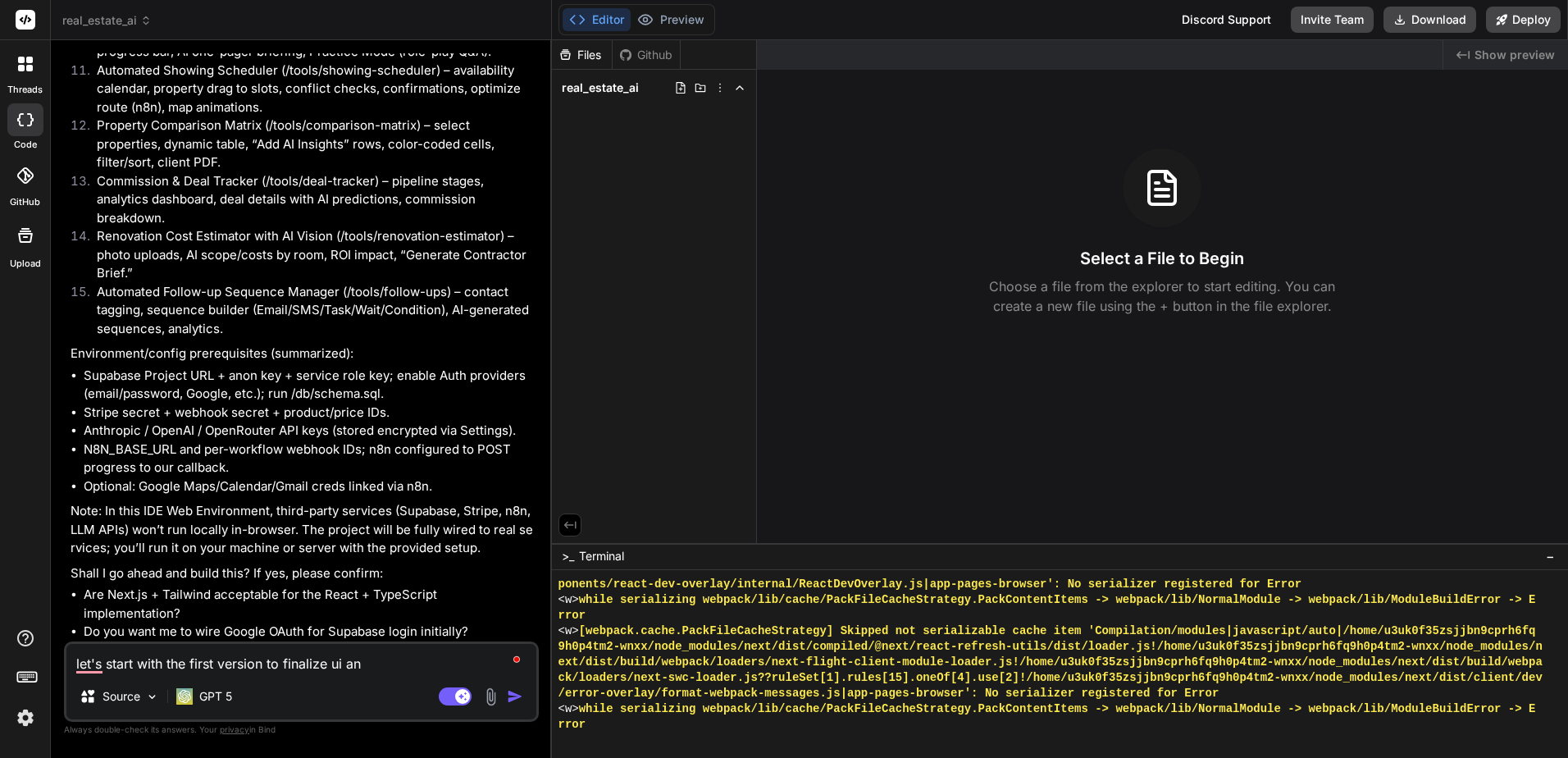
type textarea "let's start with the first version to finalize ui an"
type textarea "x"
type textarea "let's start with the first version to finalize ui an"
type textarea "x"
type textarea "let's start with the first version to finalize ui and"
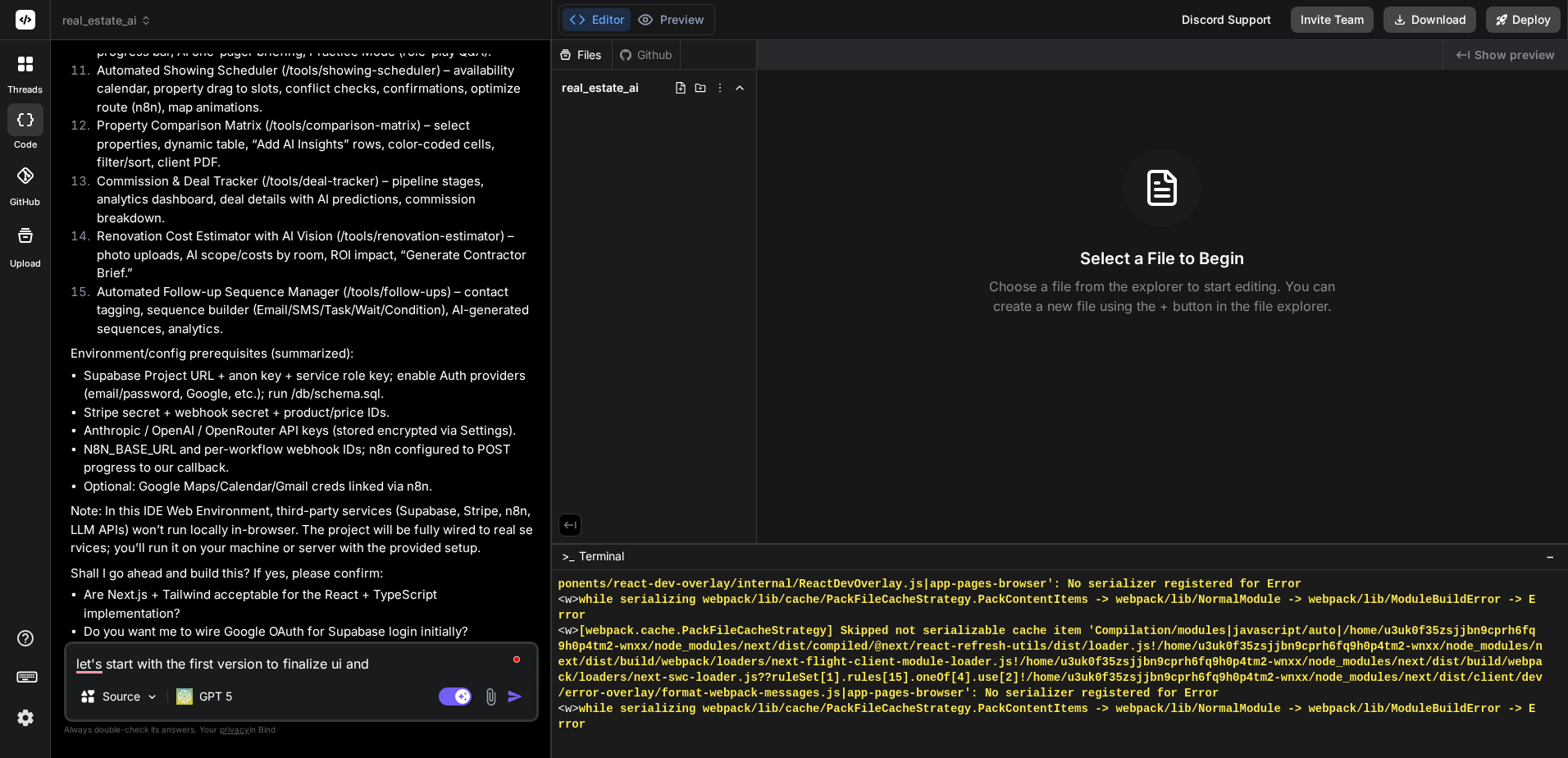
type textarea "x"
type textarea "let's start with the first version to finalize ui and"
type textarea "x"
type textarea "let's start with the first version to finalize ui and f"
type textarea "x"
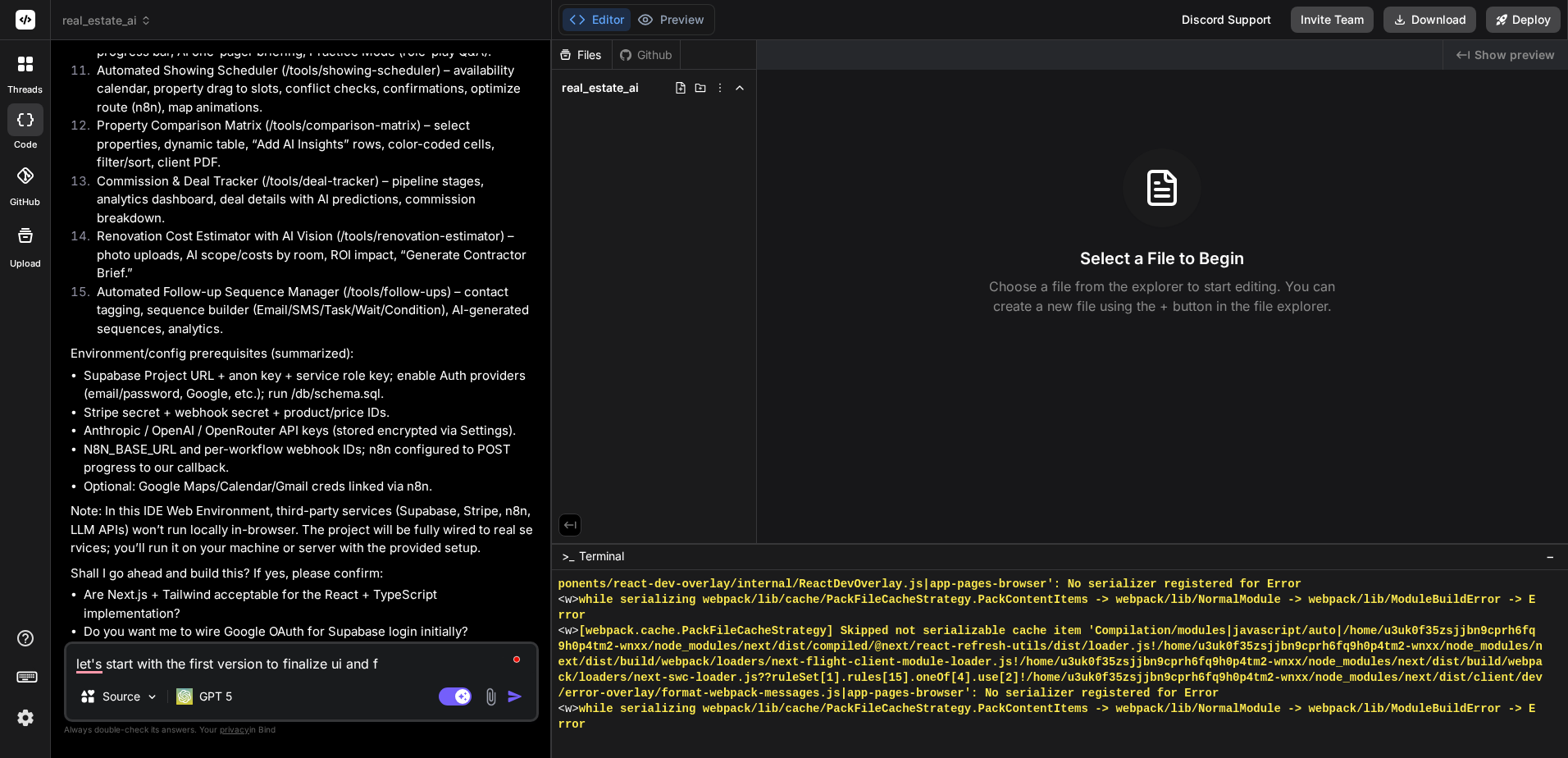
type textarea "let's start with the first version to finalize ui and fu"
type textarea "x"
type textarea "let's start with the first version to finalize ui and fun"
type textarea "x"
type textarea "let's start with the first version to finalize ui and func"
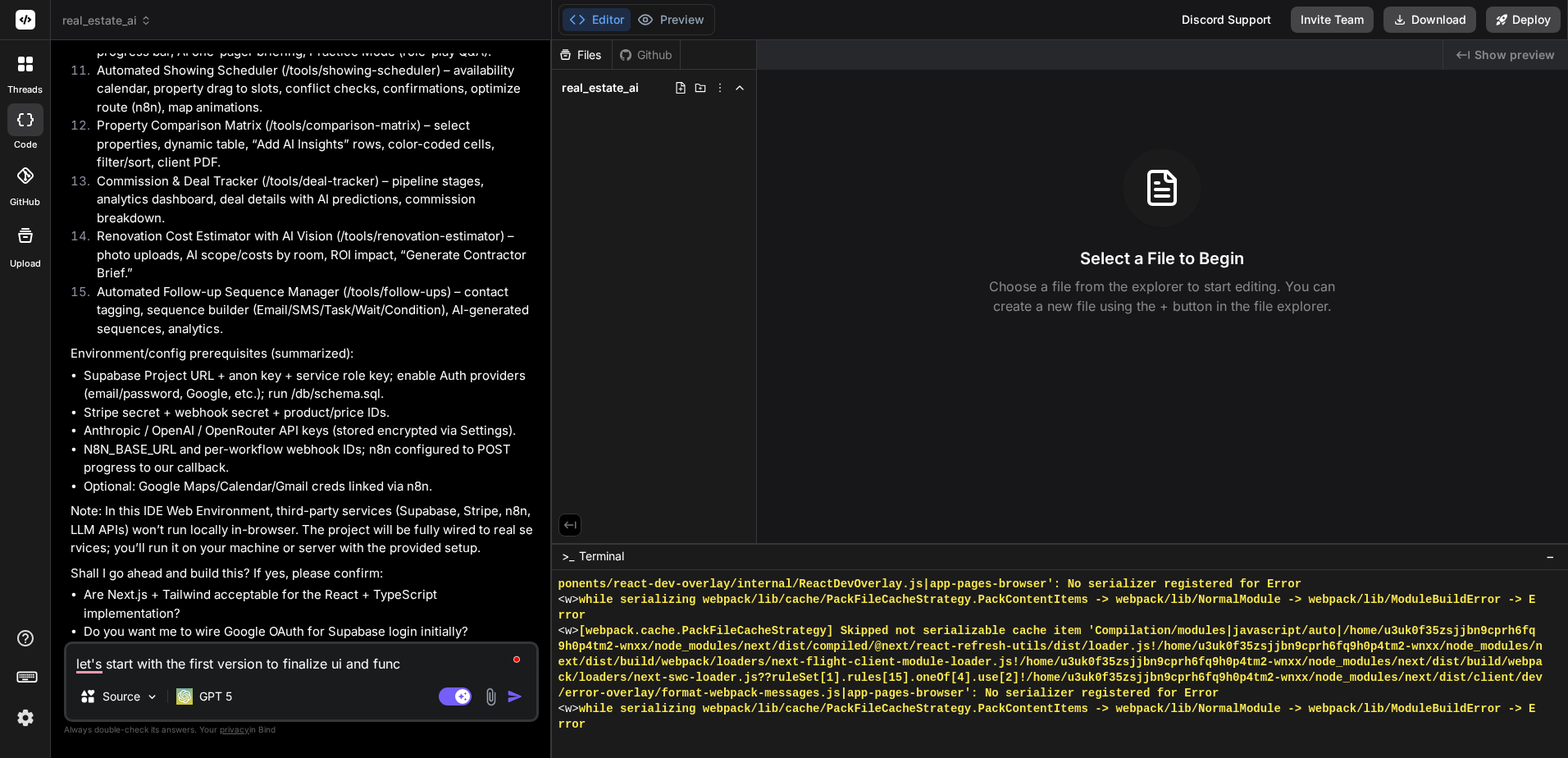
type textarea "x"
type textarea "let's start with the first version to finalize ui and funct"
type textarea "x"
type textarea "let's start with the first version to finalize ui and functi"
type textarea "x"
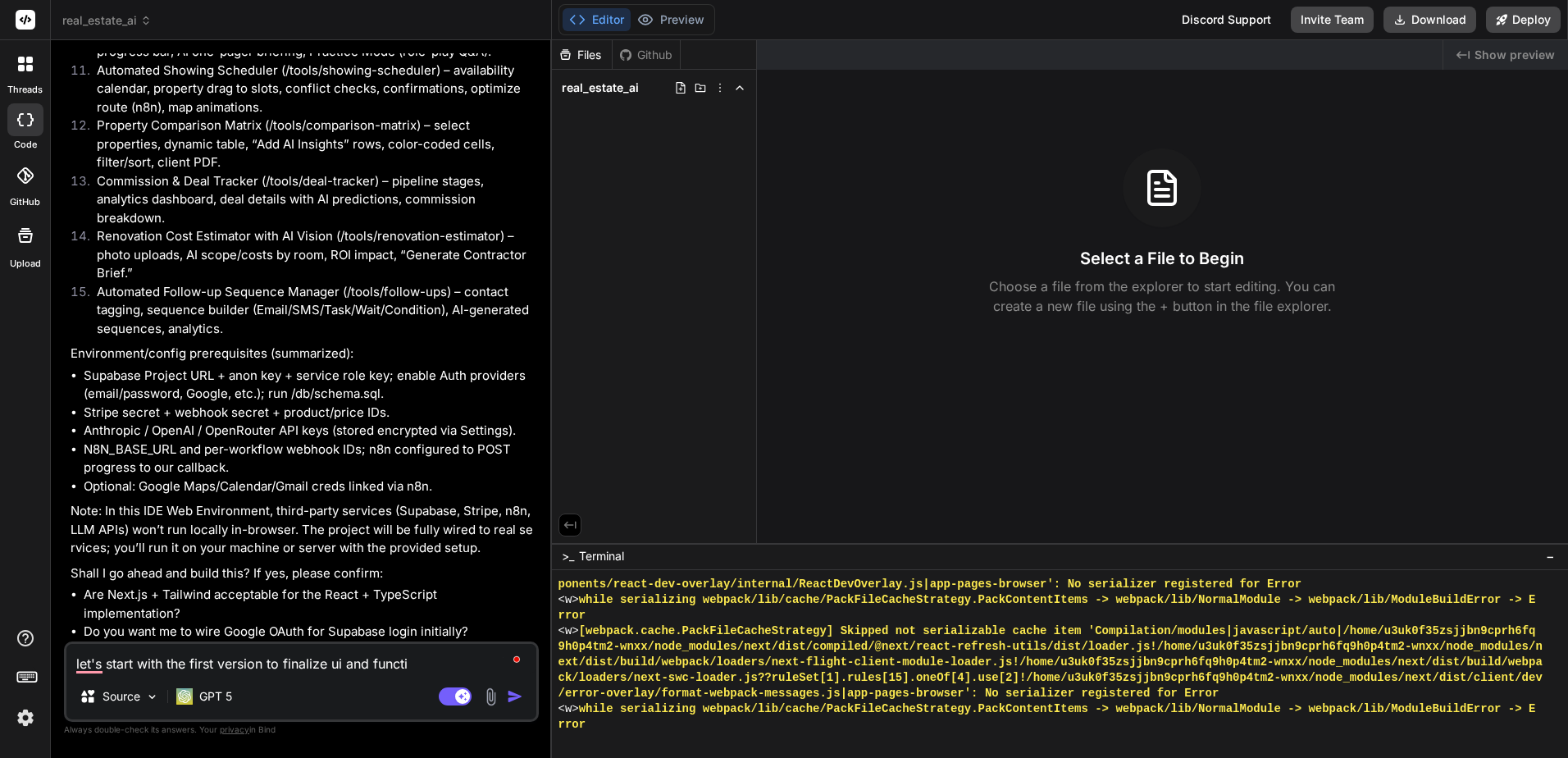
type textarea "let's start with the first version to finalize ui and functio"
type textarea "x"
type textarea "let's start with the first version to finalize ui and function"
type textarea "x"
type textarea "let's start with the first version to finalize ui and functiona"
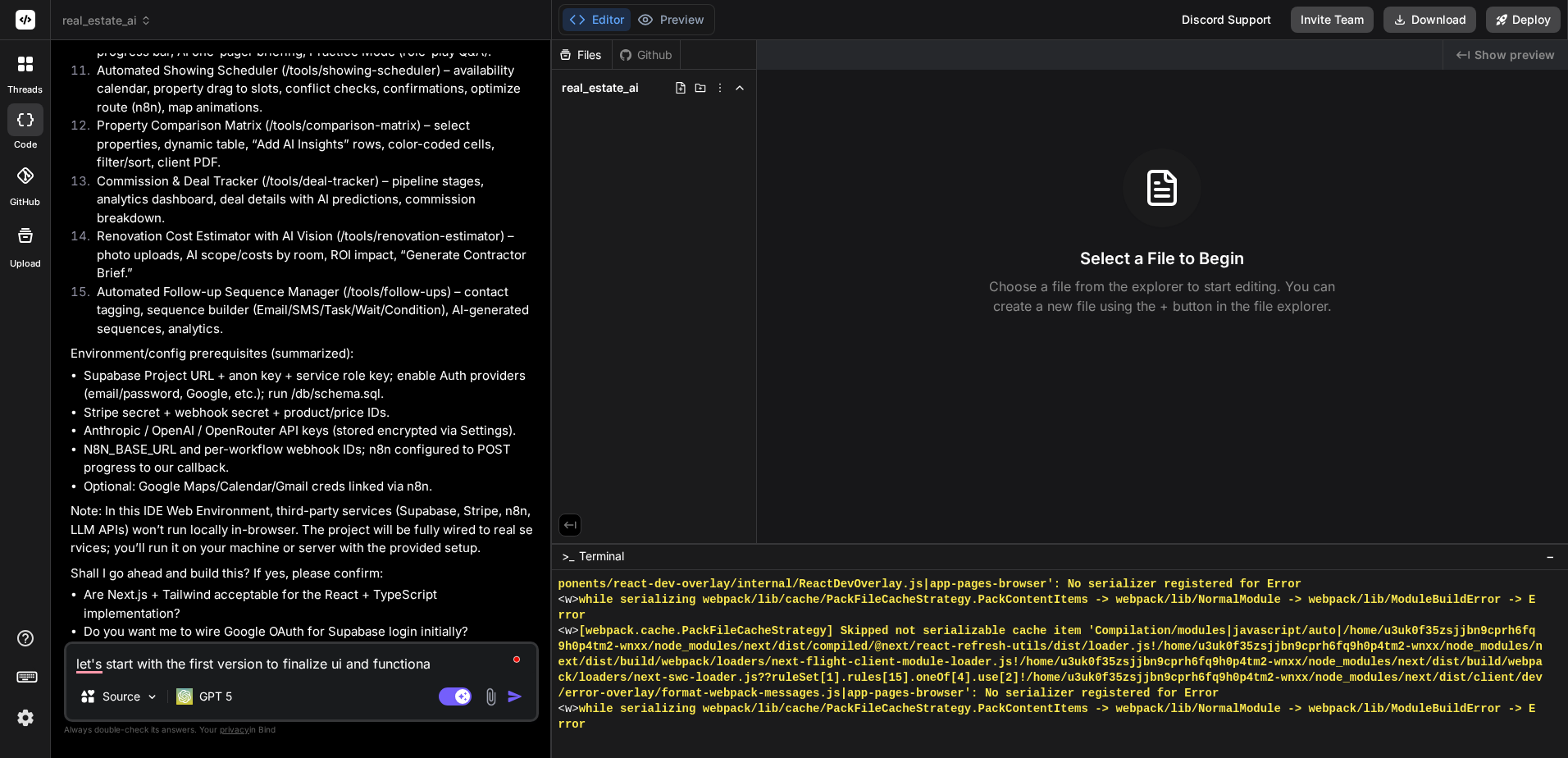
type textarea "x"
type textarea "let's start with the first version to finalize ui and functional"
type textarea "x"
type textarea "let's start with the first version to finalize ui and functionali"
type textarea "x"
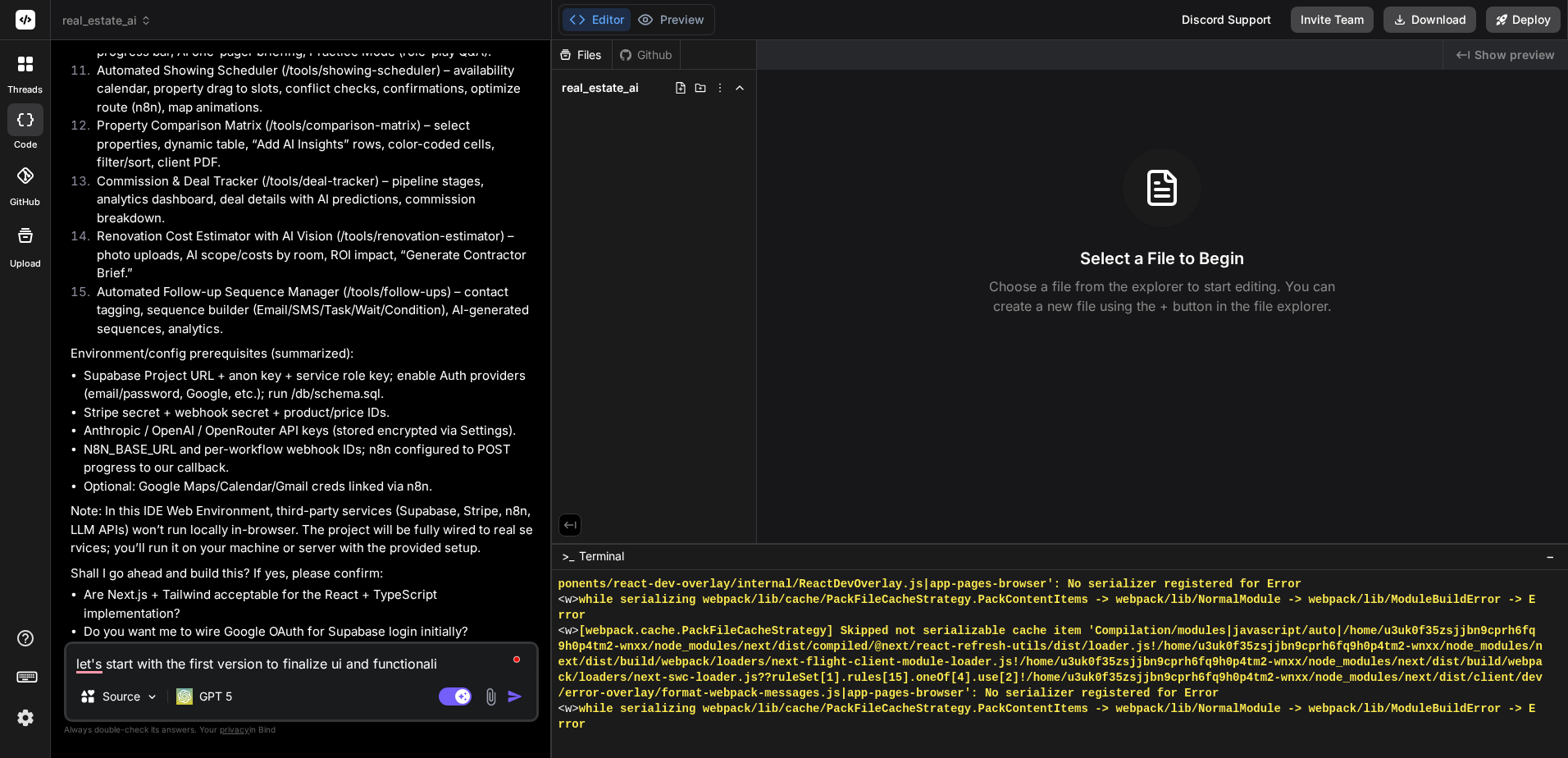
type textarea "let's start with the first version to finalize ui and functionalit"
type textarea "x"
type textarea "let's start with the first version to finalize ui and functionality"
type textarea "x"
type textarea "let's start with the first version to finalize ui and functionality"
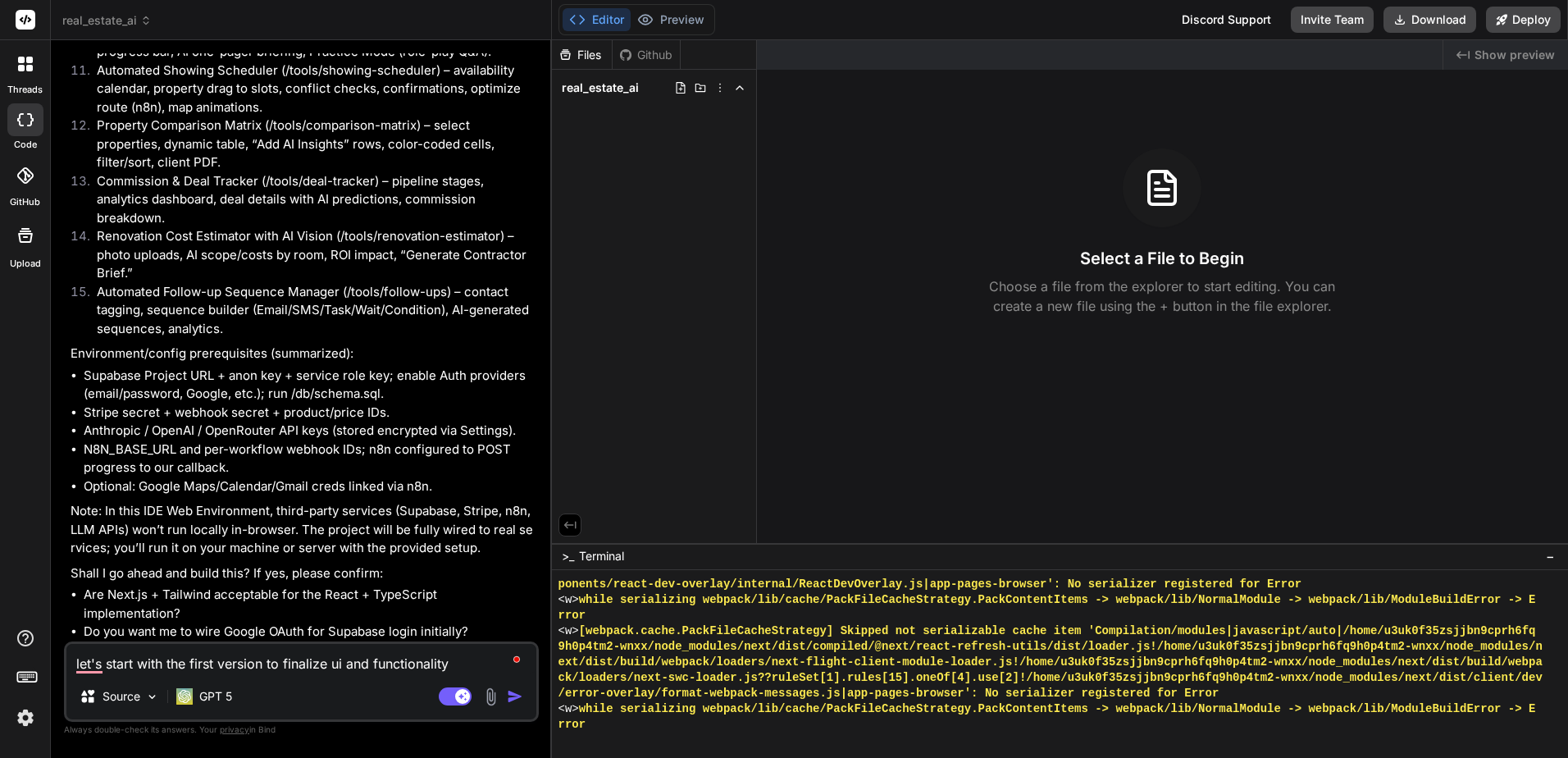
type textarea "x"
type textarea "let's start with the first version to finalize ui and functionality a"
type textarea "x"
type textarea "let's start with the first version to finalize ui and functionality an"
type textarea "x"
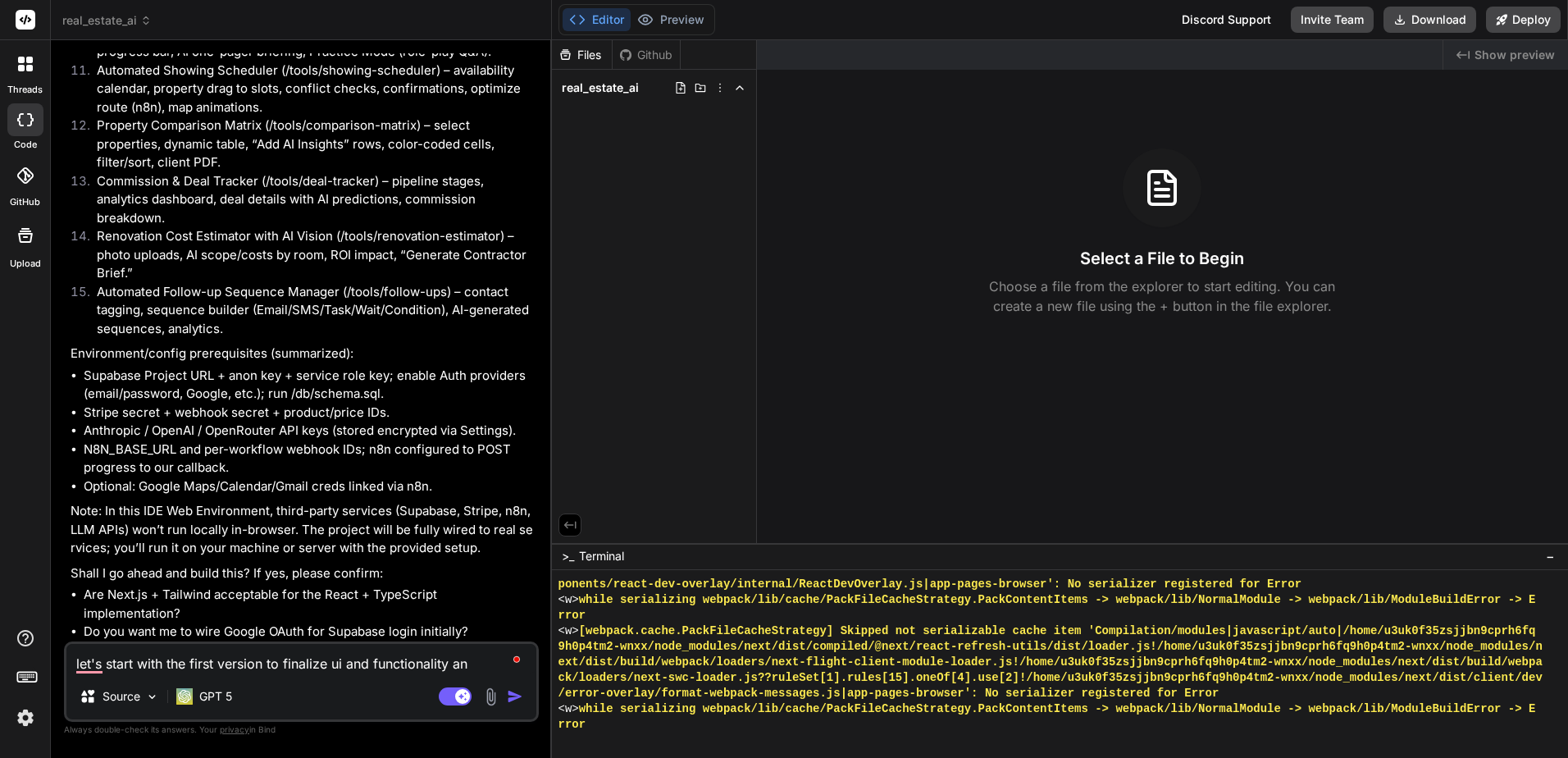
type textarea "let's start with the first version to finalize ui and functionality an"
type textarea "x"
type textarea "let's start with the first version to finalize ui and functionality an"
type textarea "x"
type textarea "let's start with the first version to finalize ui and functionality and"
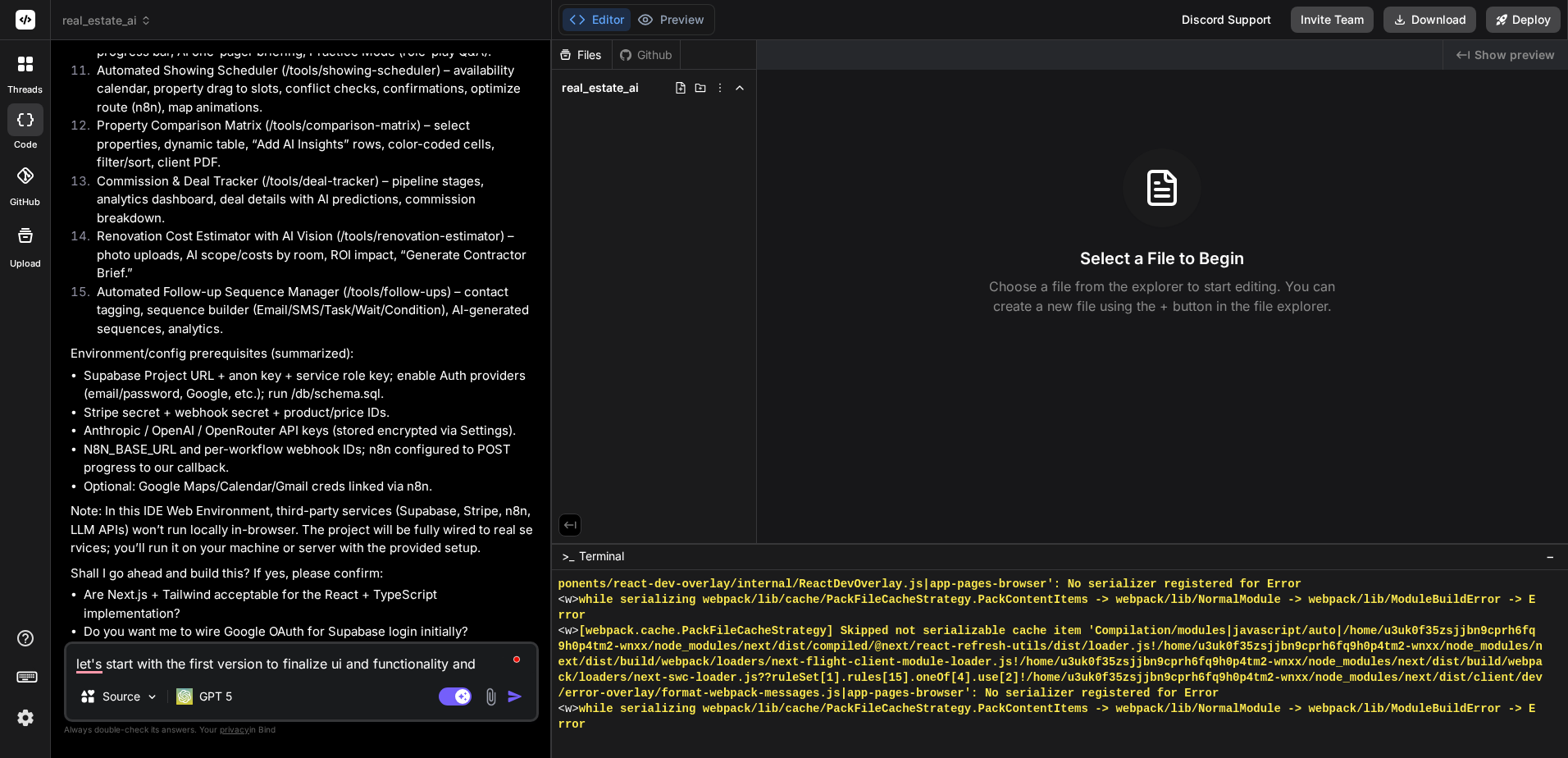
type textarea "x"
type textarea "let's start with the first version to finalize ui and functionality and"
type textarea "x"
type textarea "let's start with the first version to finalize ui and functionality and t"
type textarea "x"
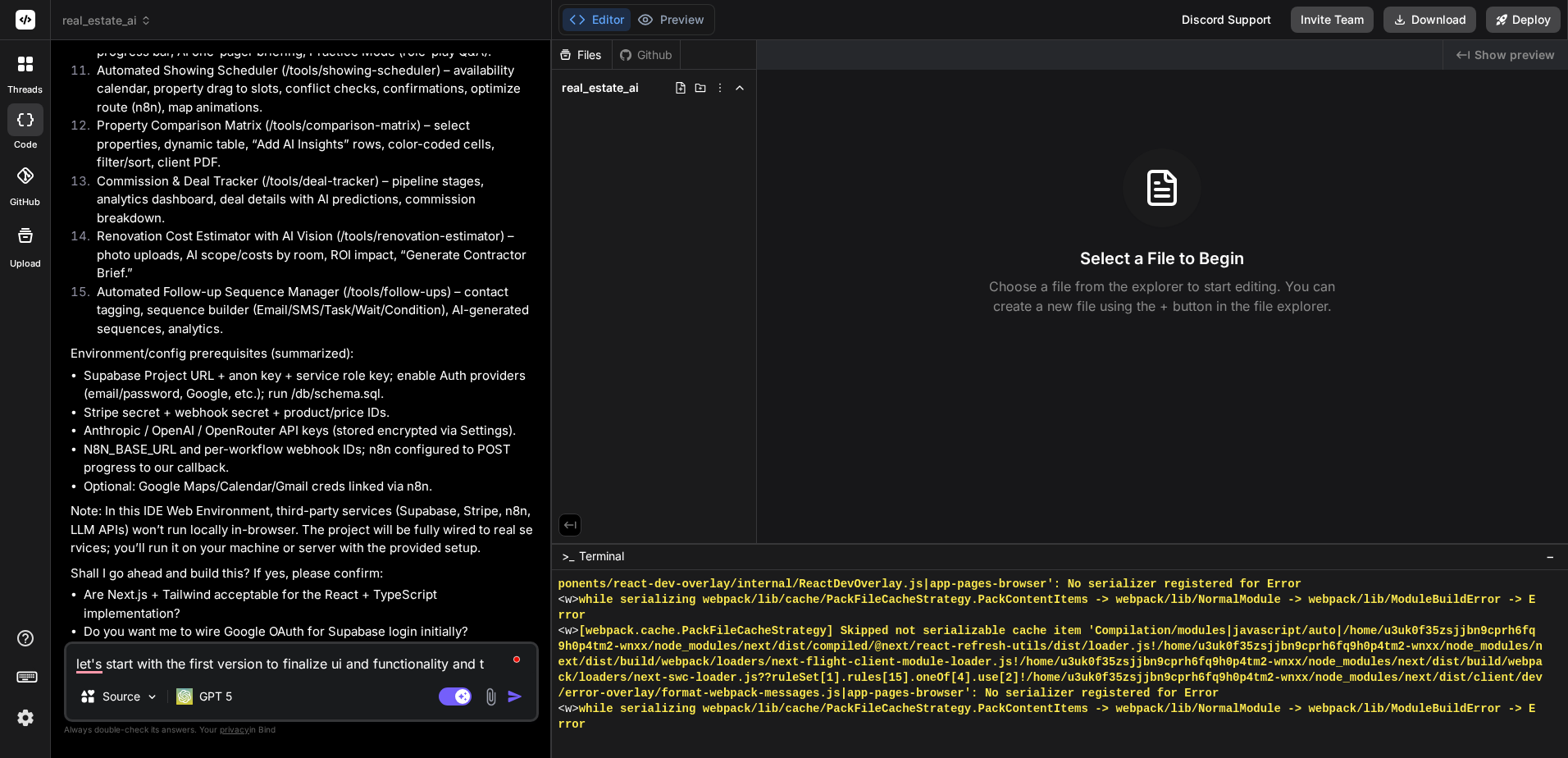
type textarea "let's start with the first version to finalize ui and functionality and th"
type textarea "x"
type textarea "let's start with the first version to finalize ui and functionality and the"
type textarea "x"
type textarea "let's start with the first version to finalize ui and functionality and then"
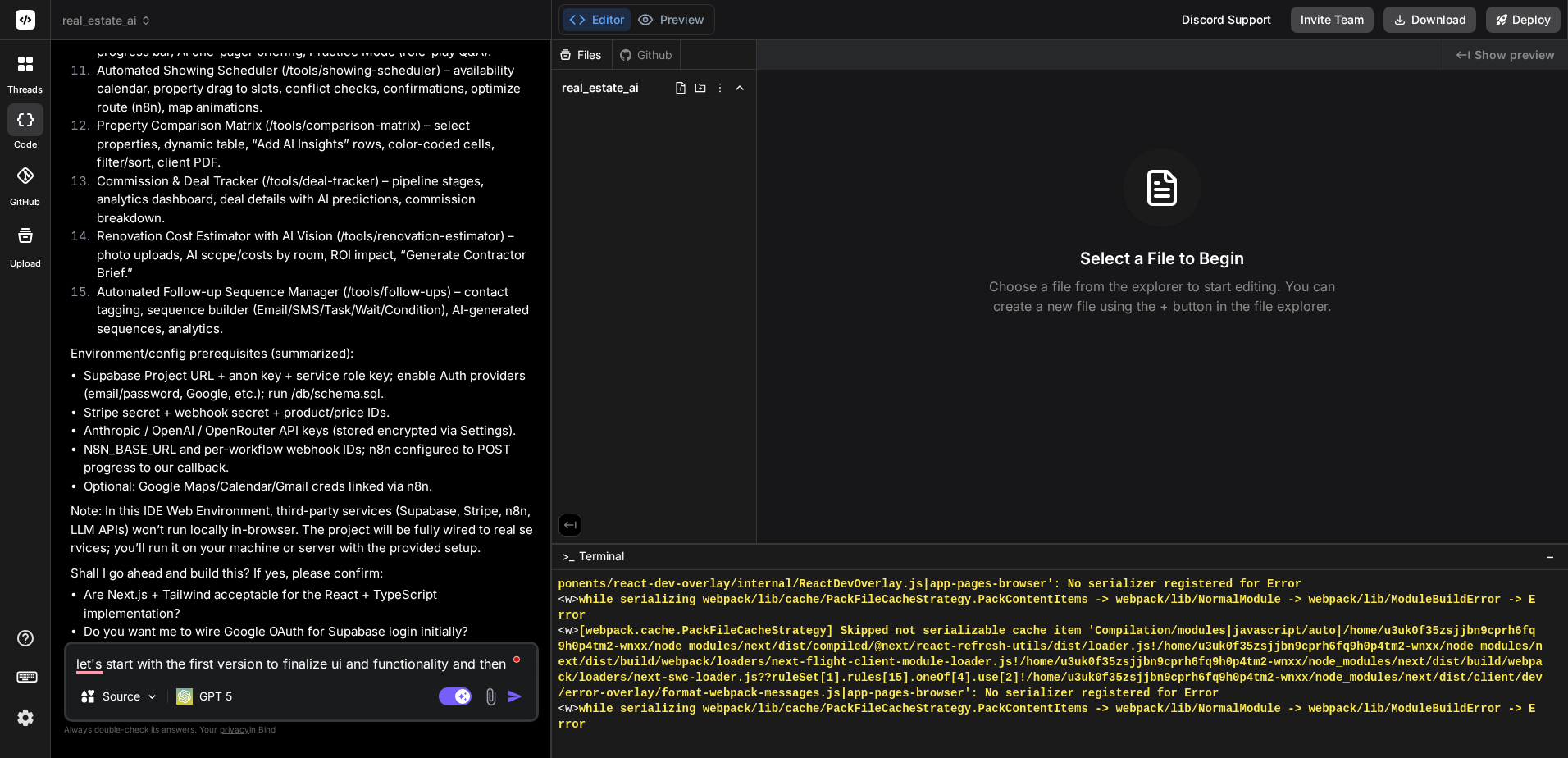
type textarea "x"
type textarea "let's start with the first version to finalize ui and functionality and then"
type textarea "x"
type textarea "let's start with the first version to finalize ui and functionality and then w"
type textarea "x"
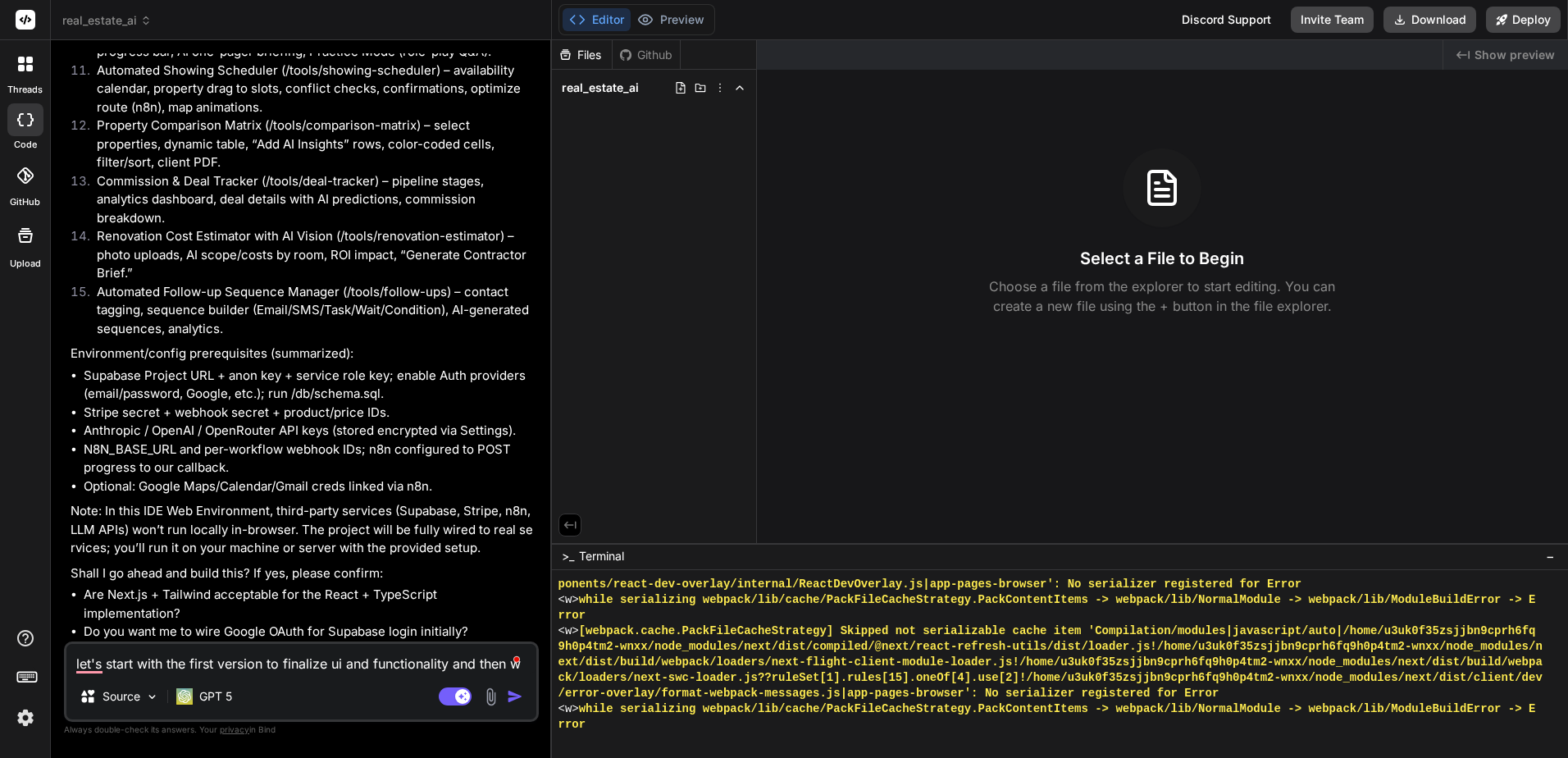
type textarea "let's start with the first version to finalize ui and functionality and then we"
type textarea "x"
type textarea "let's start with the first version to finalize ui and functionality and then we"
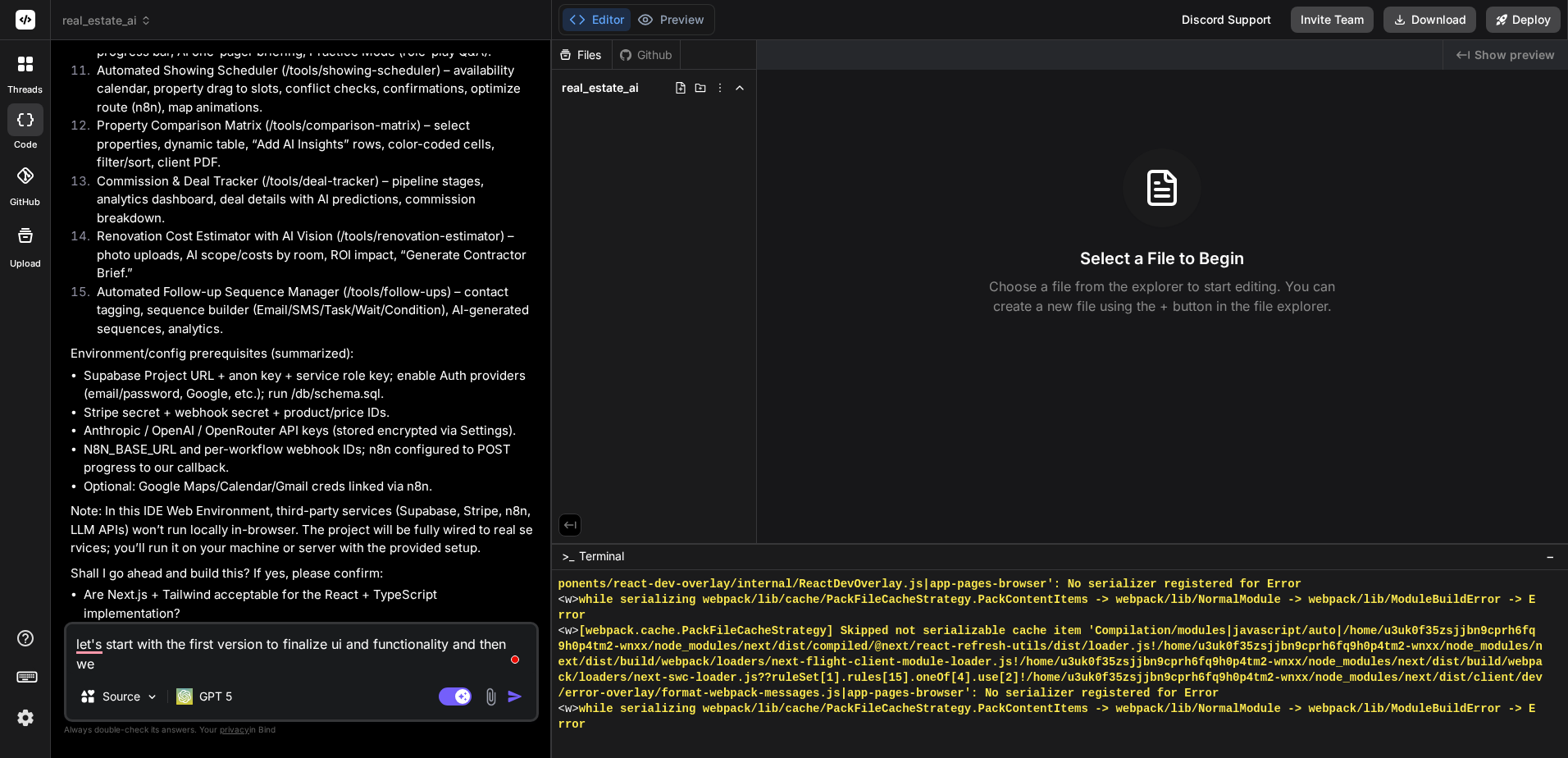
type textarea "x"
type textarea "let's start with the first version to finalize ui and functionality and then we…"
type textarea "x"
type textarea "let's start with the first version to finalize ui and functionality and then we…"
type textarea "x"
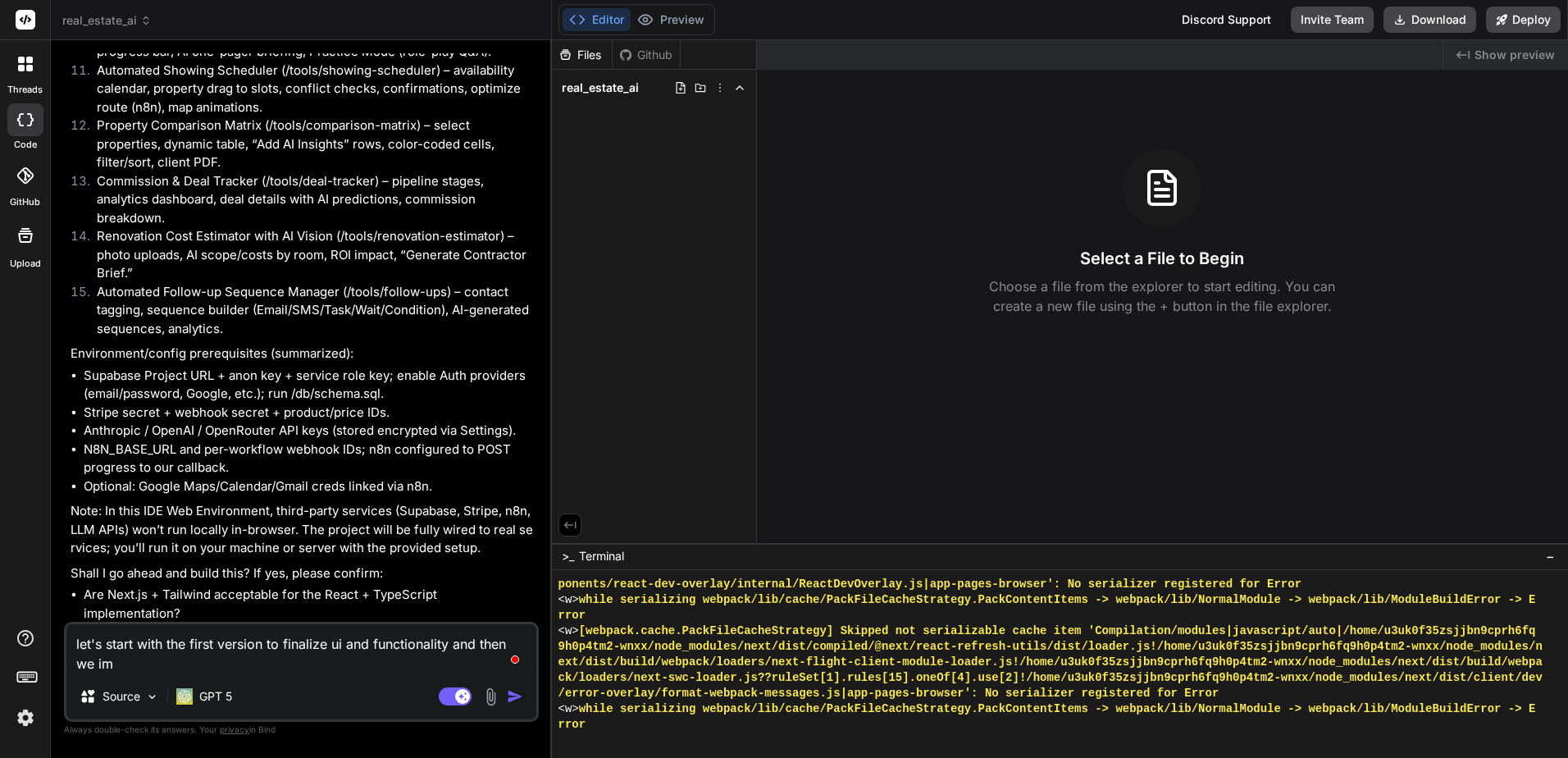
type textarea "let's start with the first version to finalize ui and functionality and then we…"
type textarea "x"
type textarea "let's start with the first version to finalize ui and functionality and then we…"
type textarea "x"
type textarea "let's start with the first version to finalize ui and functionality and then we…"
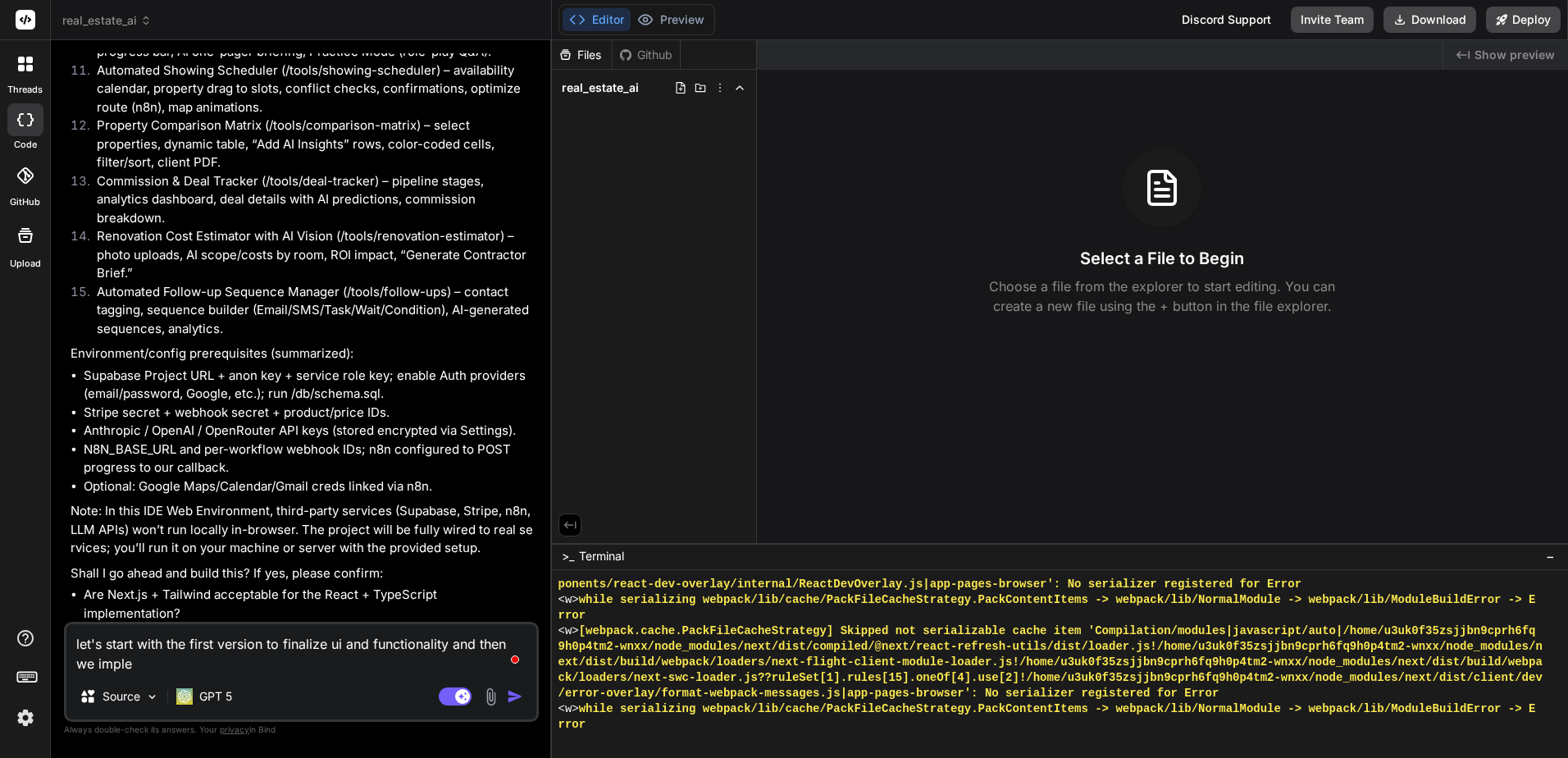
type textarea "x"
type textarea "let's start with the first version to finalize ui and functionality and then we…"
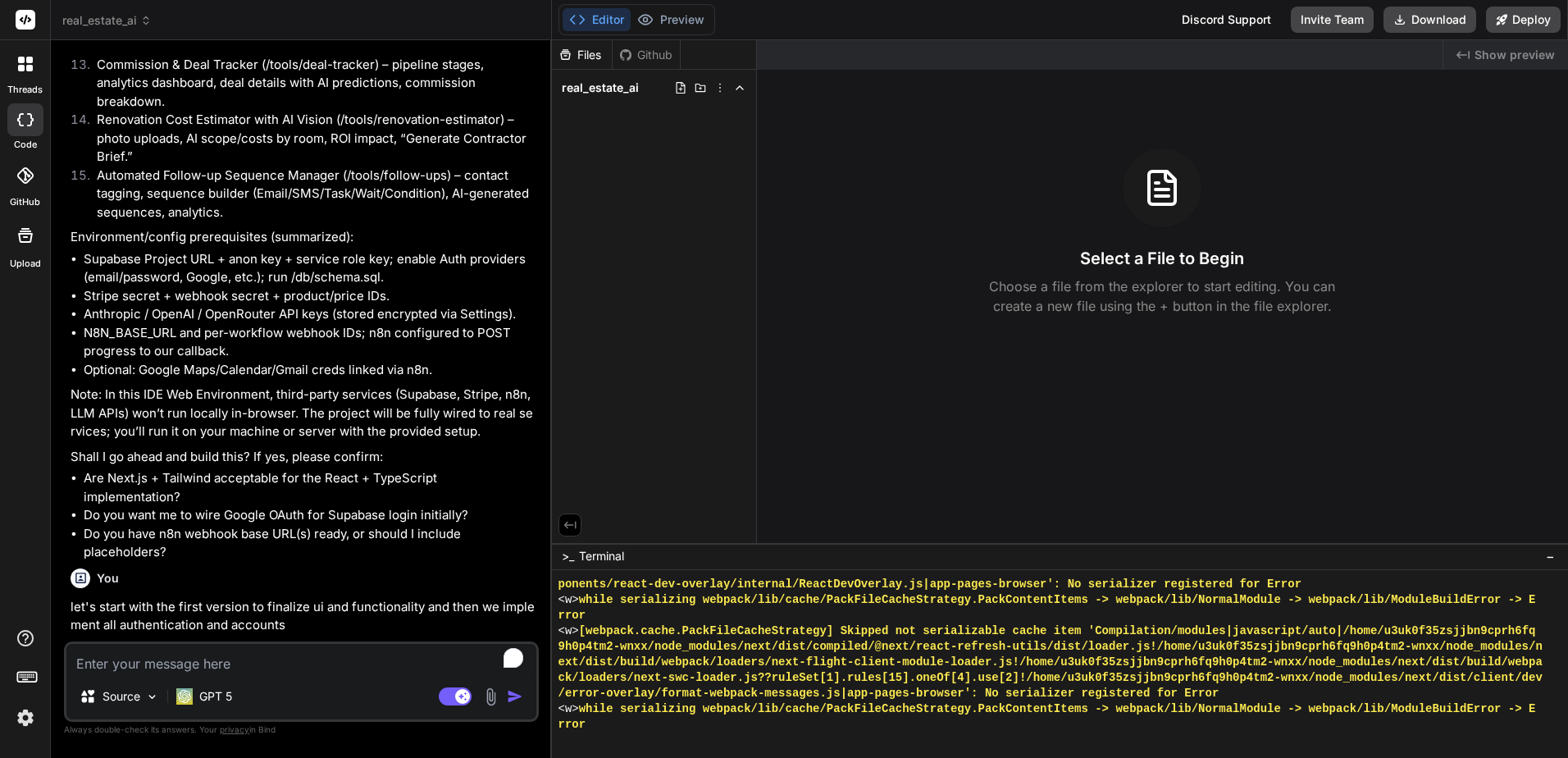
scroll to position [5403, 0]
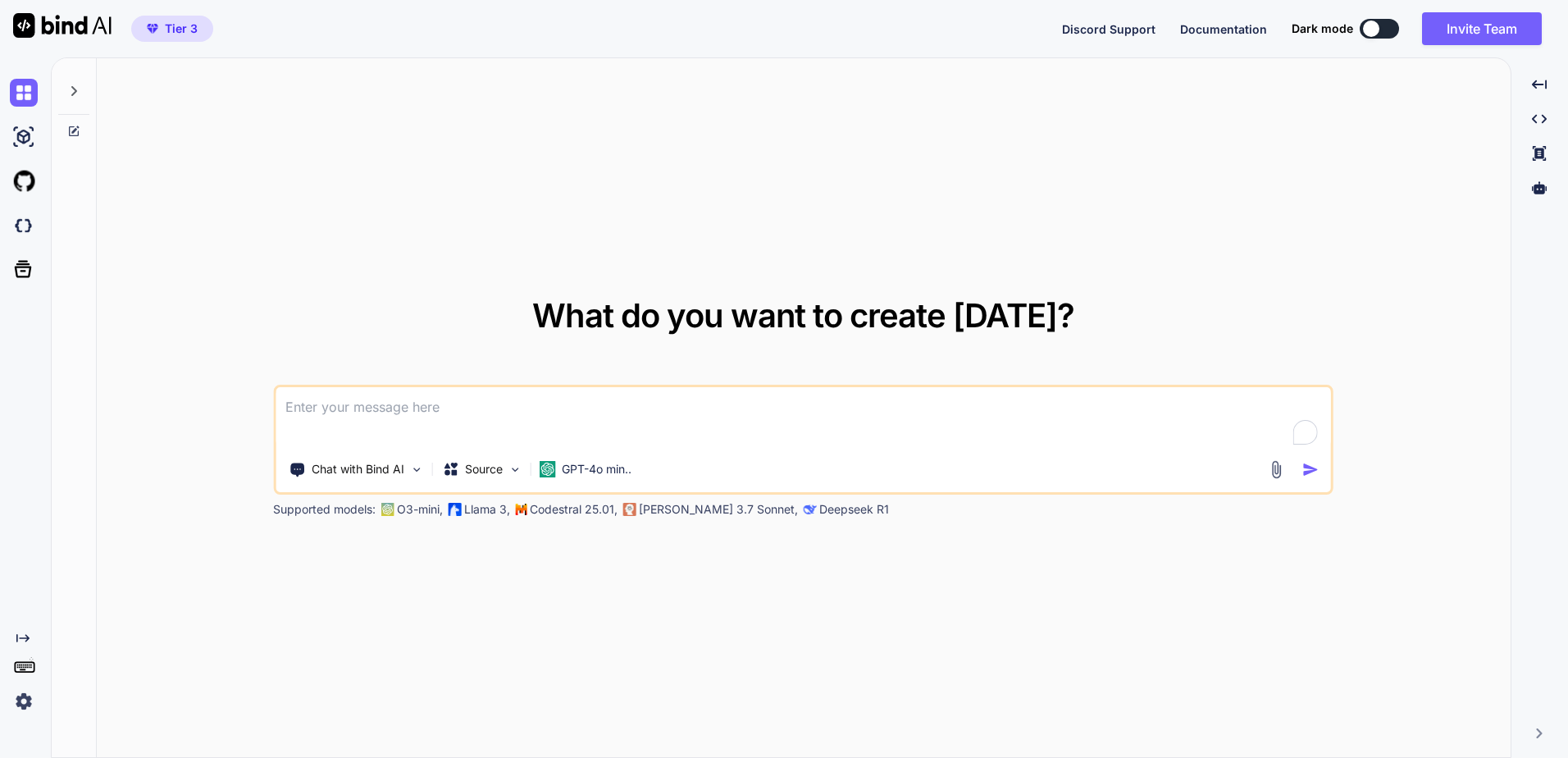
click at [76, 83] on div at bounding box center [74, 86] width 31 height 57
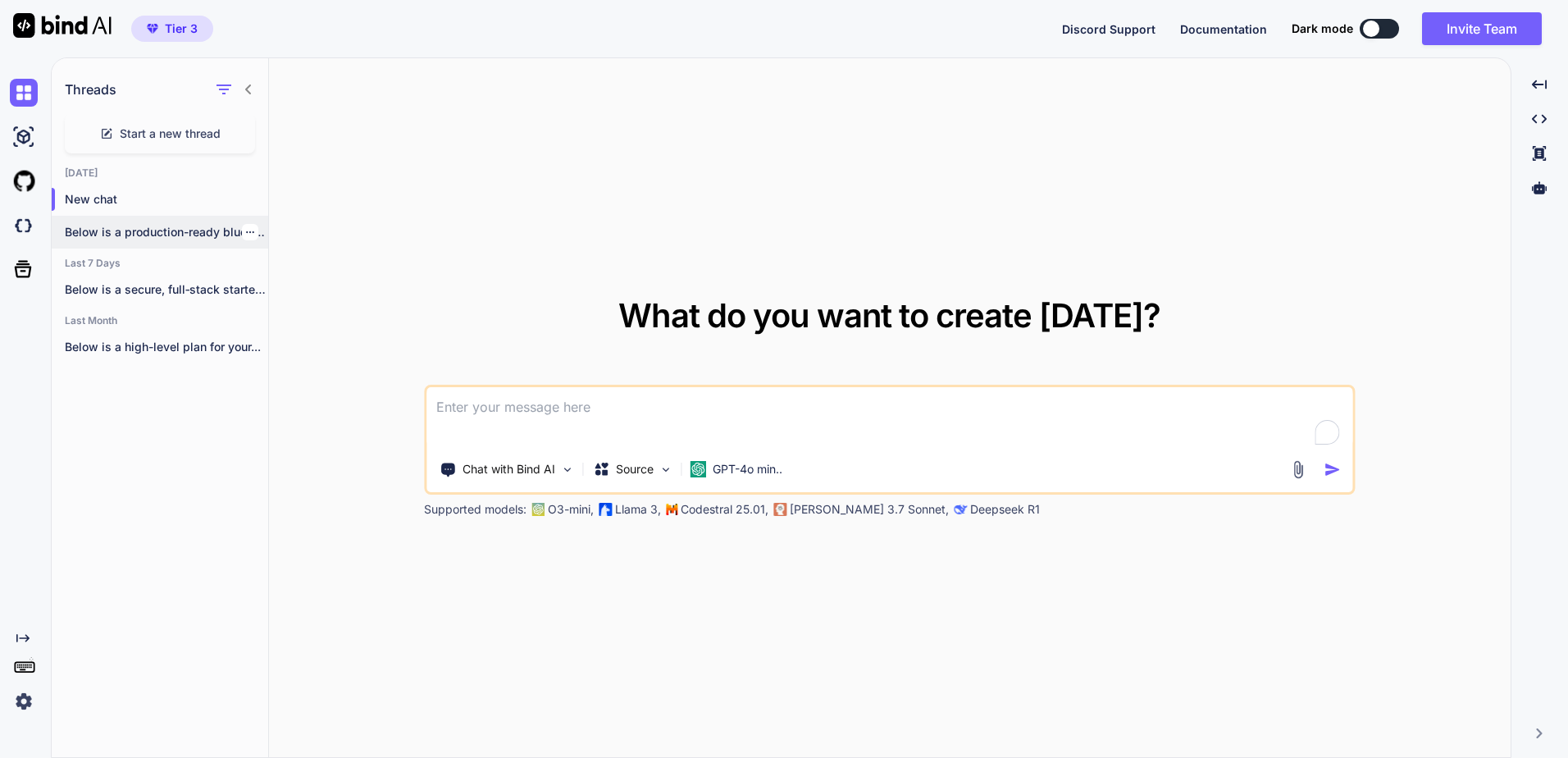
click at [245, 235] on icon "button" at bounding box center [250, 232] width 10 height 10
click at [148, 296] on p "Below is a secure, full‑stack starter you..." at bounding box center [166, 290] width 203 height 16
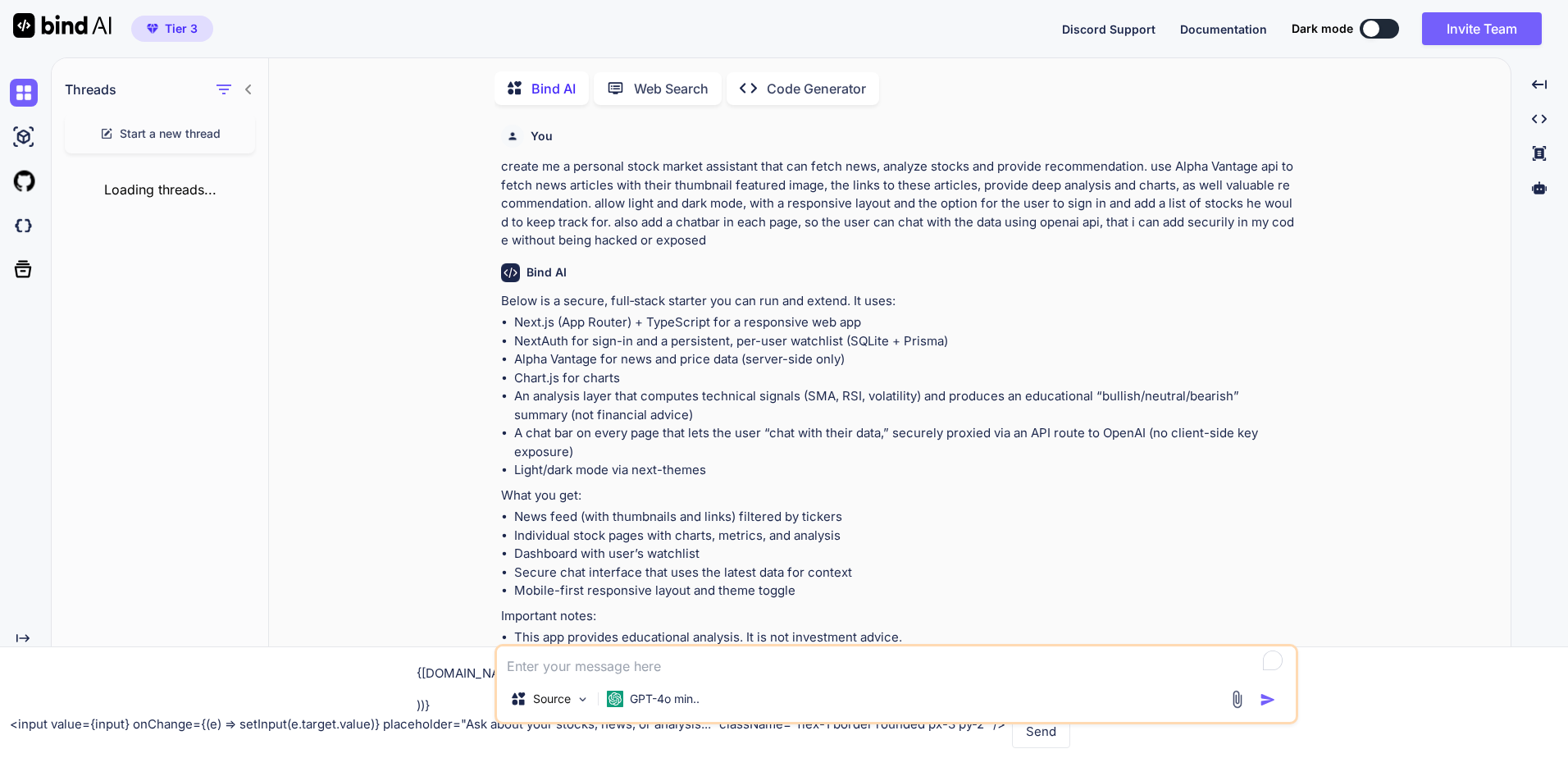
scroll to position [6, 0]
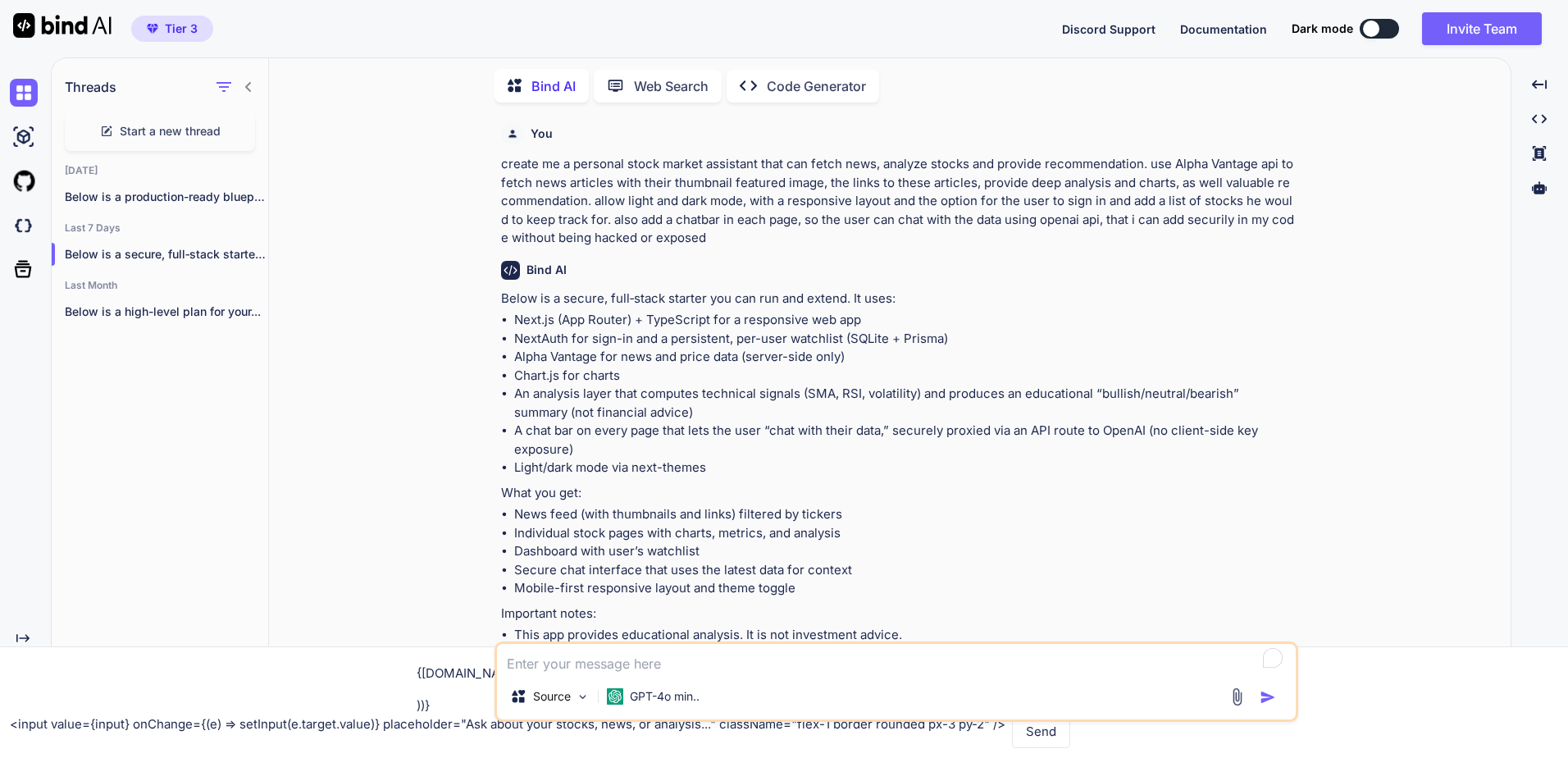
type textarea "x"
click at [1537, 90] on icon "Created with Pixso." at bounding box center [1539, 85] width 14 height 14
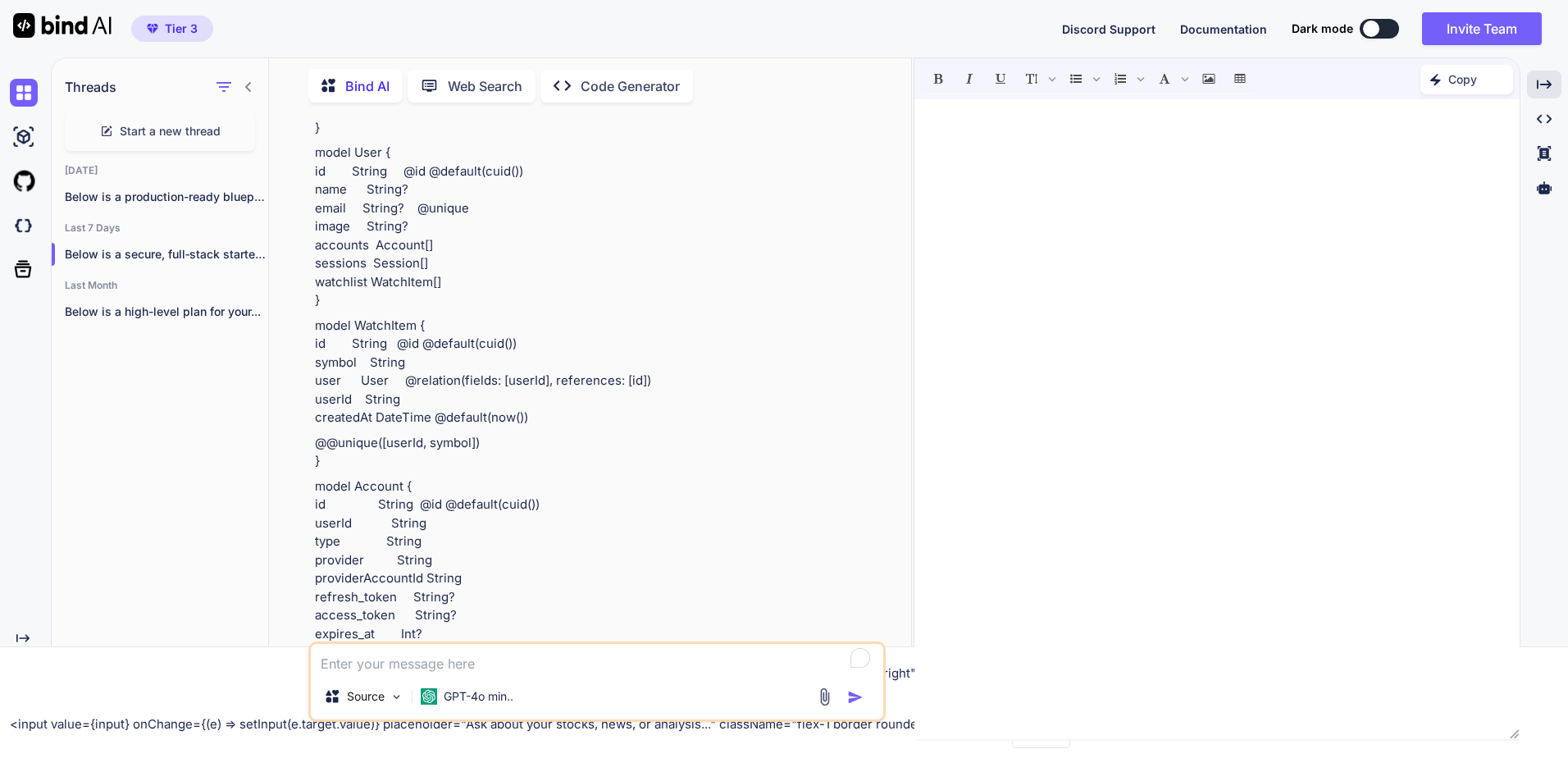
scroll to position [1886, 0]
